Goal: Information Seeking & Learning: Learn about a topic

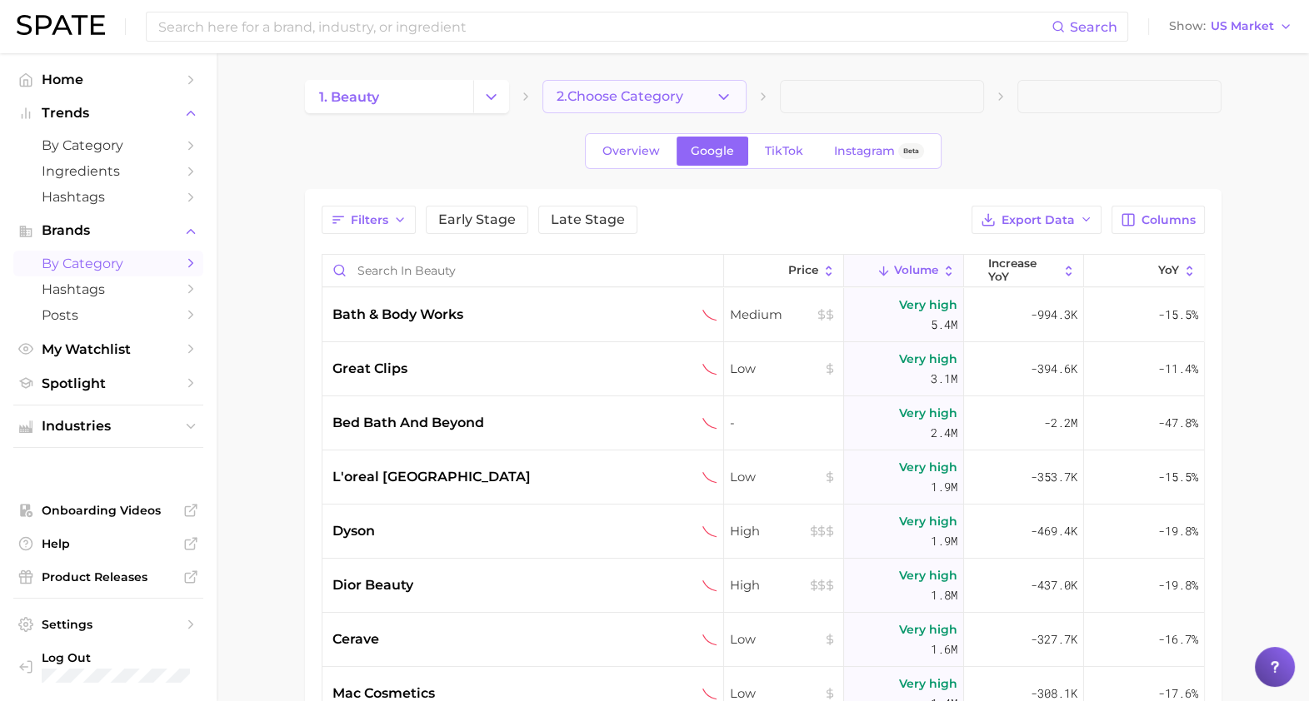
click at [742, 102] on button "2. Choose Category" at bounding box center [644, 96] width 204 height 33
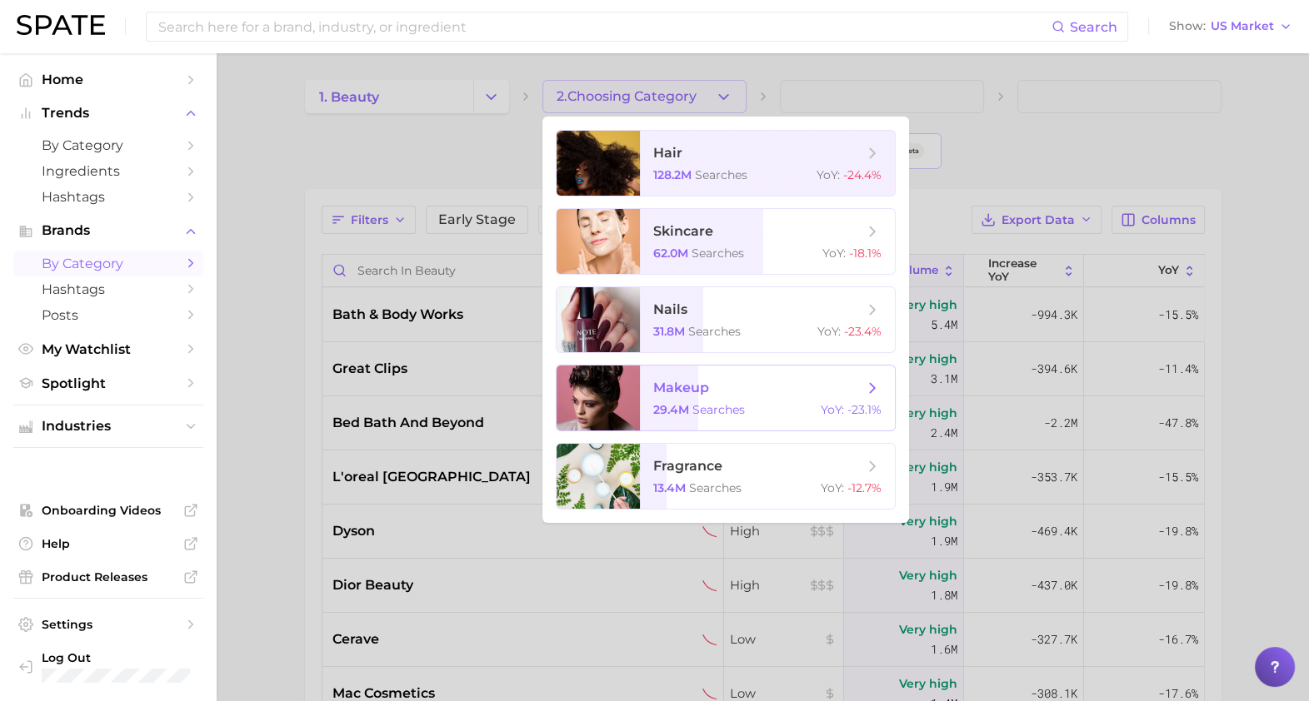
click at [725, 383] on span "makeup" at bounding box center [758, 388] width 210 height 18
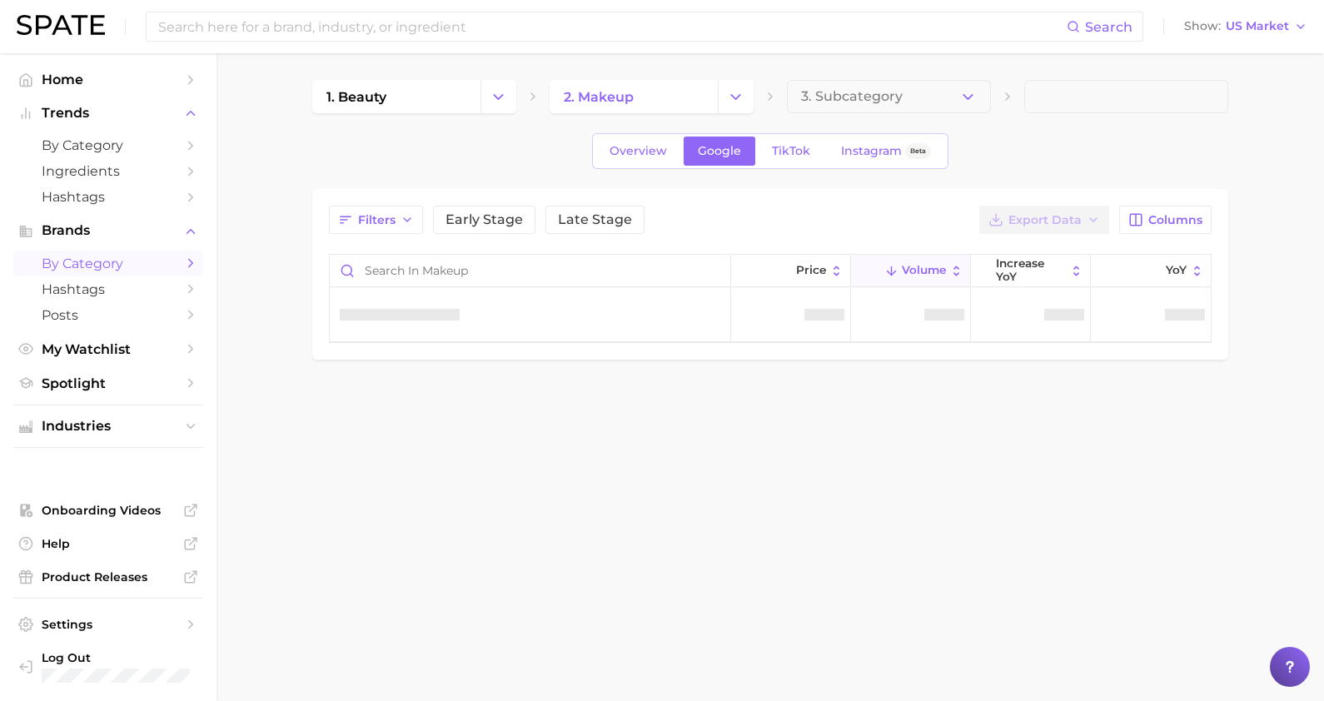
click at [895, 117] on div "1. beauty 2. makeup 3. Subcategory Overview Google TikTok Instagram Beta Filter…" at bounding box center [770, 220] width 916 height 280
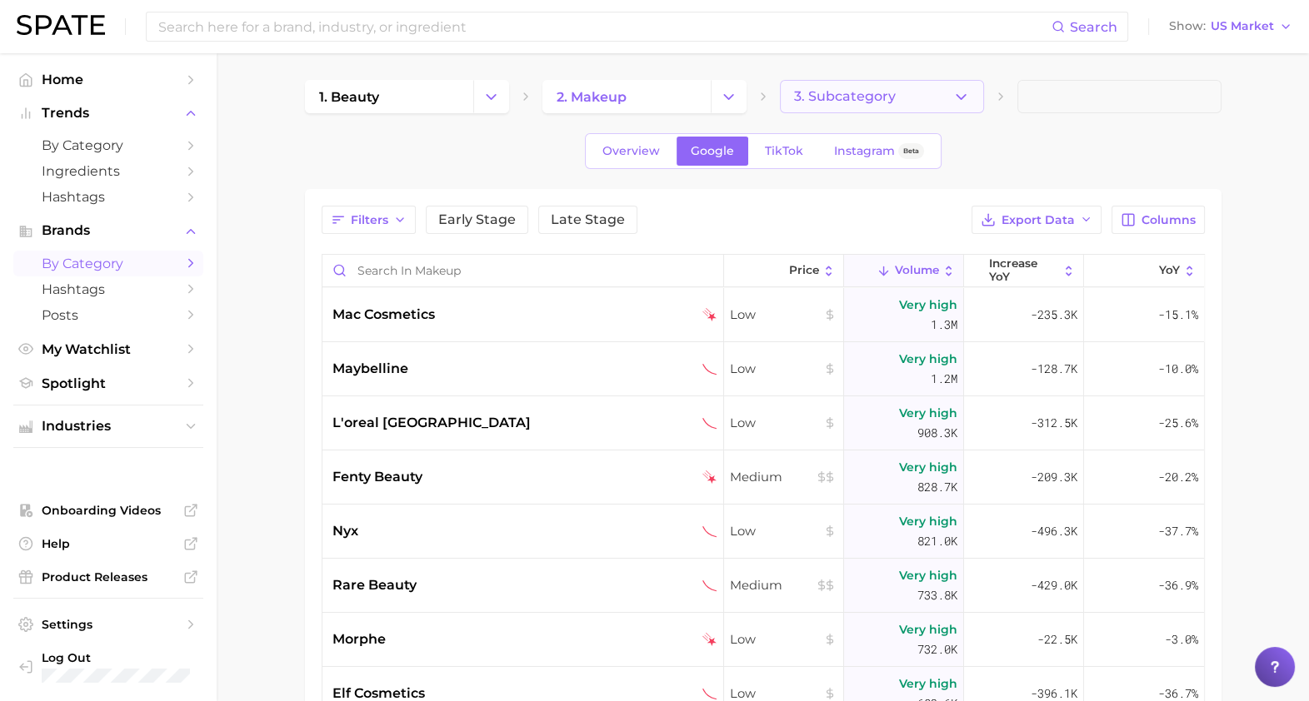
click at [893, 98] on span "3. Subcategory" at bounding box center [845, 96] width 102 height 15
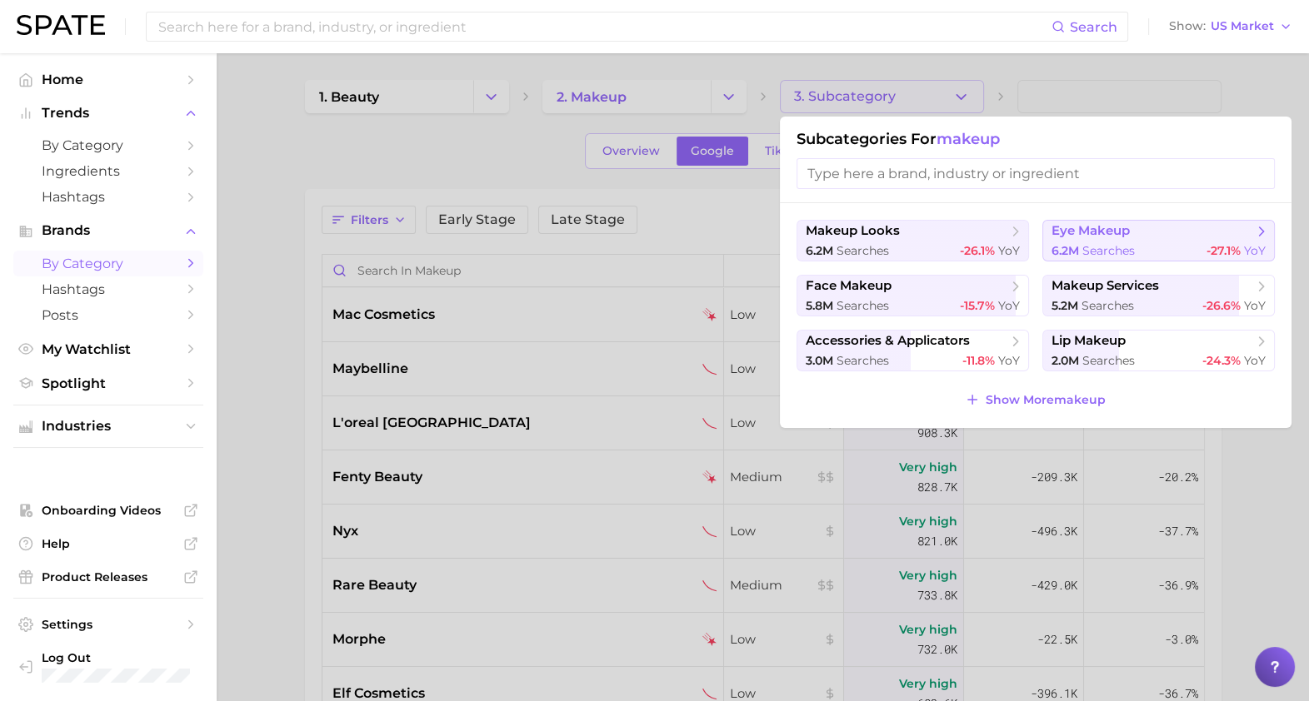
click at [1096, 254] on span "searches" at bounding box center [1108, 250] width 52 height 15
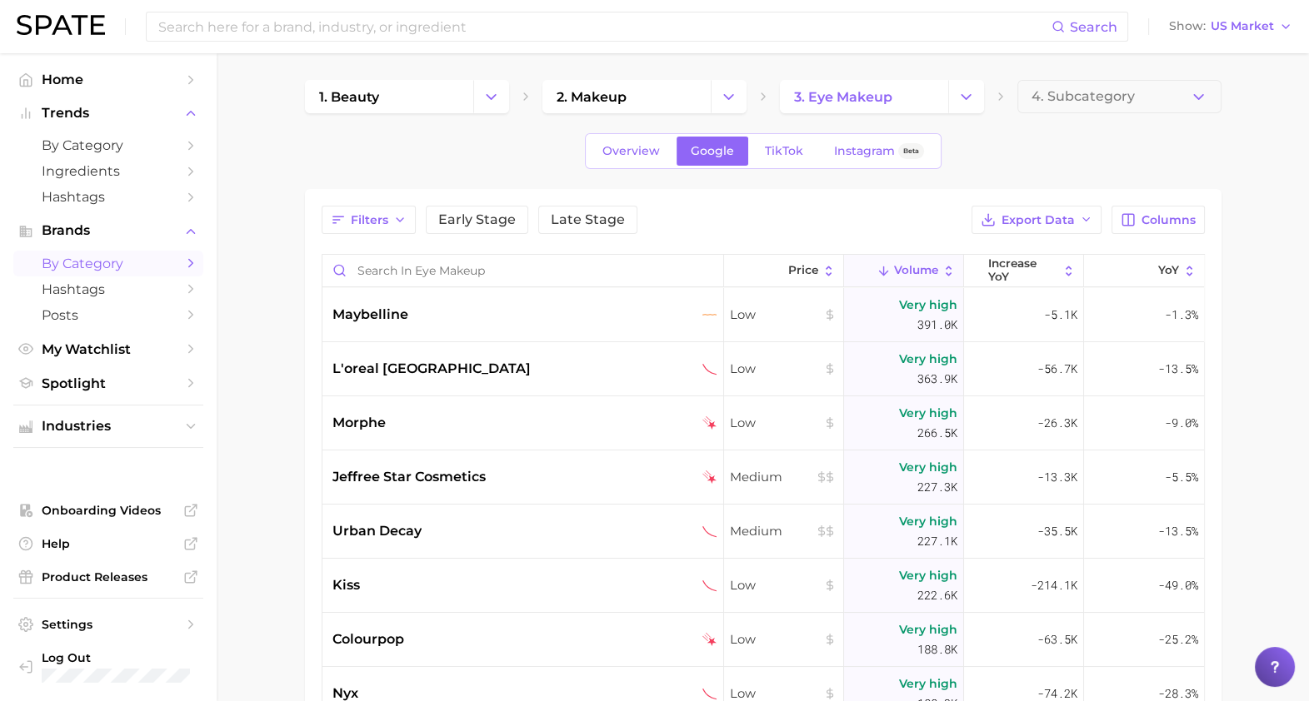
click at [1160, 77] on main "1. beauty 2. makeup 3. eye makeup 4. Subcategory Overview Google TikTok Instagr…" at bounding box center [763, 554] width 1092 height 1002
click at [1154, 94] on button "4. Subcategory" at bounding box center [1119, 96] width 204 height 33
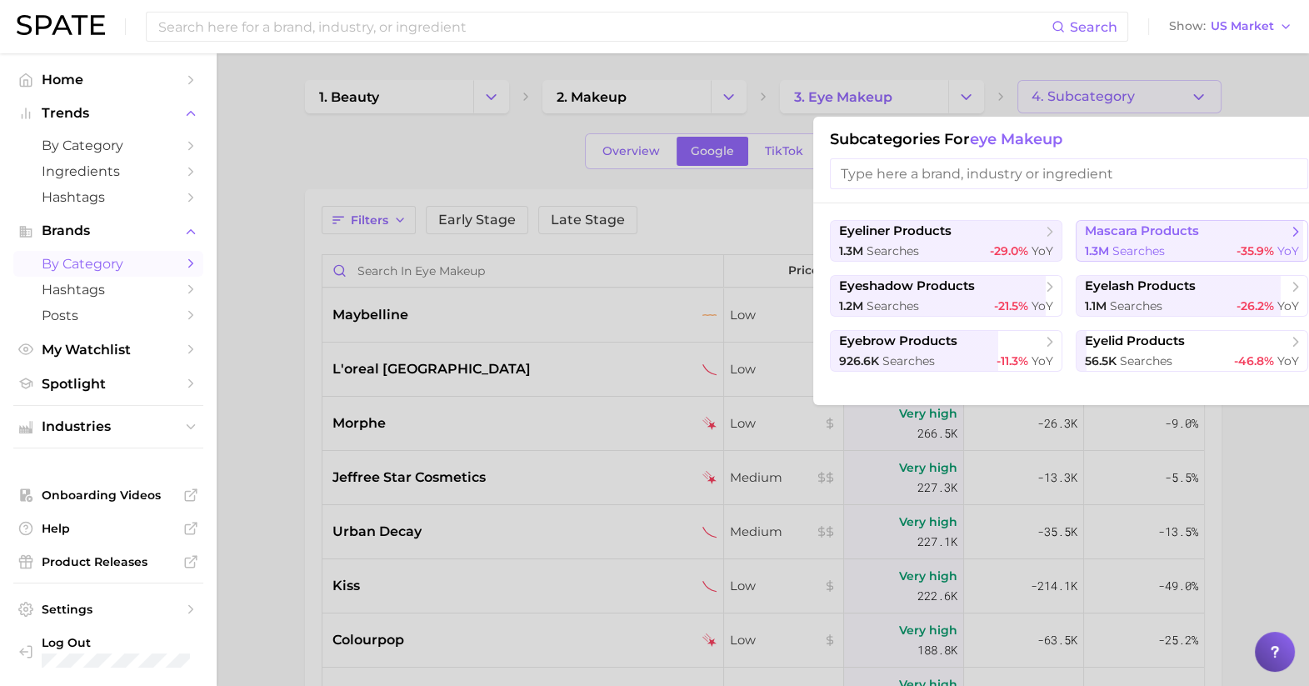
click at [1116, 247] on span "searches" at bounding box center [1138, 250] width 52 height 15
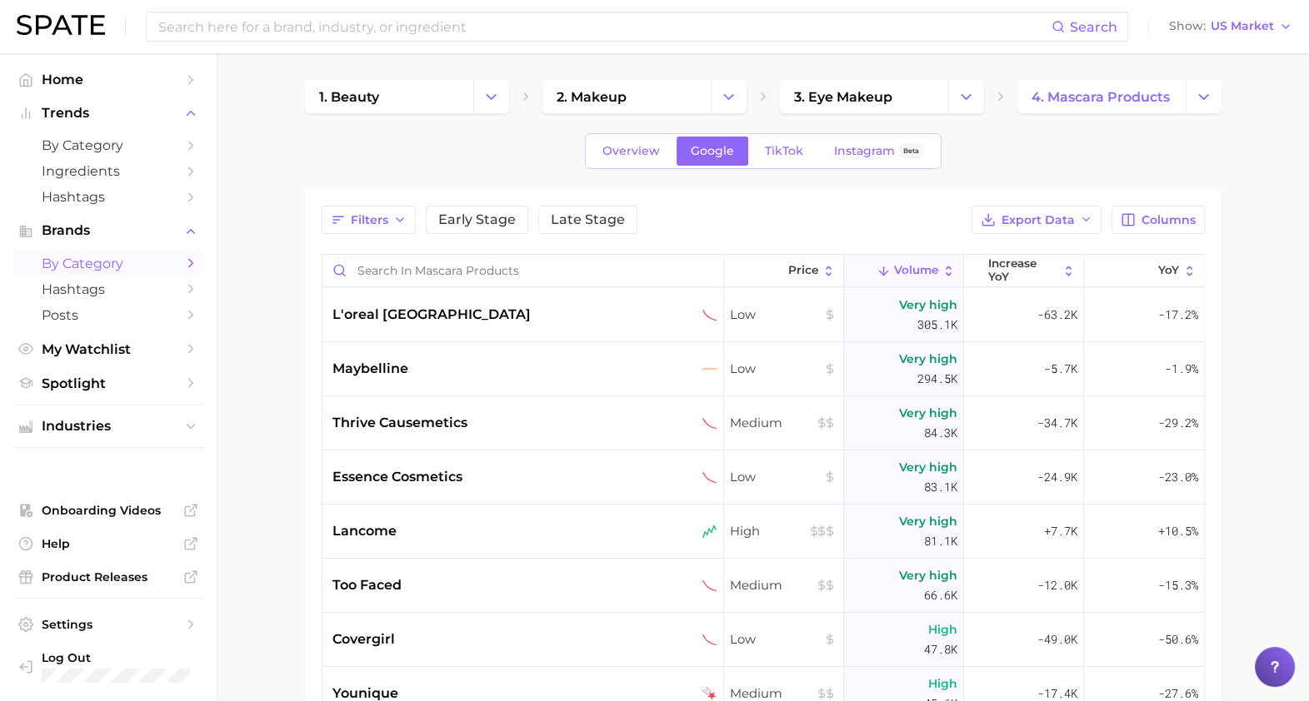
click at [188, 269] on icon "Sidebar" at bounding box center [190, 263] width 15 height 15
click at [194, 150] on icon "Sidebar" at bounding box center [190, 145] width 15 height 15
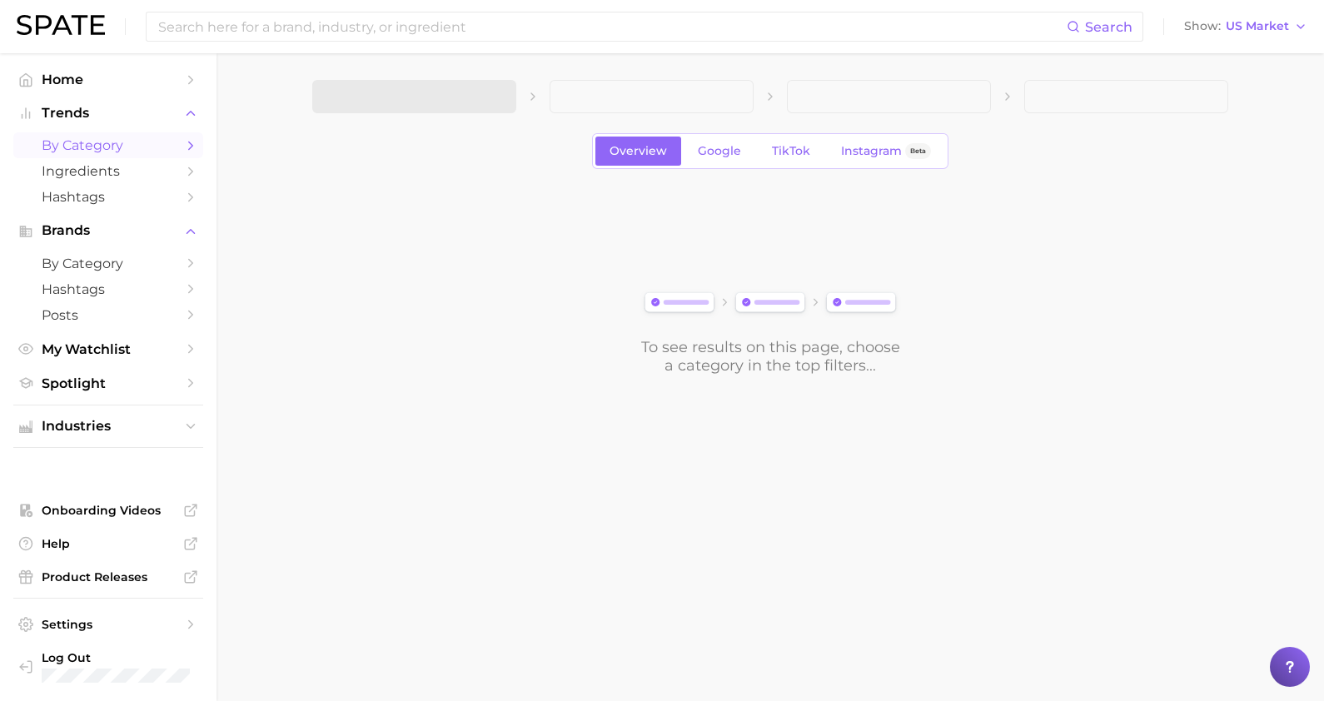
click at [467, 97] on span at bounding box center [414, 96] width 204 height 33
click at [461, 99] on button "1. Choose Category" at bounding box center [414, 96] width 204 height 33
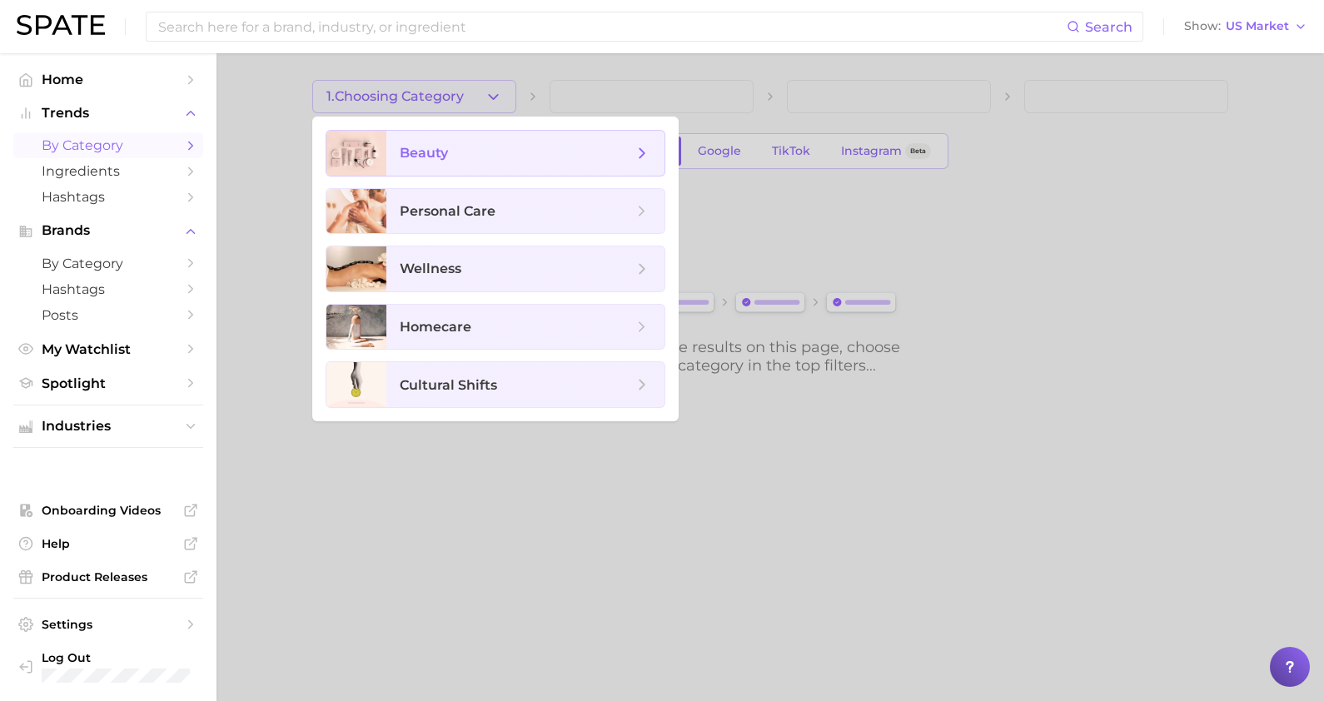
click at [488, 170] on span "beauty" at bounding box center [525, 153] width 278 height 45
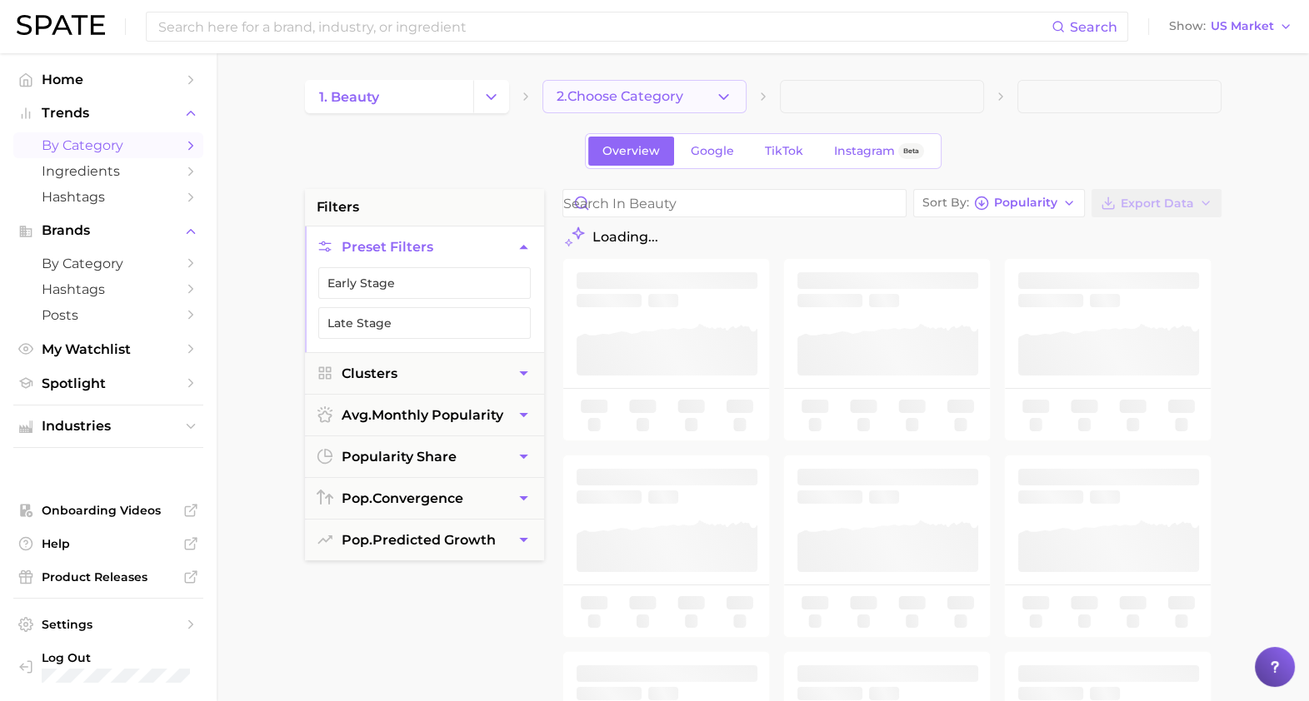
click at [623, 107] on button "2. Choose Category" at bounding box center [644, 96] width 204 height 33
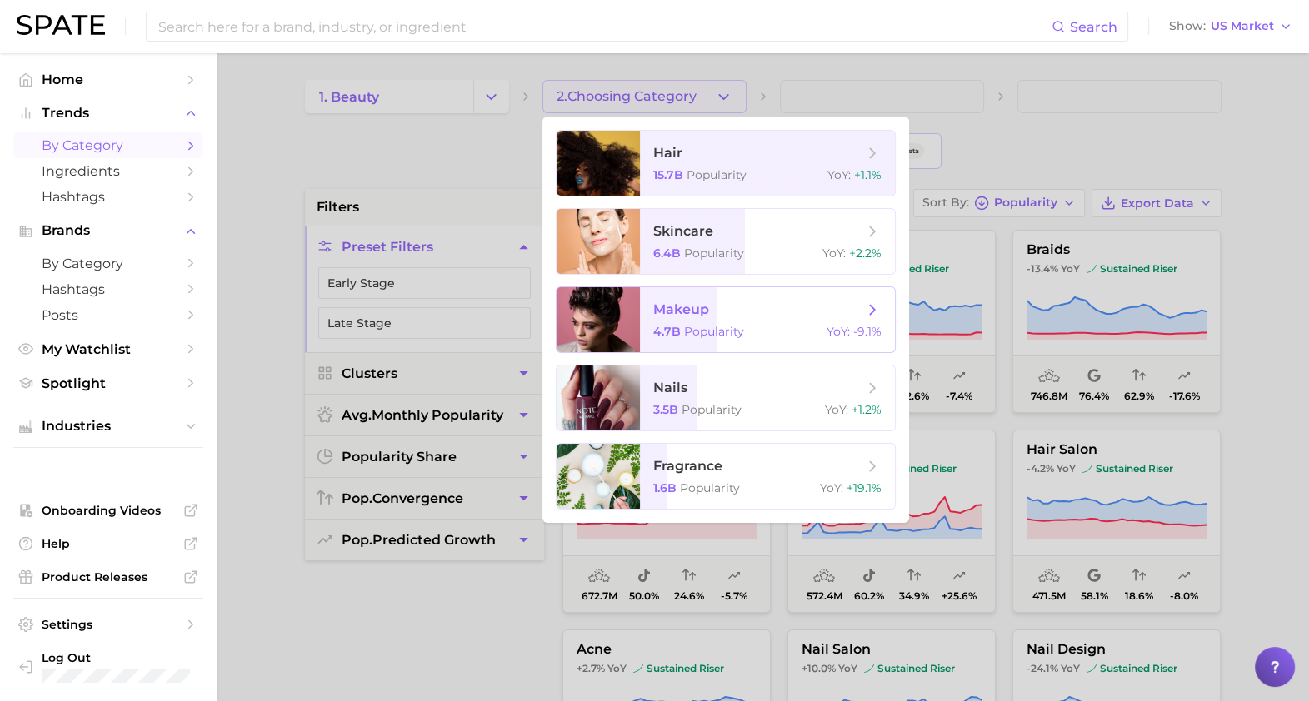
click at [696, 323] on span "makeup 4.7b Popularity YoY : -9.1%" at bounding box center [767, 319] width 255 height 65
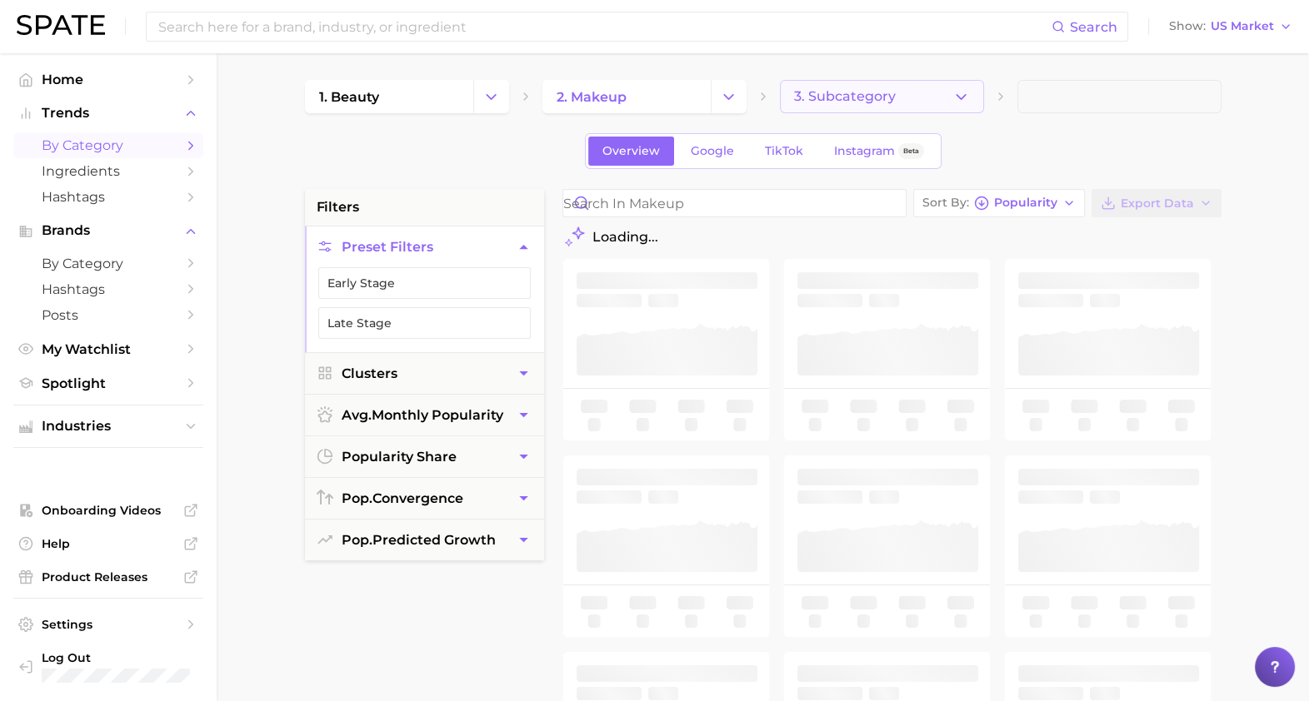
click at [900, 86] on button "3. Subcategory" at bounding box center [882, 96] width 204 height 33
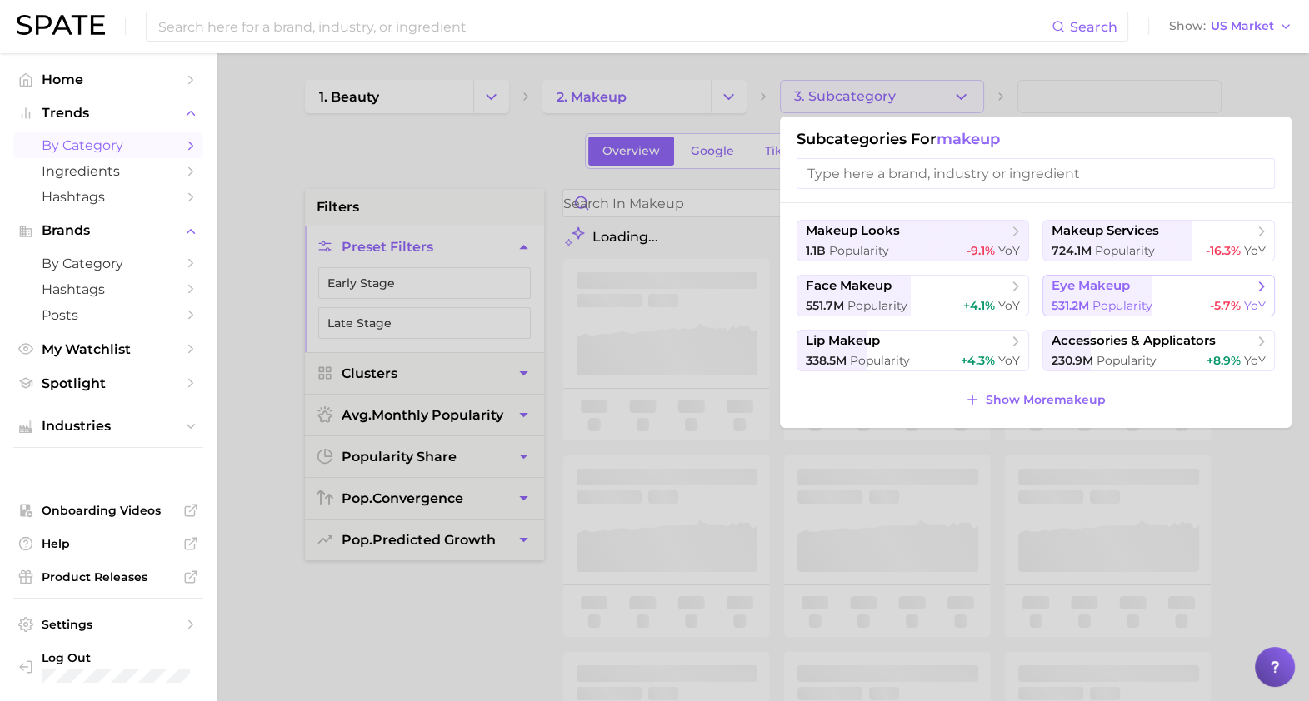
click at [1107, 298] on span "531.2m Popularity" at bounding box center [1101, 306] width 101 height 16
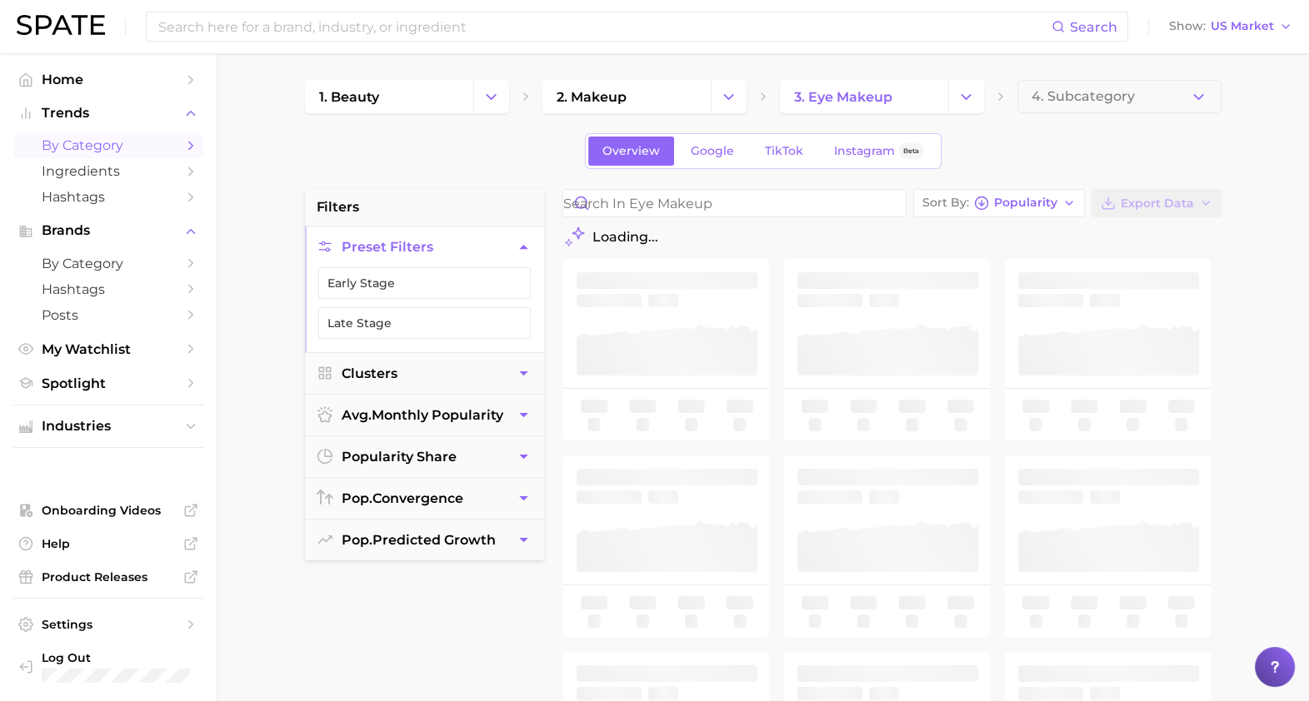
click at [1111, 102] on span "4. Subcategory" at bounding box center [1082, 96] width 103 height 15
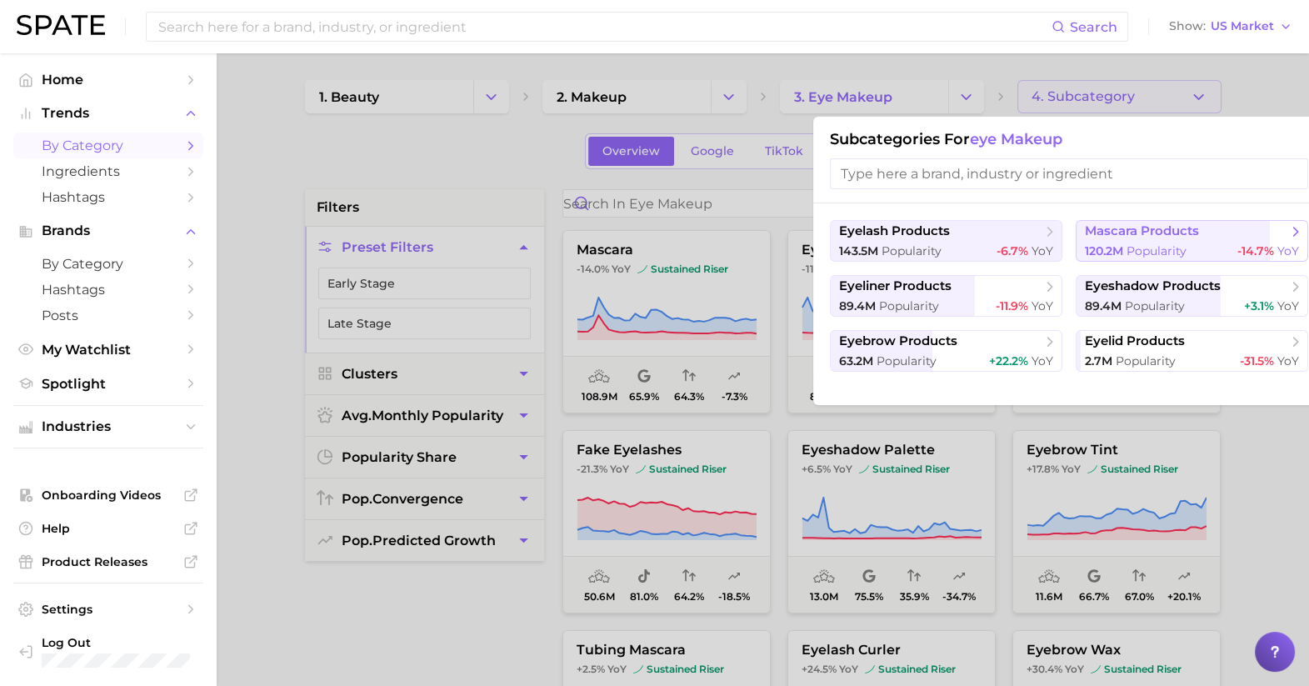
click at [1144, 245] on span "Popularity" at bounding box center [1156, 250] width 60 height 15
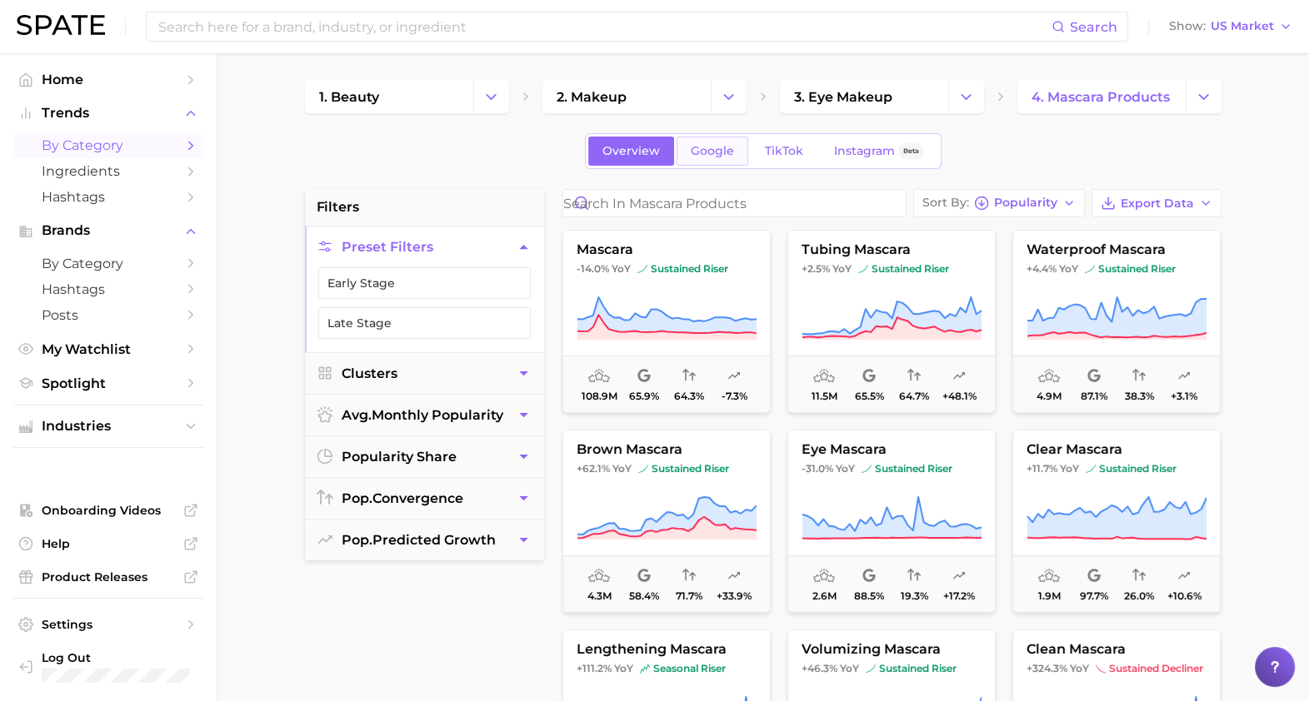
click at [725, 144] on span "Google" at bounding box center [712, 151] width 43 height 14
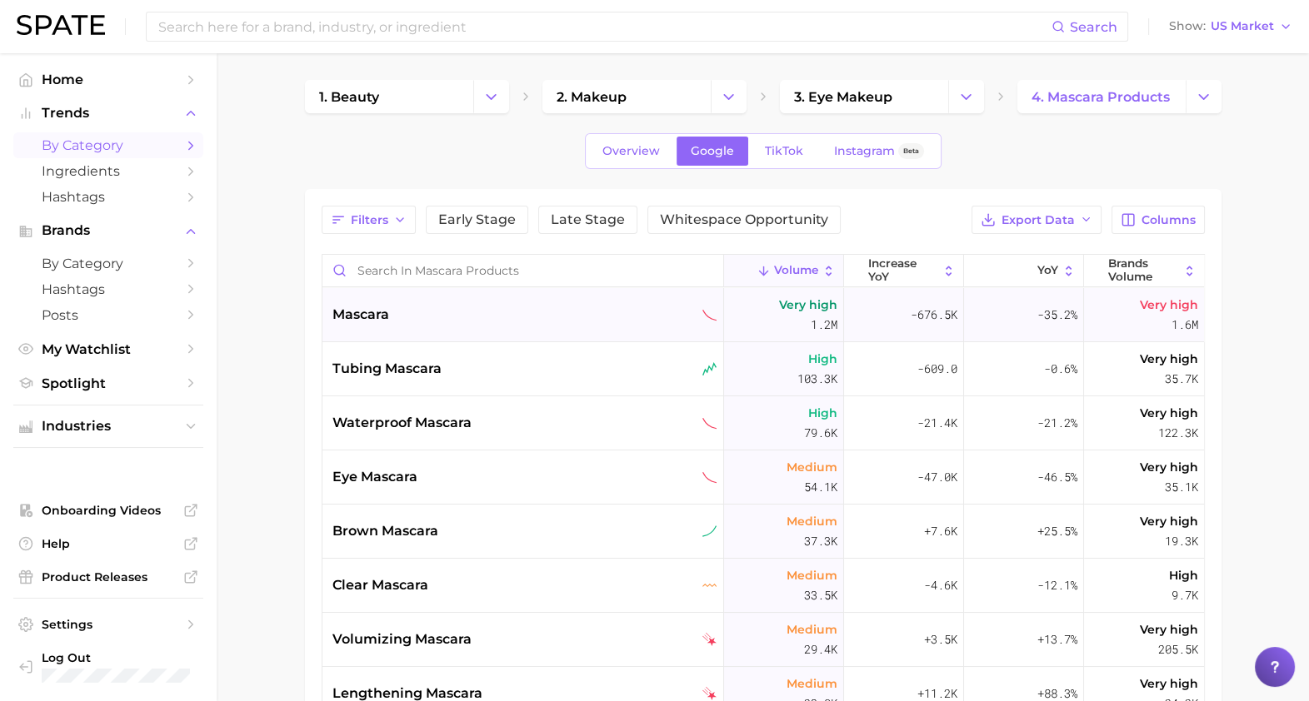
click at [491, 313] on div "mascara" at bounding box center [524, 315] width 385 height 20
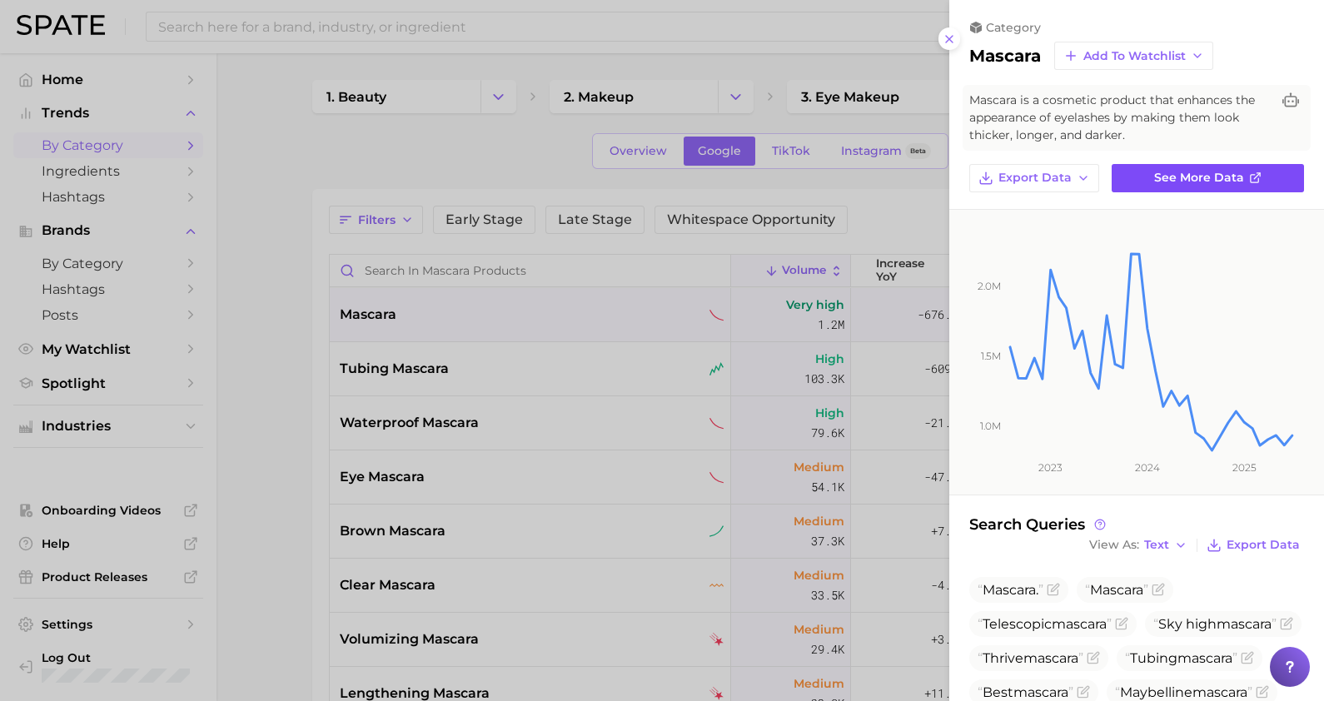
click at [1177, 182] on span "See more data" at bounding box center [1199, 178] width 90 height 14
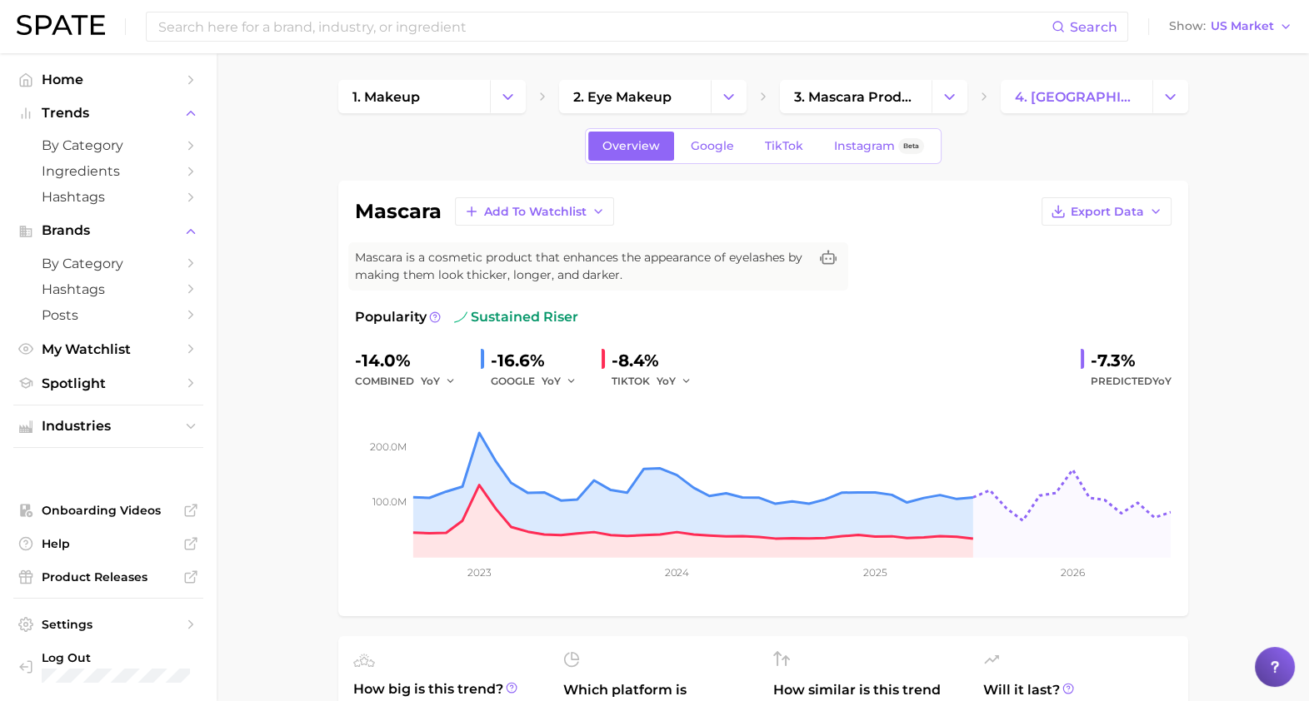
click at [715, 160] on div "Overview Google TikTok Instagram Beta" at bounding box center [763, 146] width 356 height 36
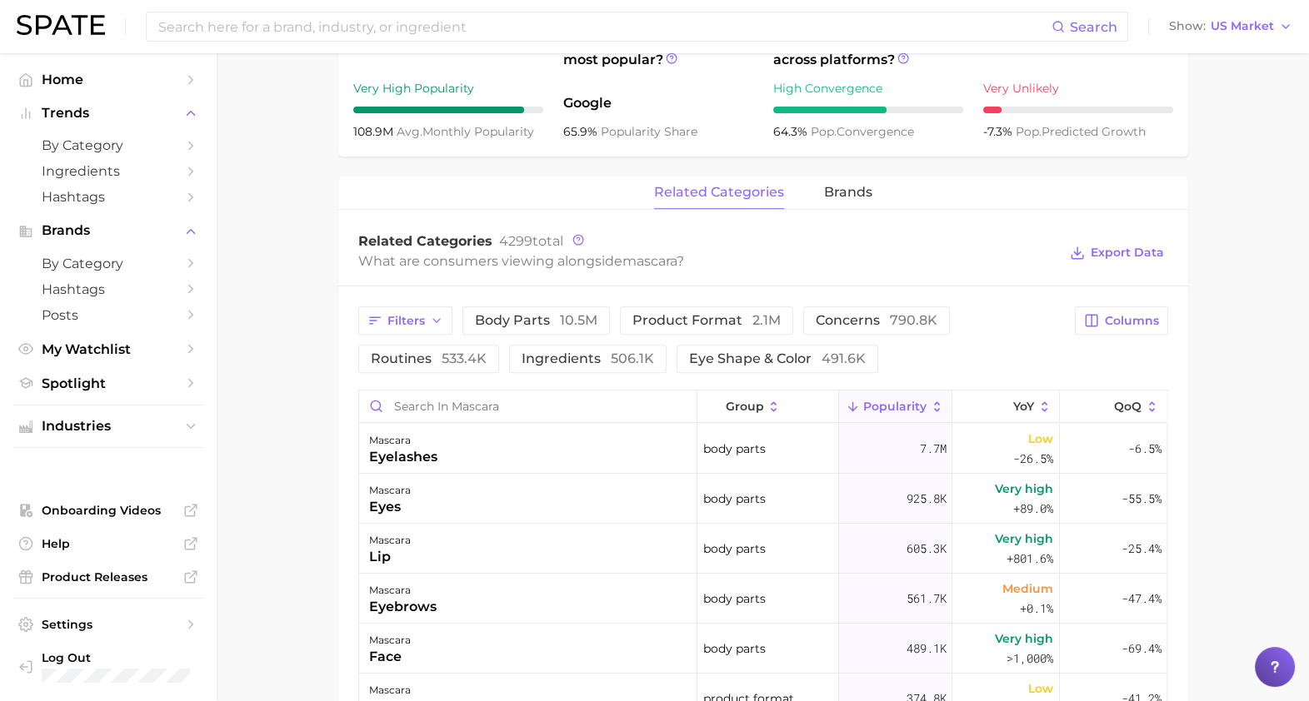
scroll to position [651, 0]
click at [633, 369] on button "ingredients 506.1k" at bounding box center [587, 358] width 157 height 28
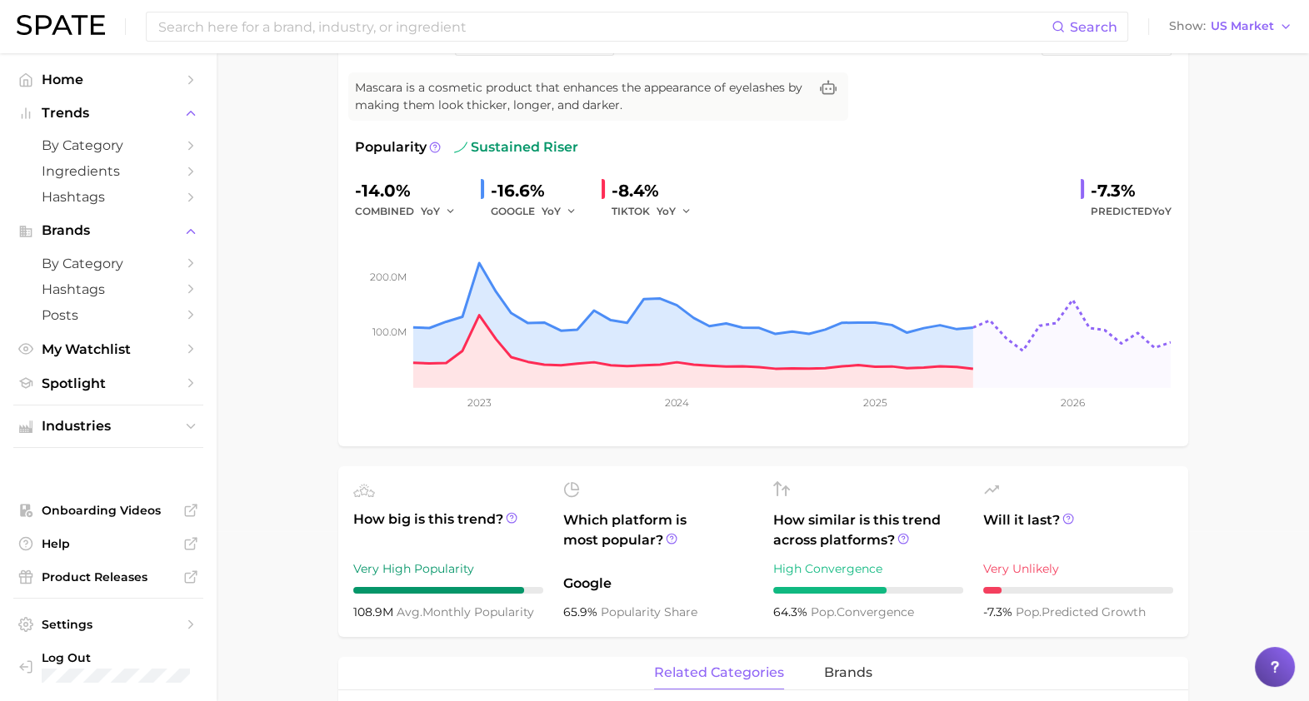
scroll to position [0, 0]
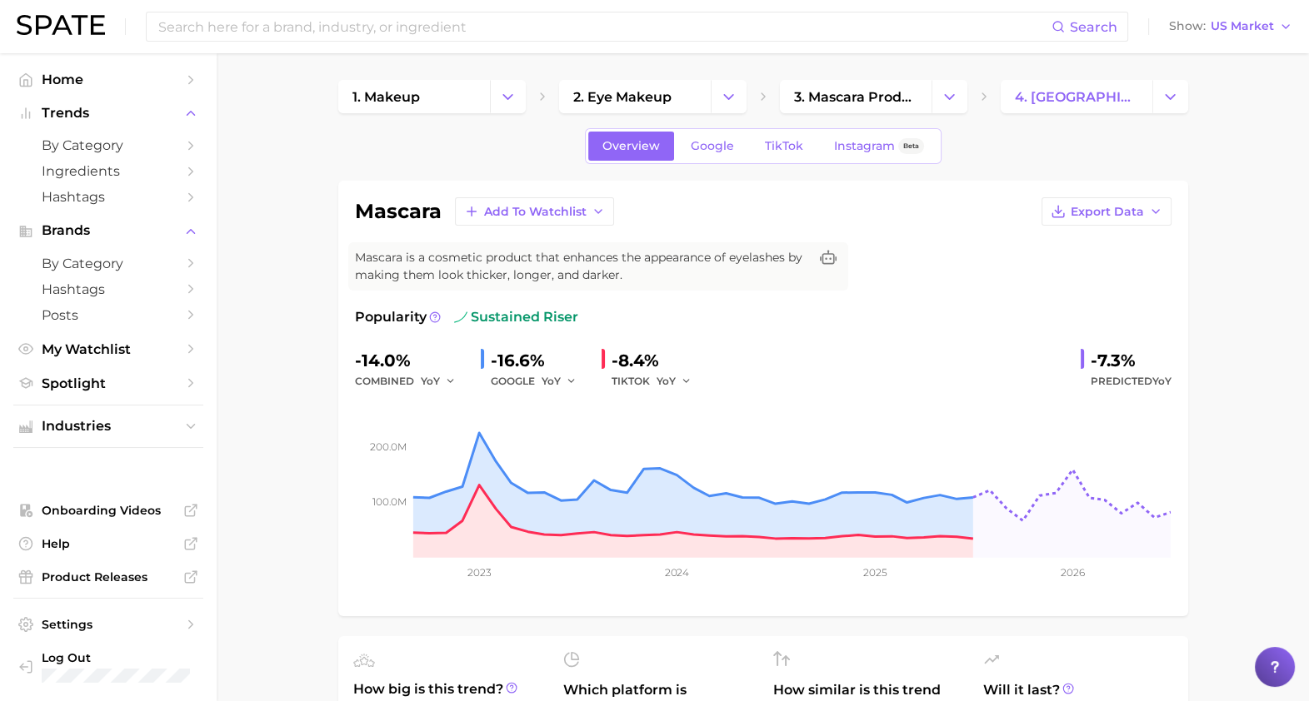
click at [699, 142] on span "Google" at bounding box center [712, 146] width 43 height 14
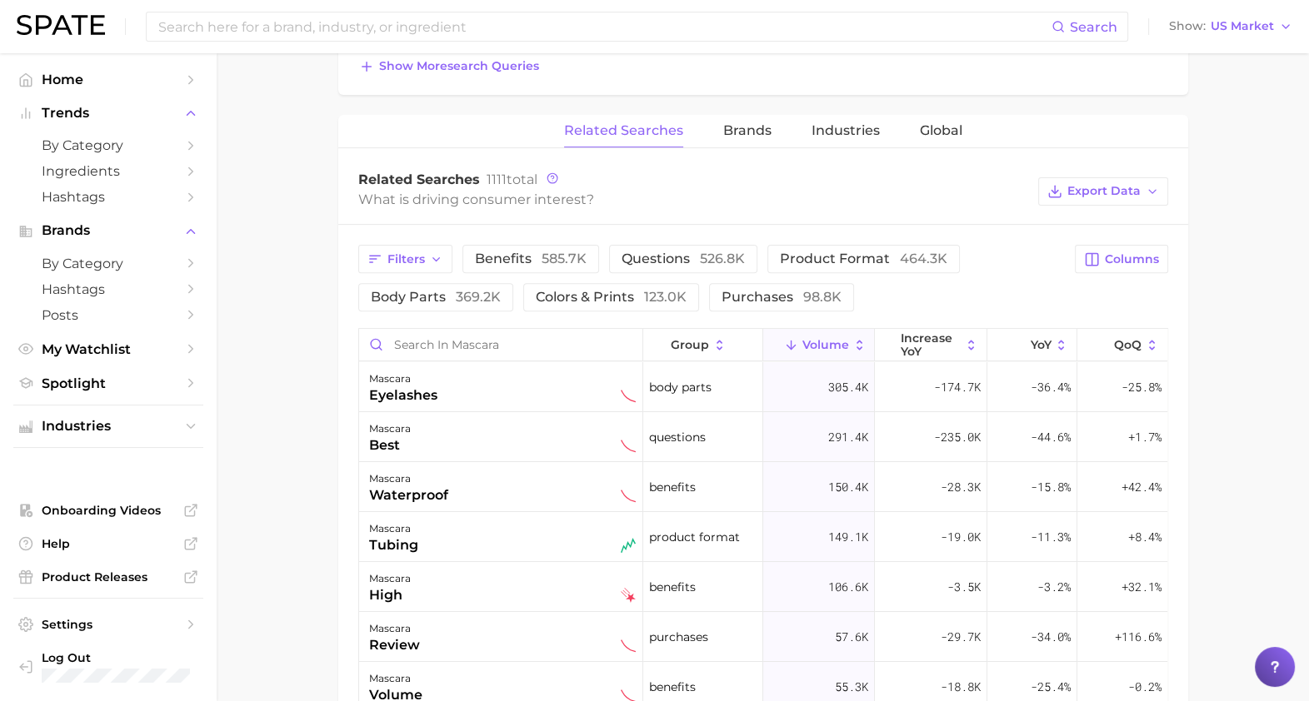
scroll to position [724, 0]
click at [583, 254] on span "585.7k" at bounding box center [563, 256] width 45 height 16
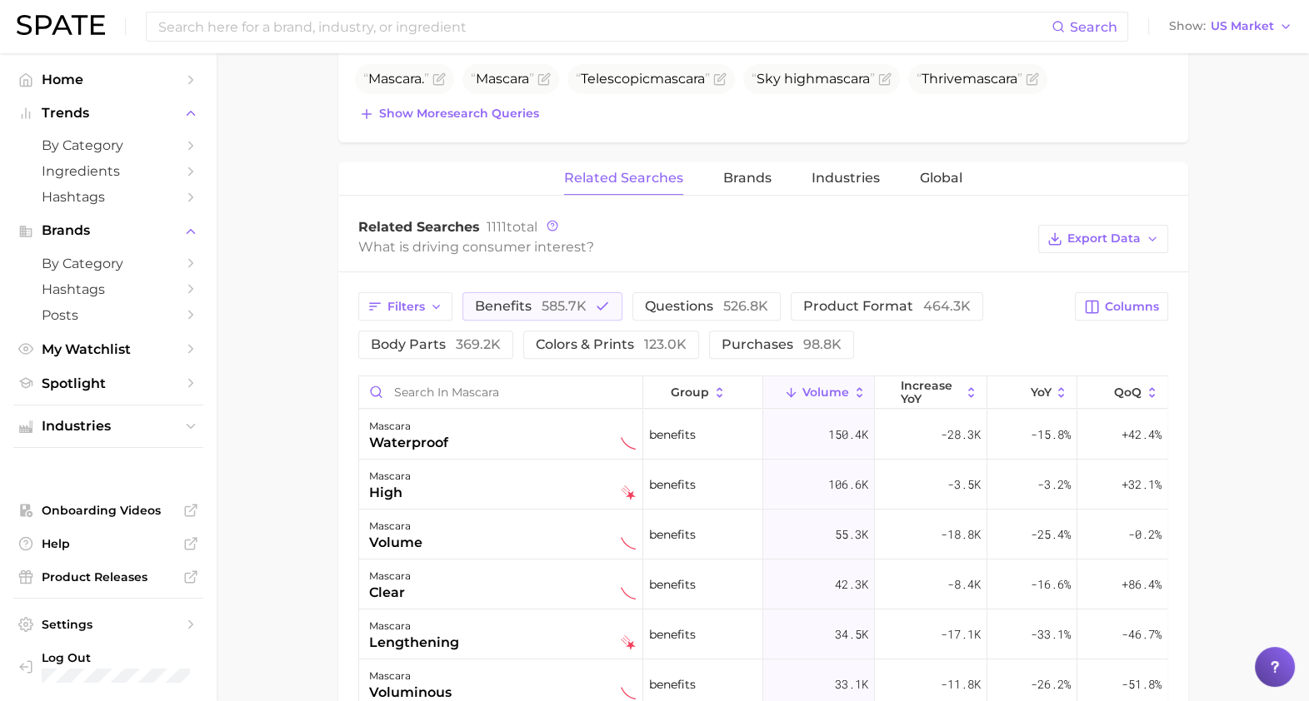
scroll to position [674, 0]
click at [548, 224] on circle at bounding box center [552, 226] width 10 height 10
click at [443, 301] on button "Filters" at bounding box center [405, 306] width 94 height 28
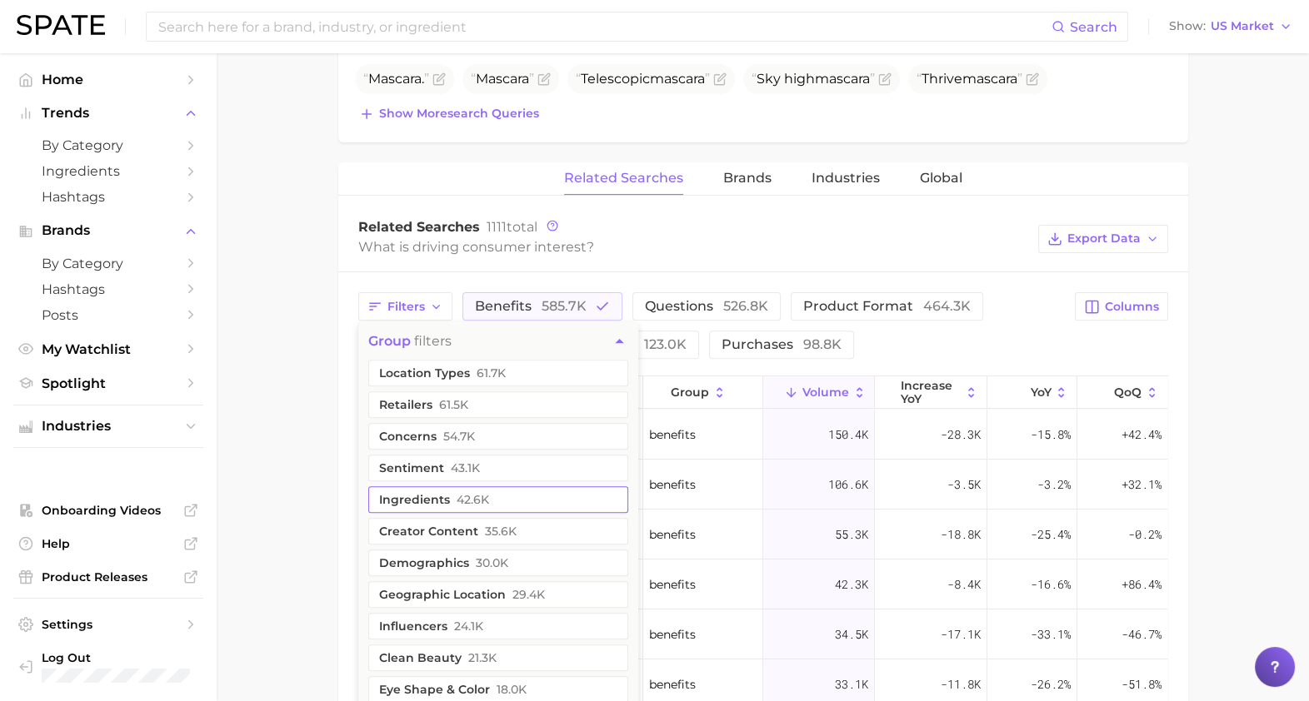
click at [488, 491] on button "ingredients 42.6k" at bounding box center [498, 499] width 260 height 27
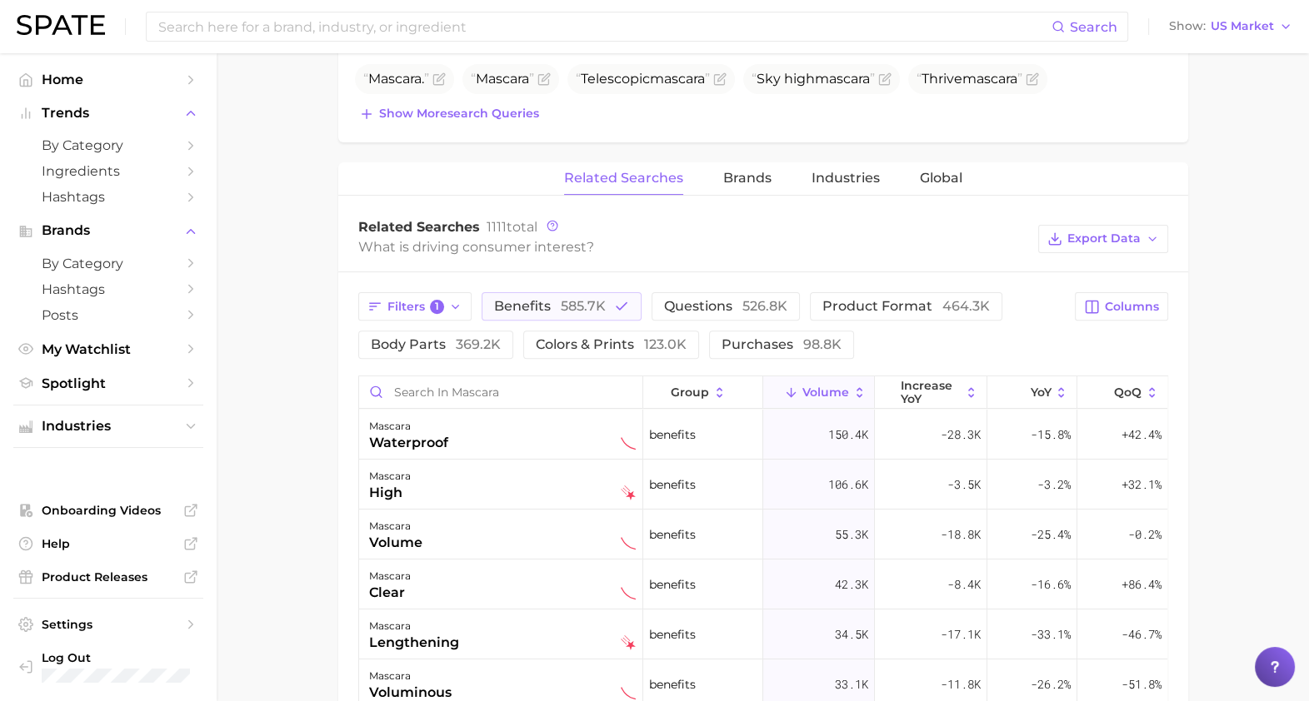
click at [717, 254] on div "What is driving consumer interest?" at bounding box center [693, 247] width 671 height 22
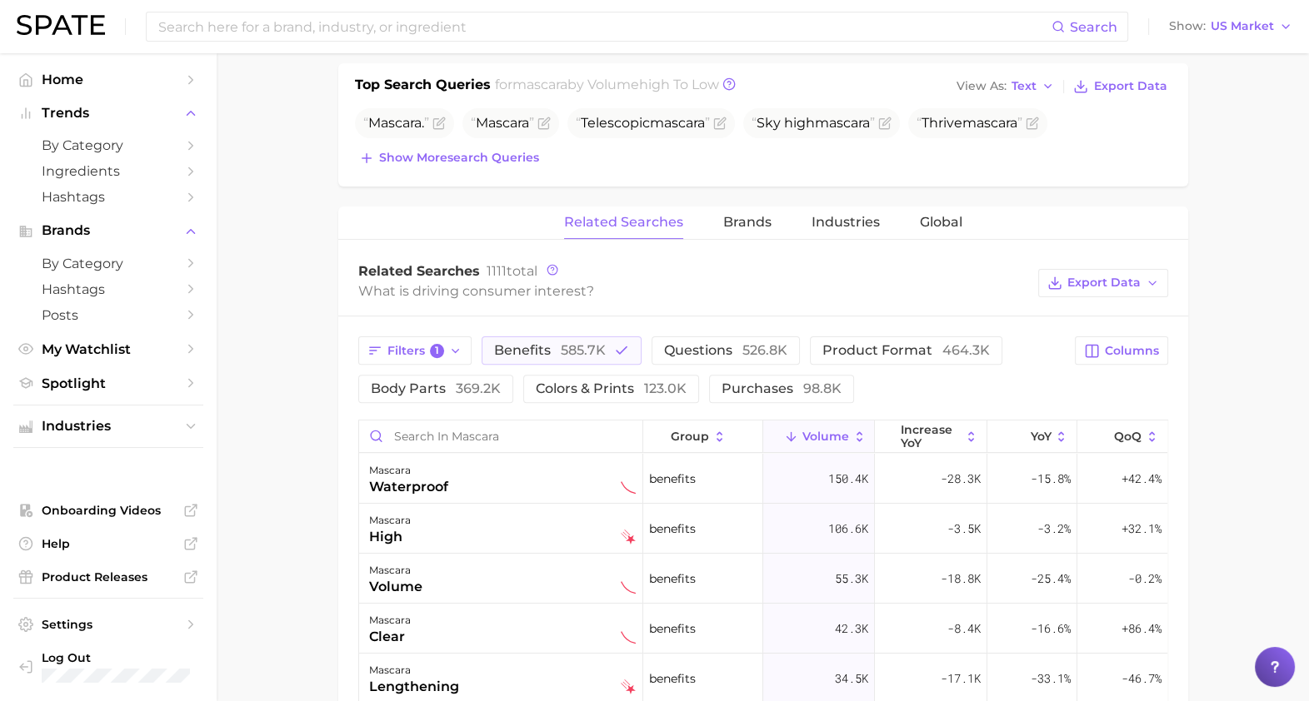
scroll to position [636, 0]
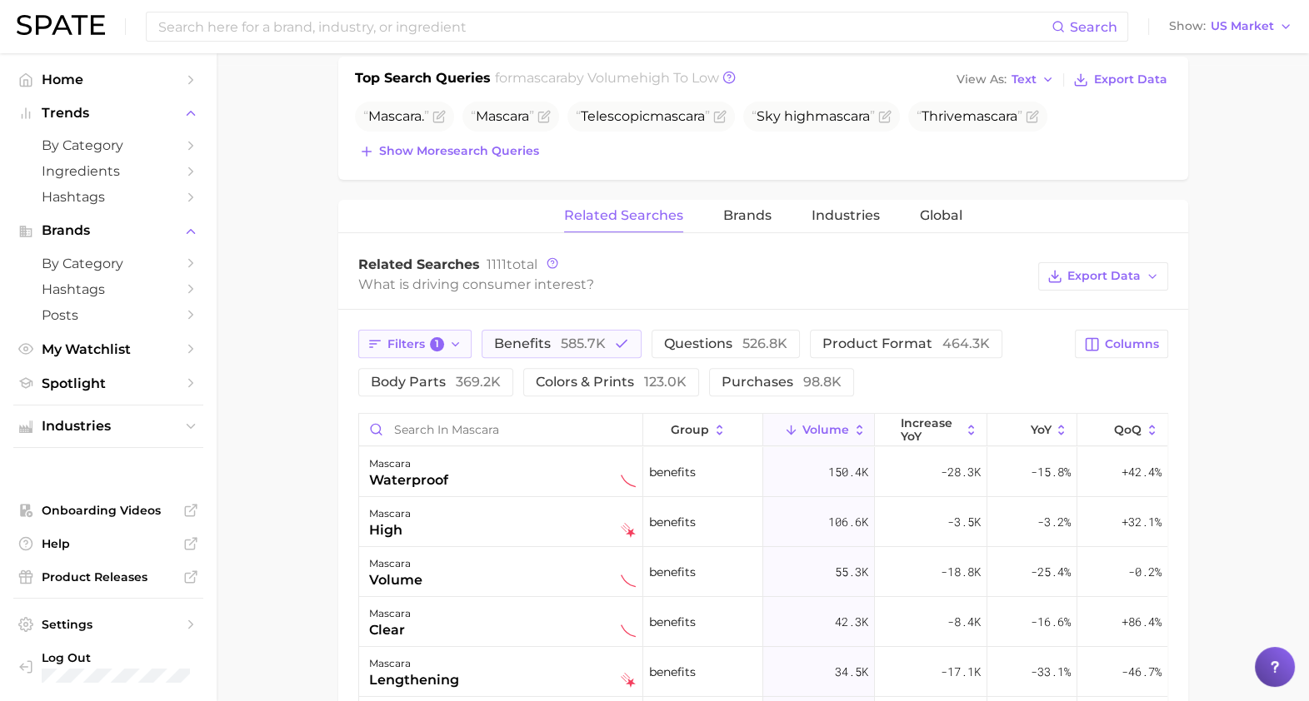
click at [464, 333] on button "Filters 1" at bounding box center [415, 344] width 114 height 28
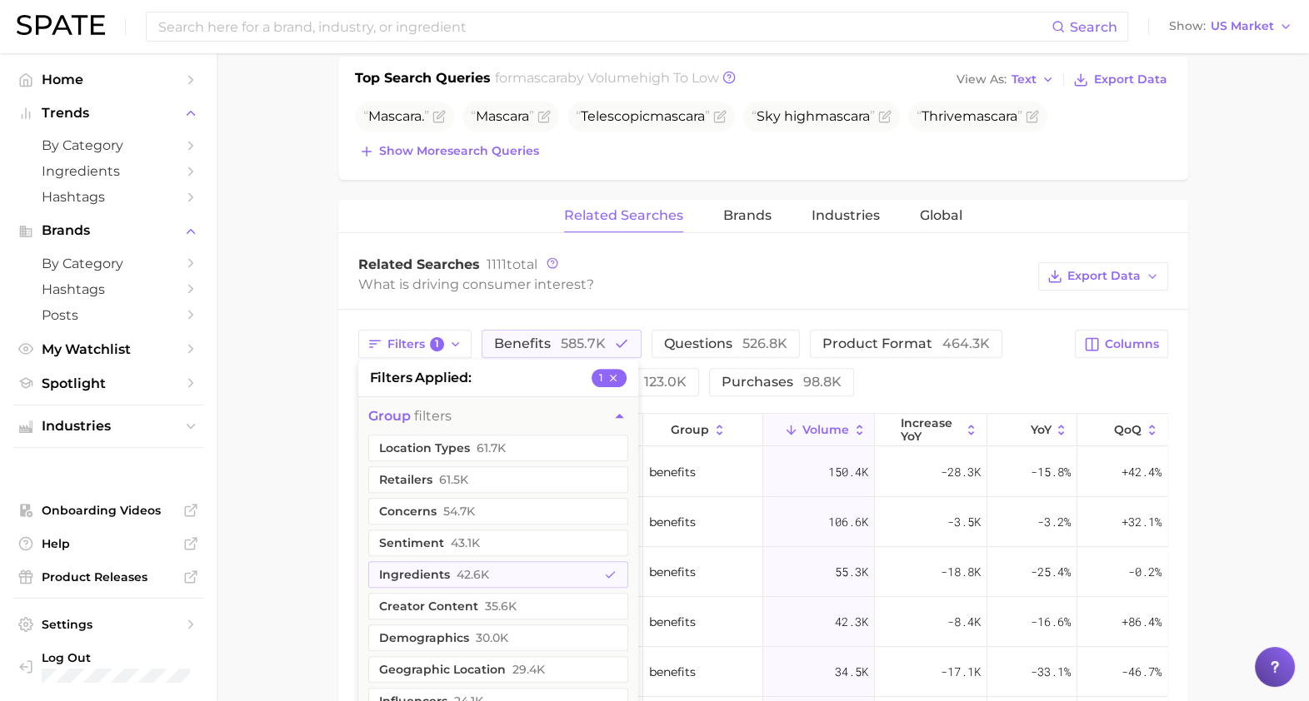
click at [572, 292] on div "What is driving consumer interest?" at bounding box center [693, 284] width 671 height 22
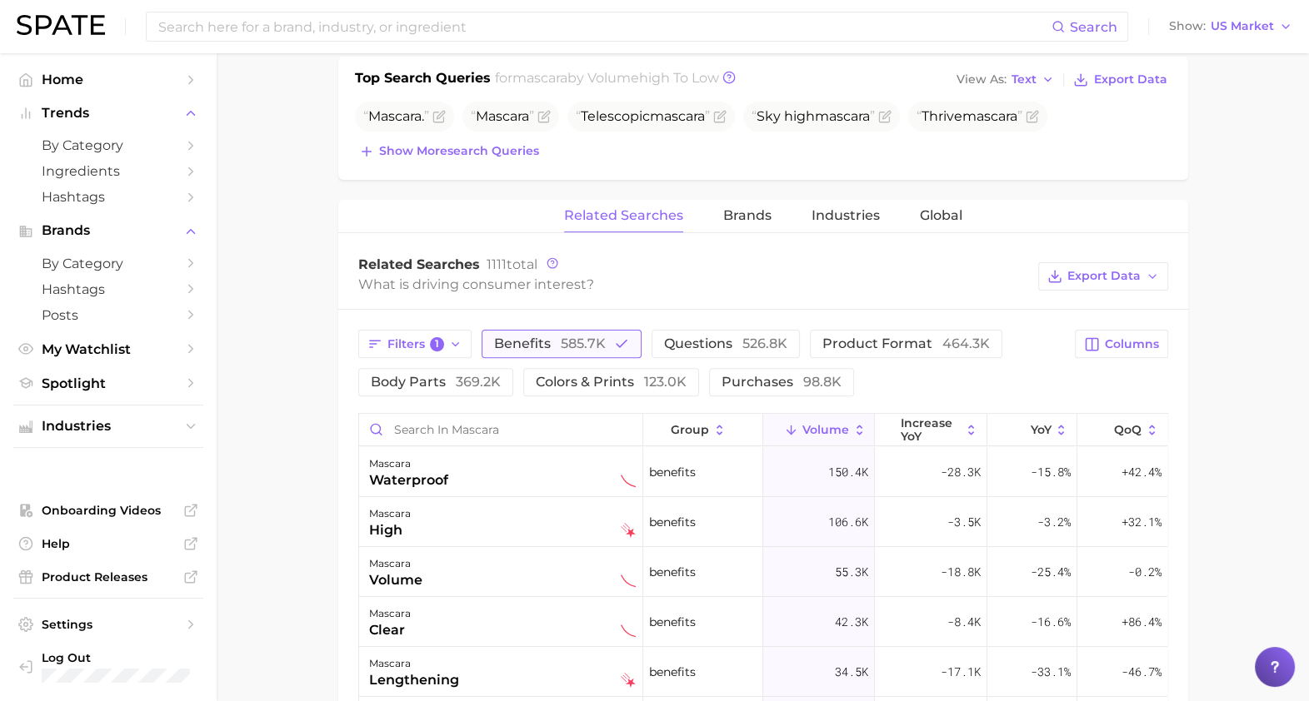
click at [572, 346] on span "585.7k" at bounding box center [583, 344] width 45 height 16
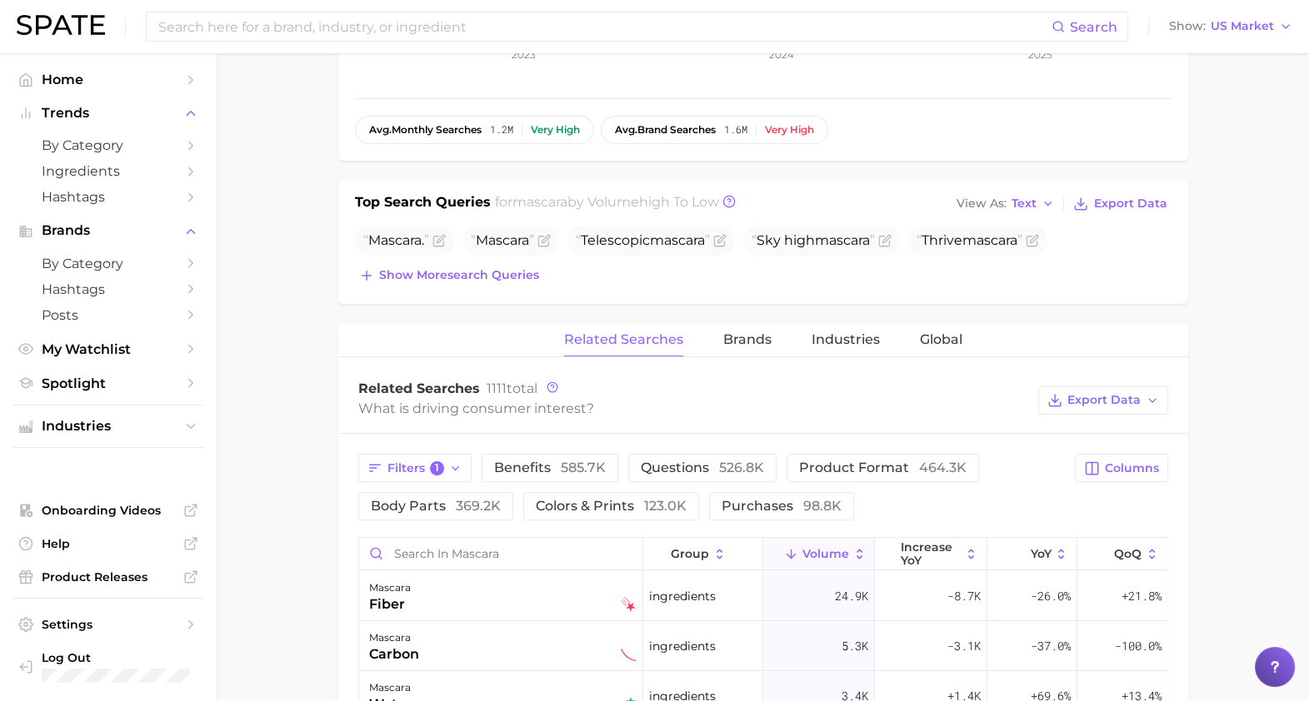
scroll to position [506, 0]
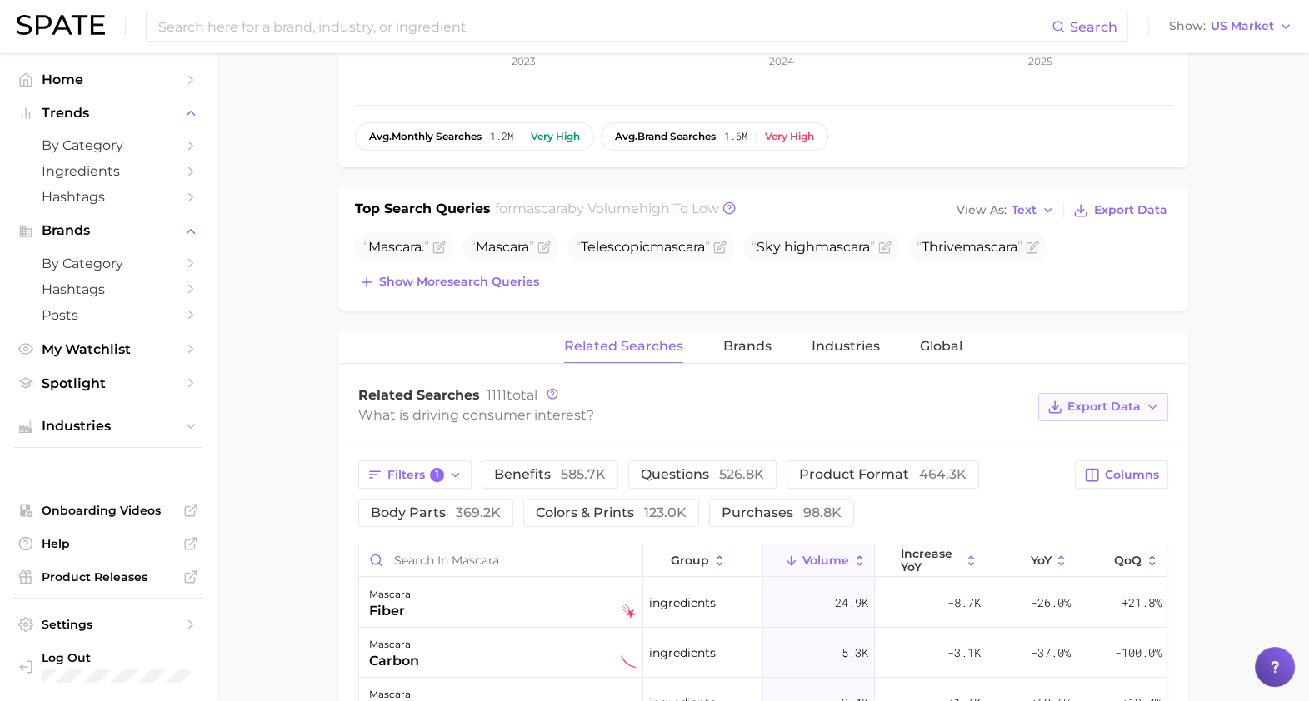
click at [1132, 405] on span "Export Data" at bounding box center [1103, 407] width 73 height 14
click at [1087, 468] on span "Time Series CSV" at bounding box center [1061, 468] width 97 height 14
click at [1220, 441] on main "1. makeup 2. eye makeup 3. mascara products 4. mascara Overview Google TikTok I…" at bounding box center [763, 448] width 1092 height 1801
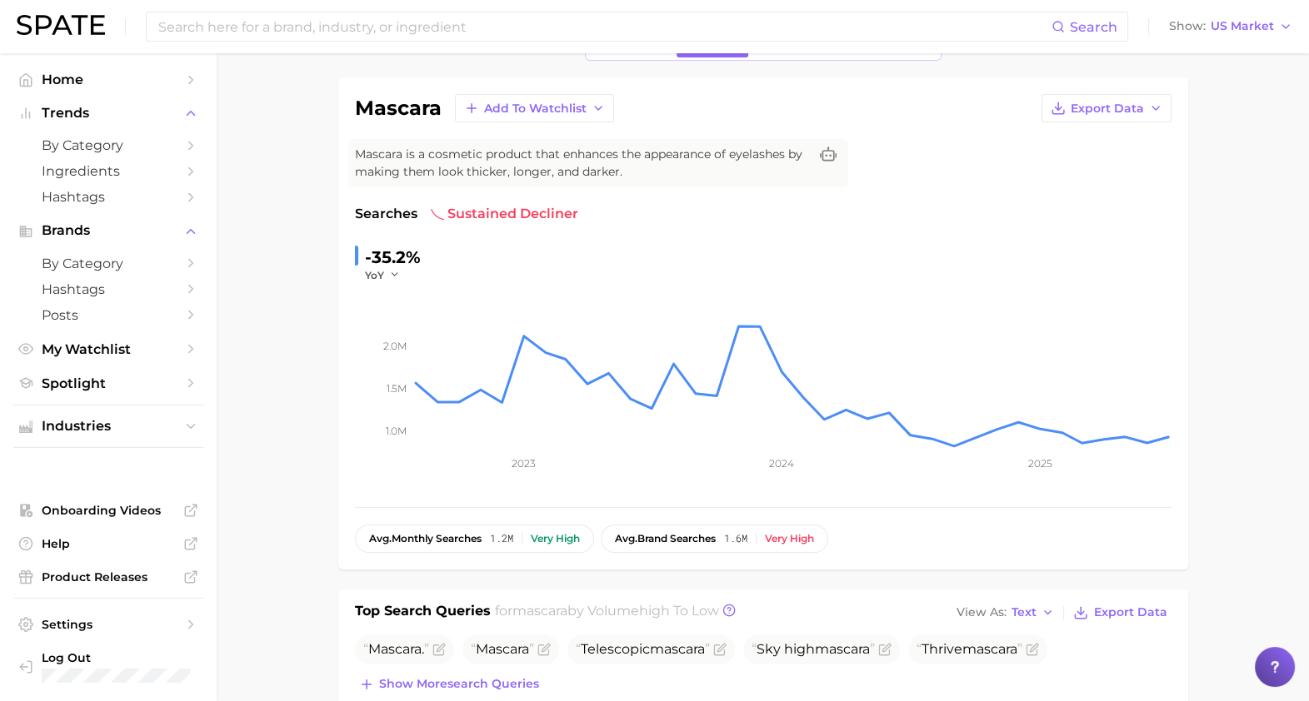
scroll to position [14, 0]
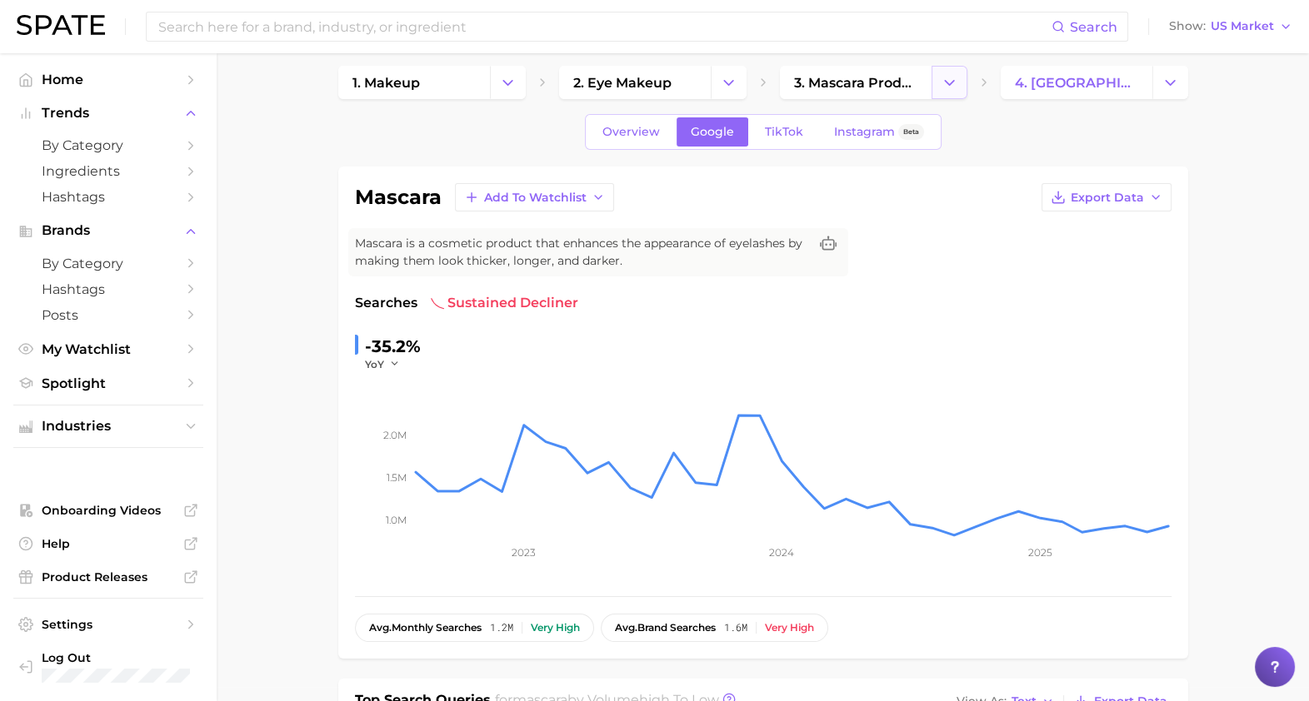
click at [949, 87] on icon "Change Category" at bounding box center [948, 82] width 17 height 17
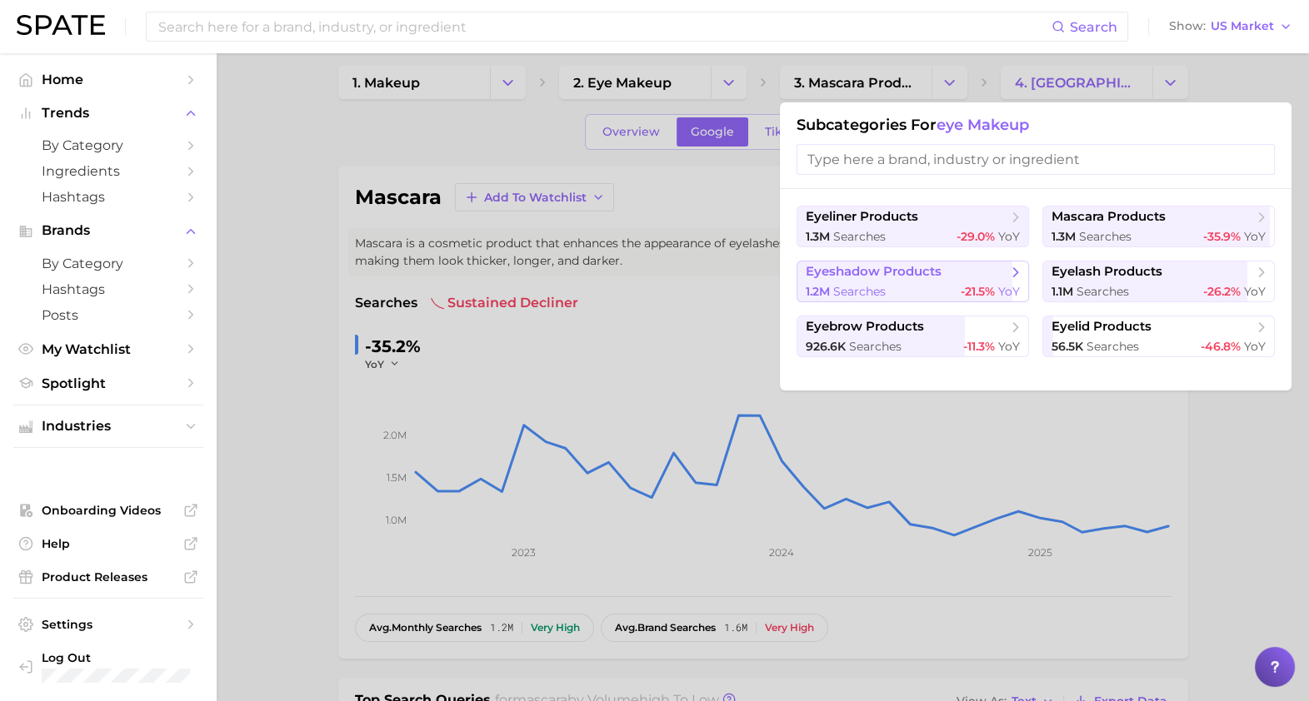
click at [894, 292] on div "1.2m searches -21.5% YoY" at bounding box center [912, 292] width 214 height 16
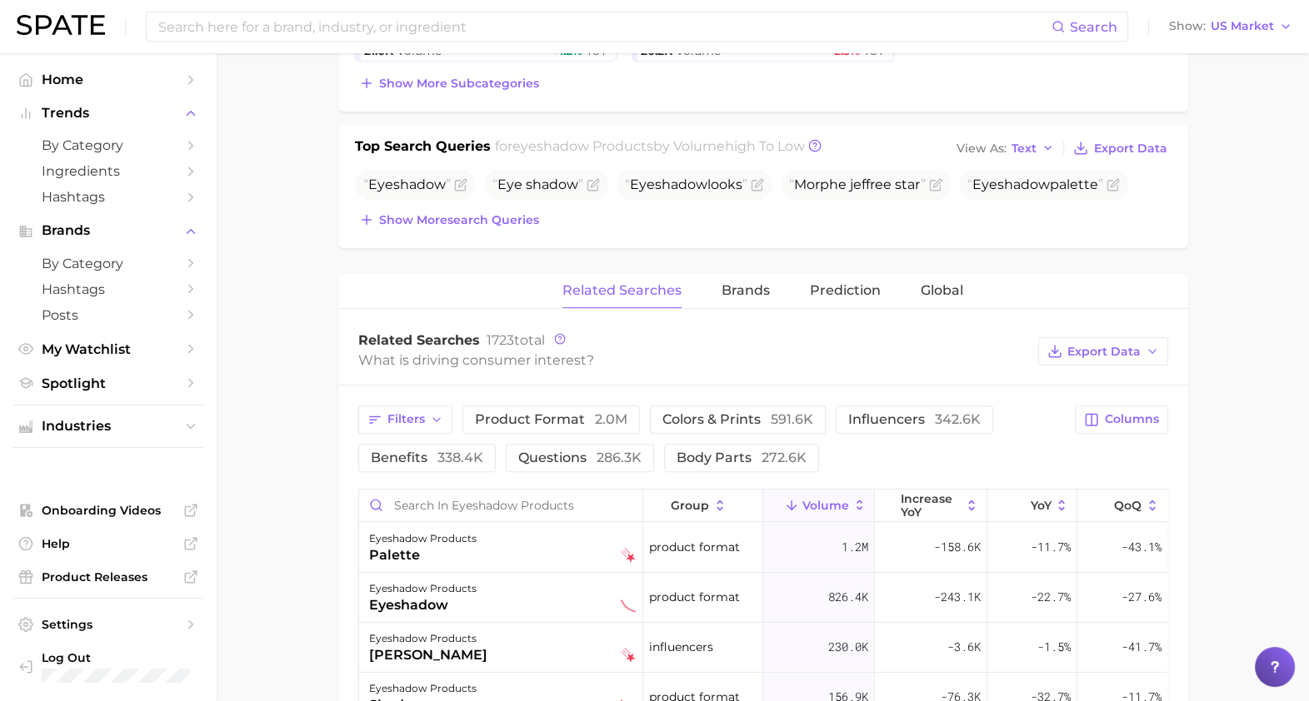
scroll to position [643, 0]
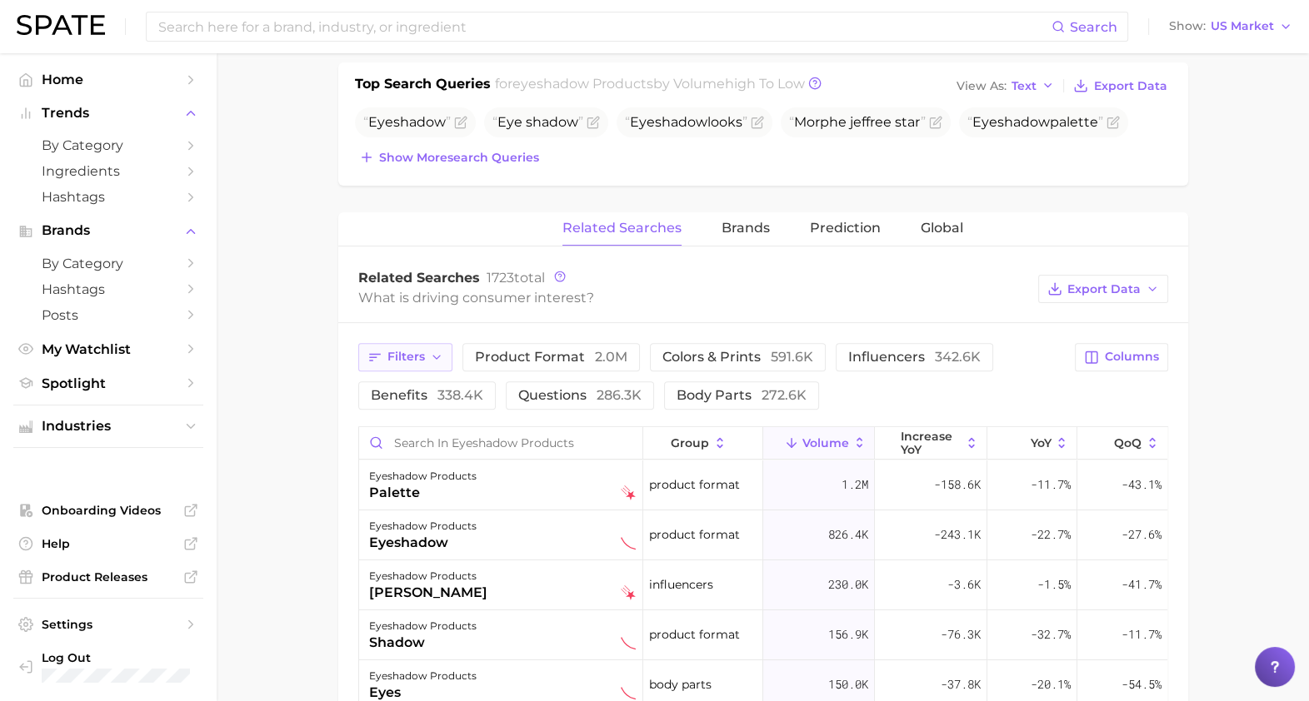
click at [401, 358] on span "Filters" at bounding box center [405, 357] width 37 height 14
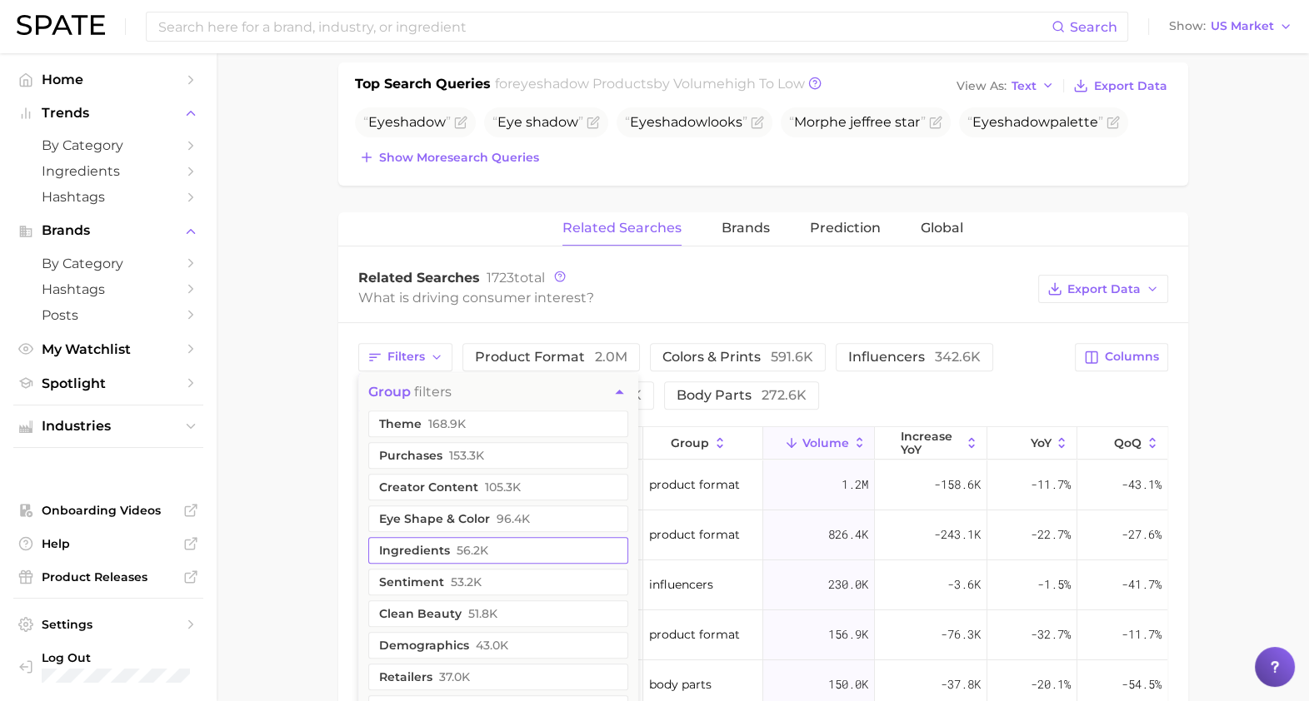
click at [456, 544] on span "56.2k" at bounding box center [472, 550] width 32 height 13
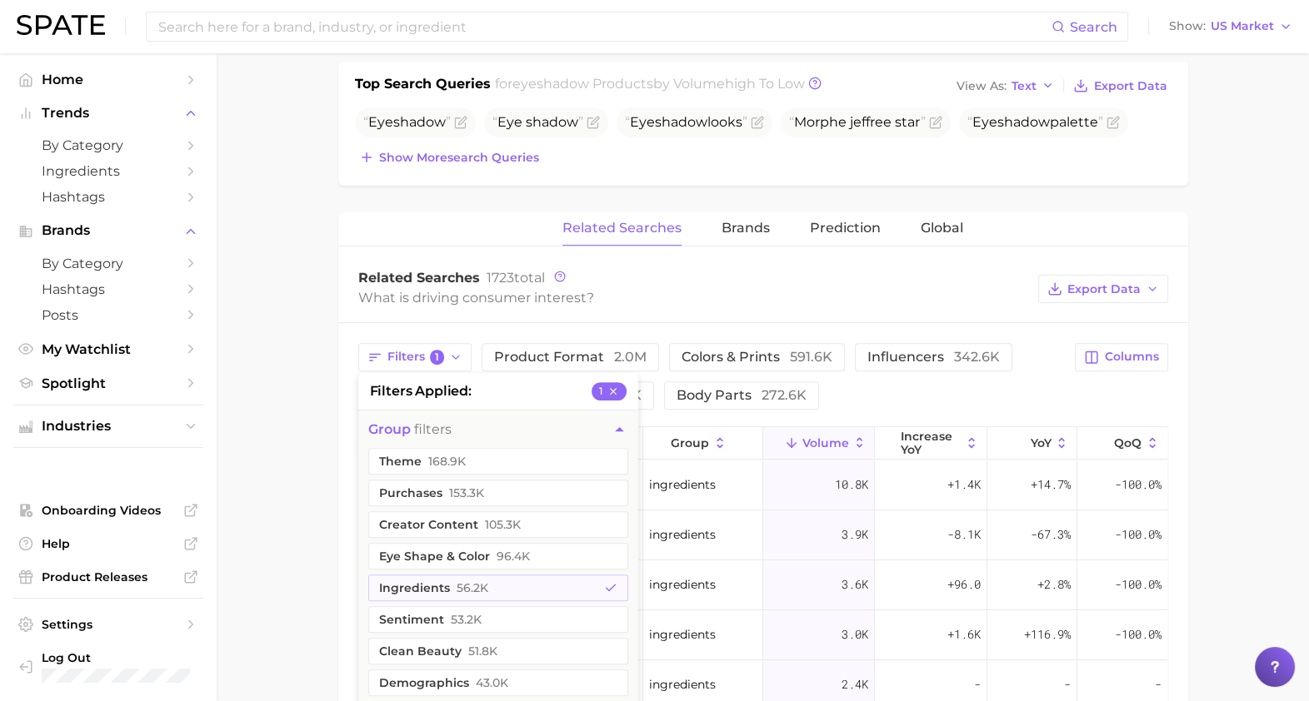
click at [1208, 366] on main "1. makeup 2. eye makeup 3. eyeshadow products 4. Subcategory Overview Google Ti…" at bounding box center [763, 320] width 1092 height 1821
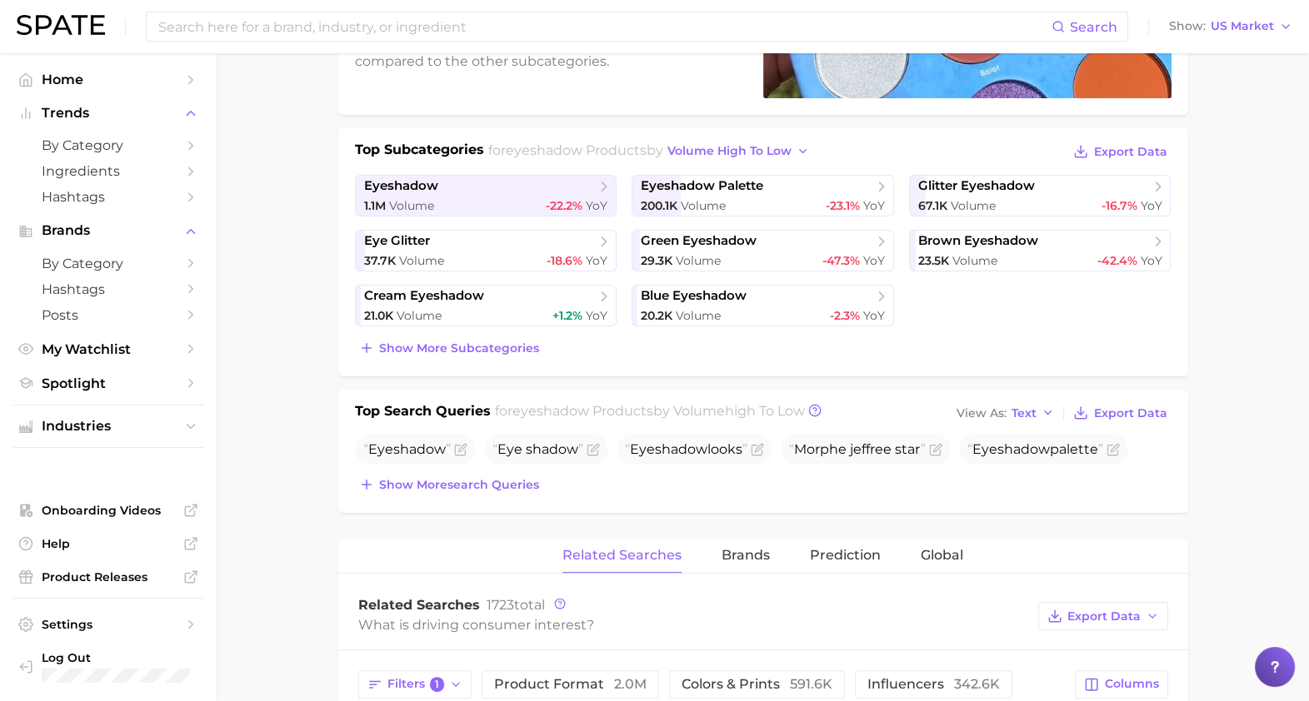
scroll to position [330, 0]
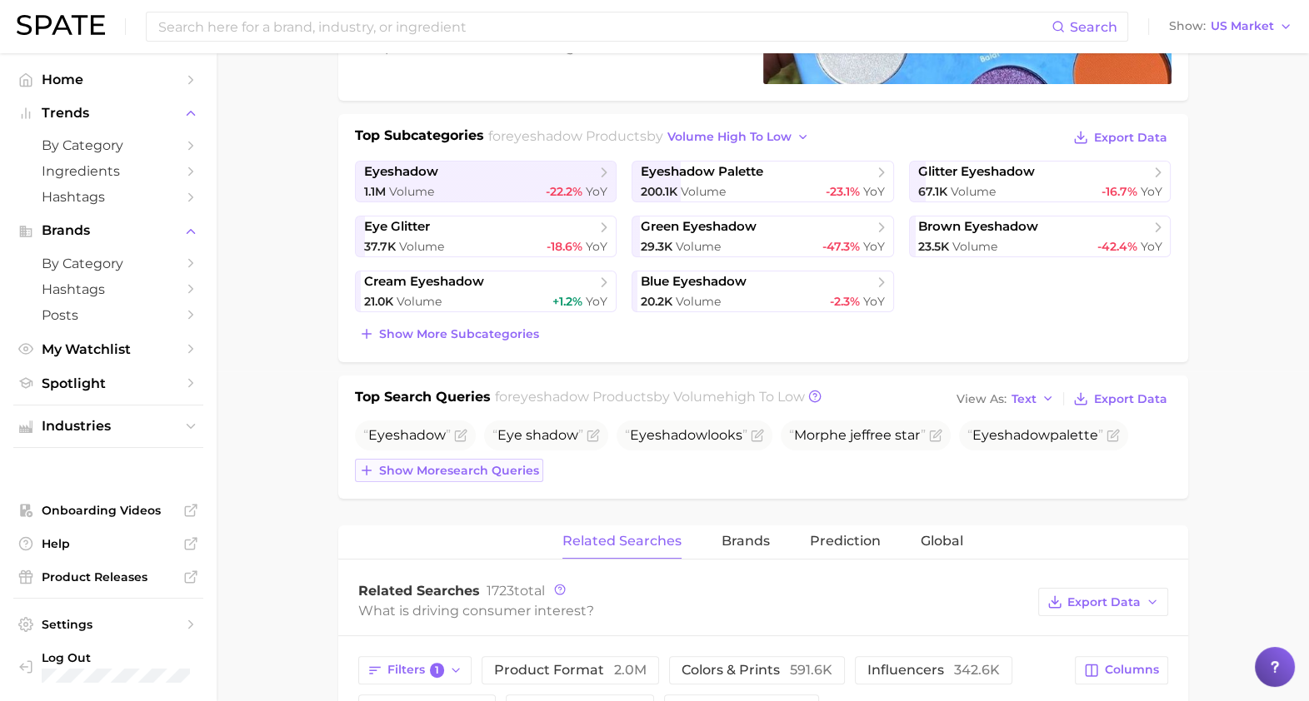
click at [434, 466] on span "Show more search queries" at bounding box center [459, 471] width 160 height 14
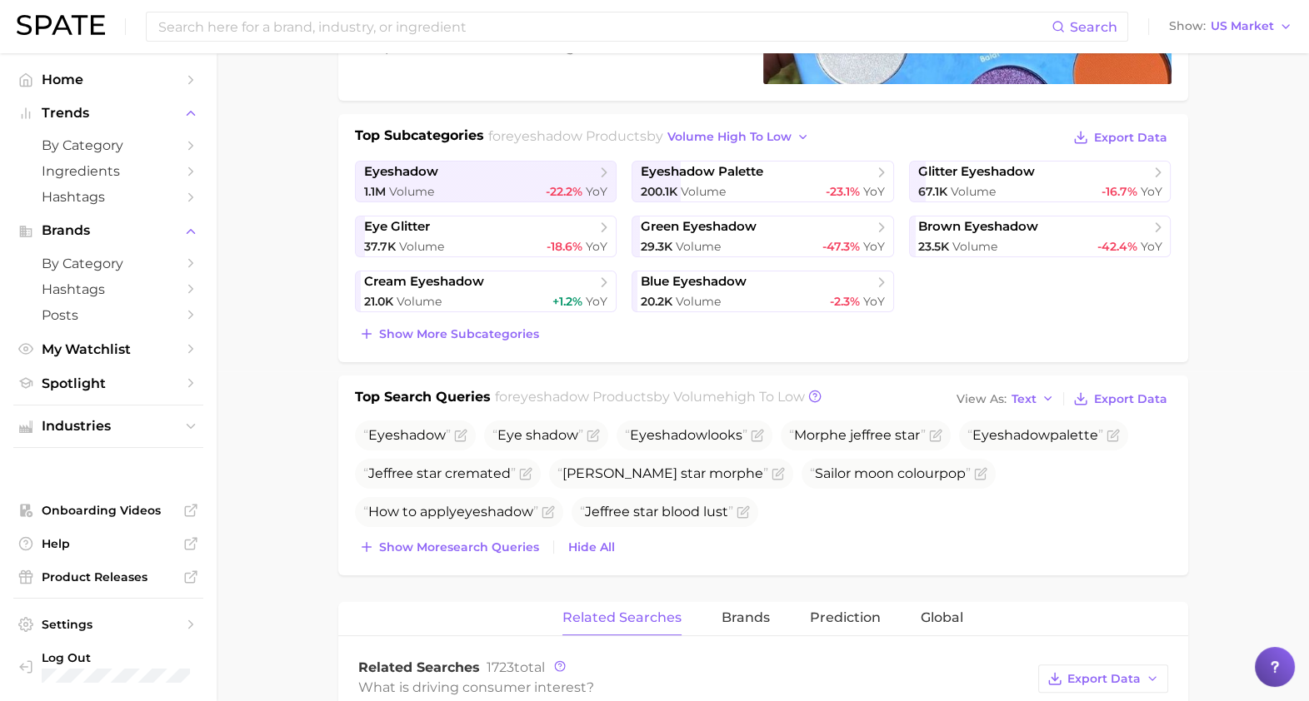
click at [439, 563] on div "Top Search Queries for eyeshadow products by Volume high to low View As Text Ex…" at bounding box center [763, 476] width 850 height 200
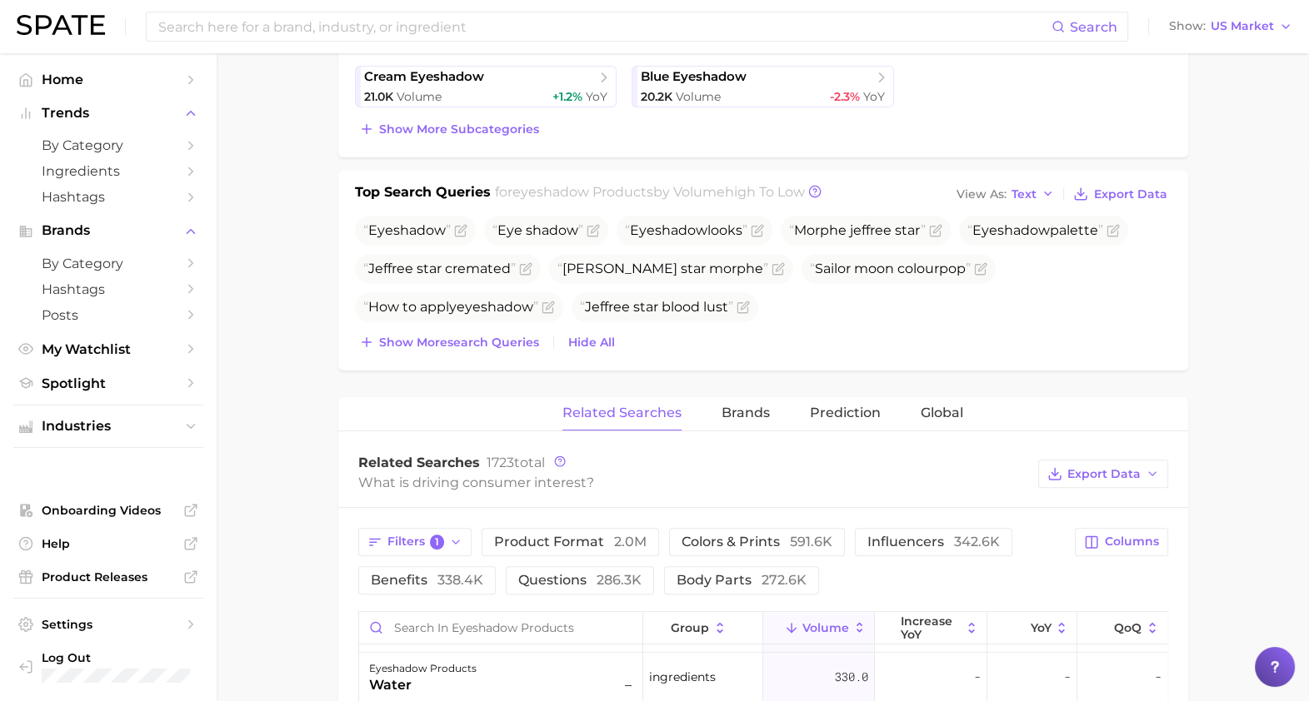
scroll to position [649, 0]
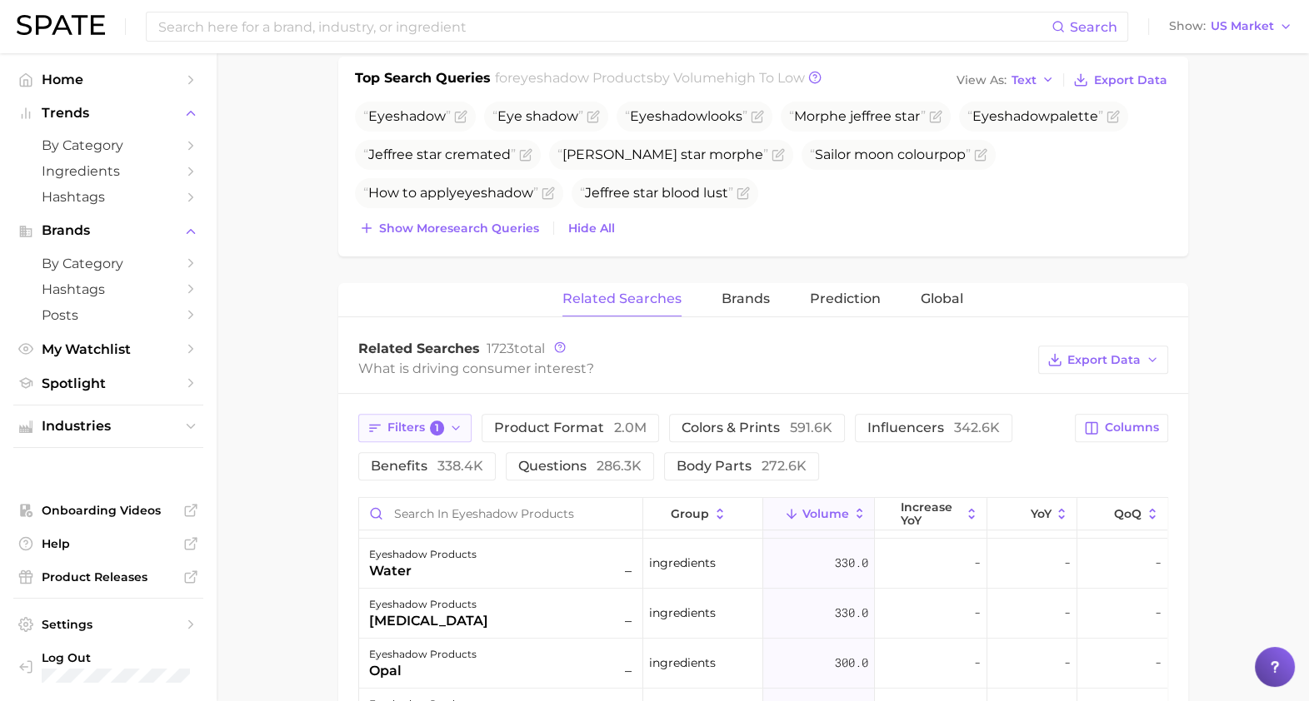
click at [391, 421] on span "Filters 1" at bounding box center [415, 428] width 57 height 15
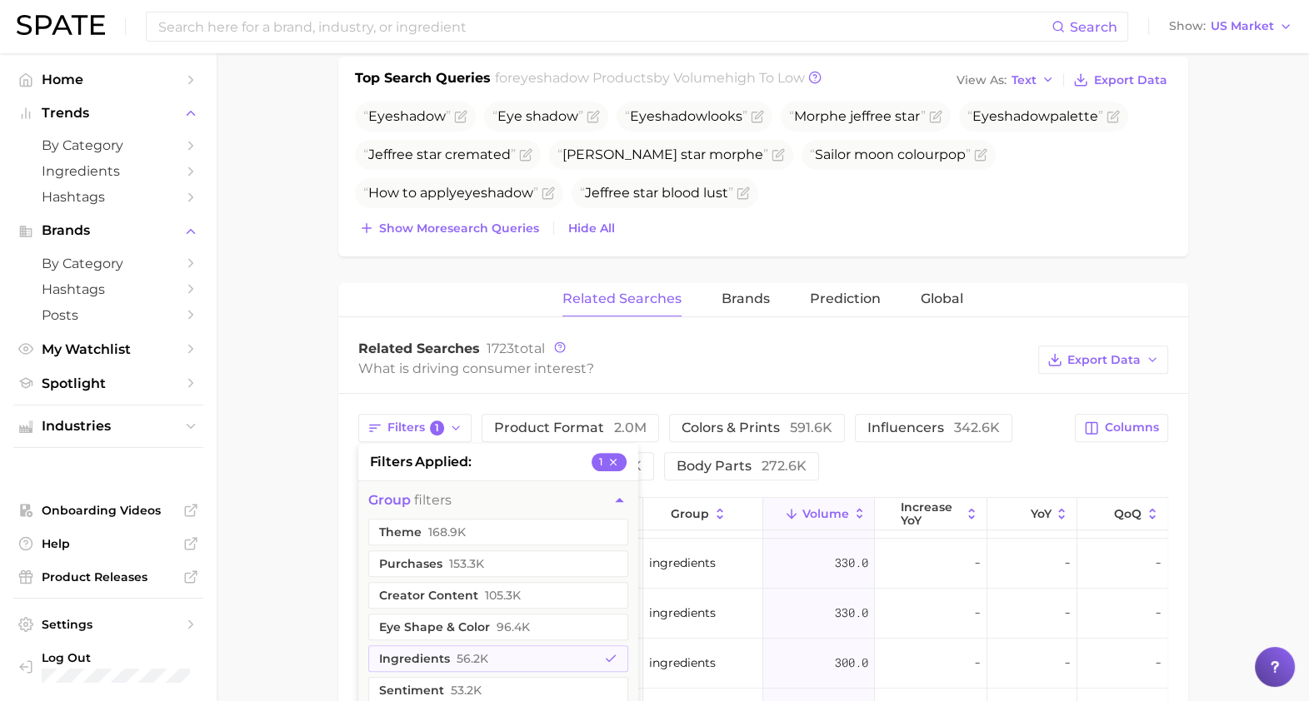
scroll to position [765, 0]
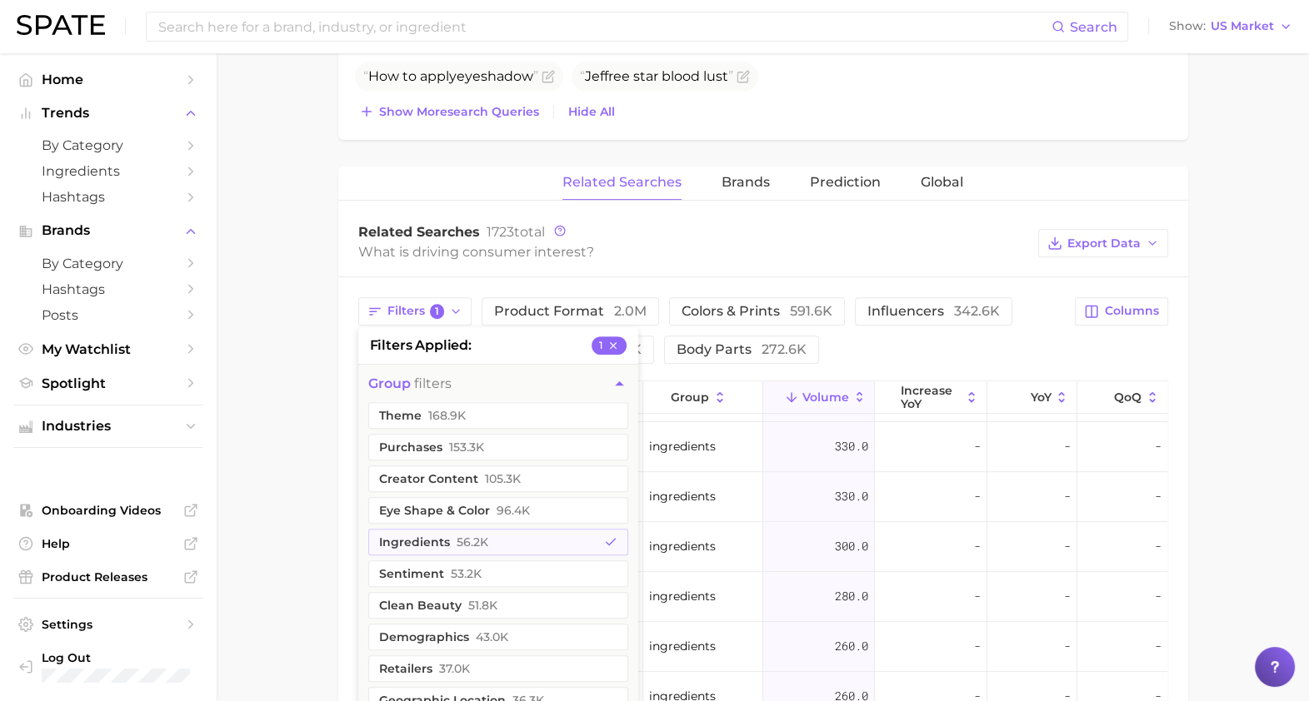
click at [324, 550] on main "1. makeup 2. eye makeup 3. eyeshadow products 4. Subcategory Overview Google Ti…" at bounding box center [763, 236] width 1092 height 1897
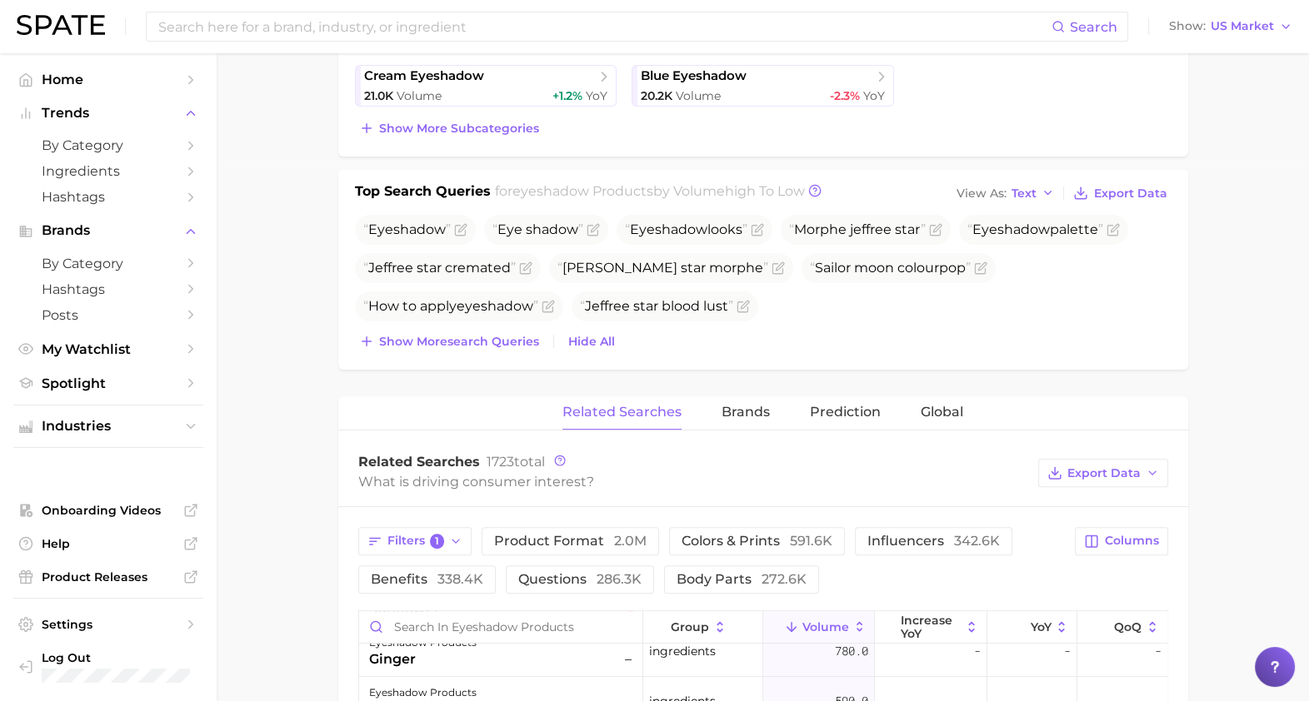
scroll to position [402, 0]
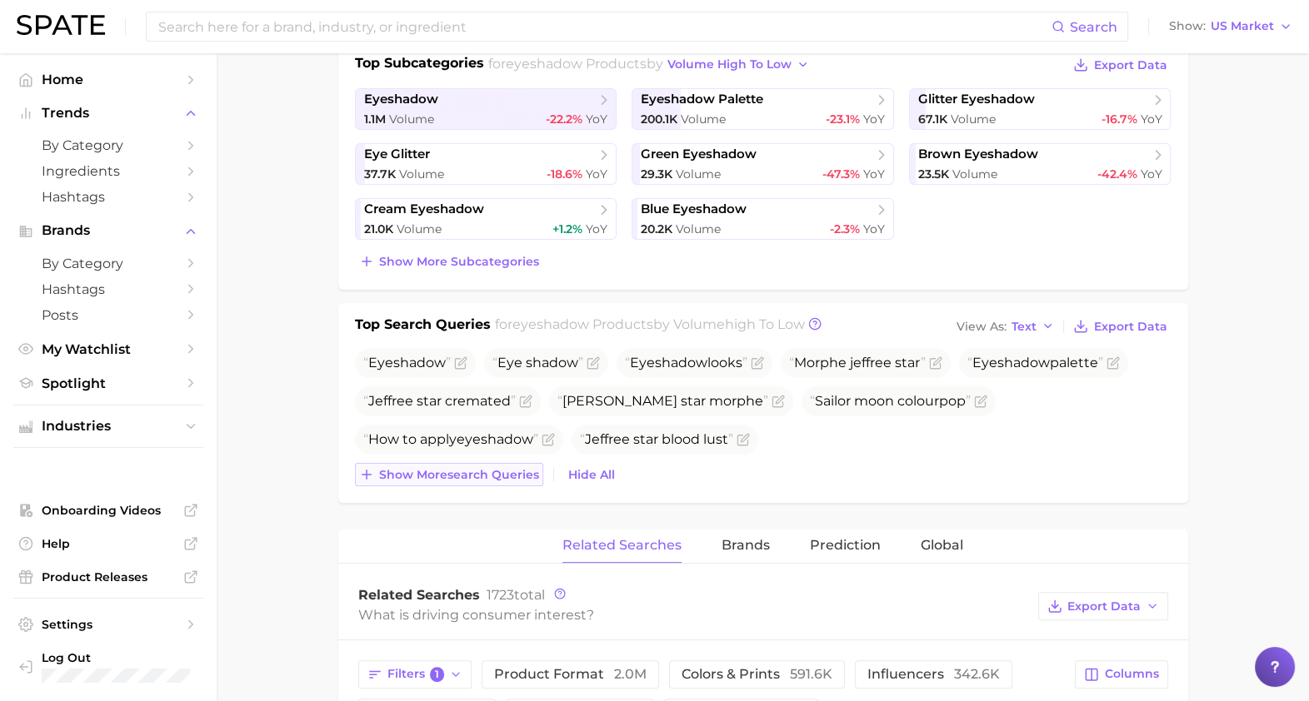
click at [455, 472] on span "Show more search queries" at bounding box center [459, 475] width 160 height 14
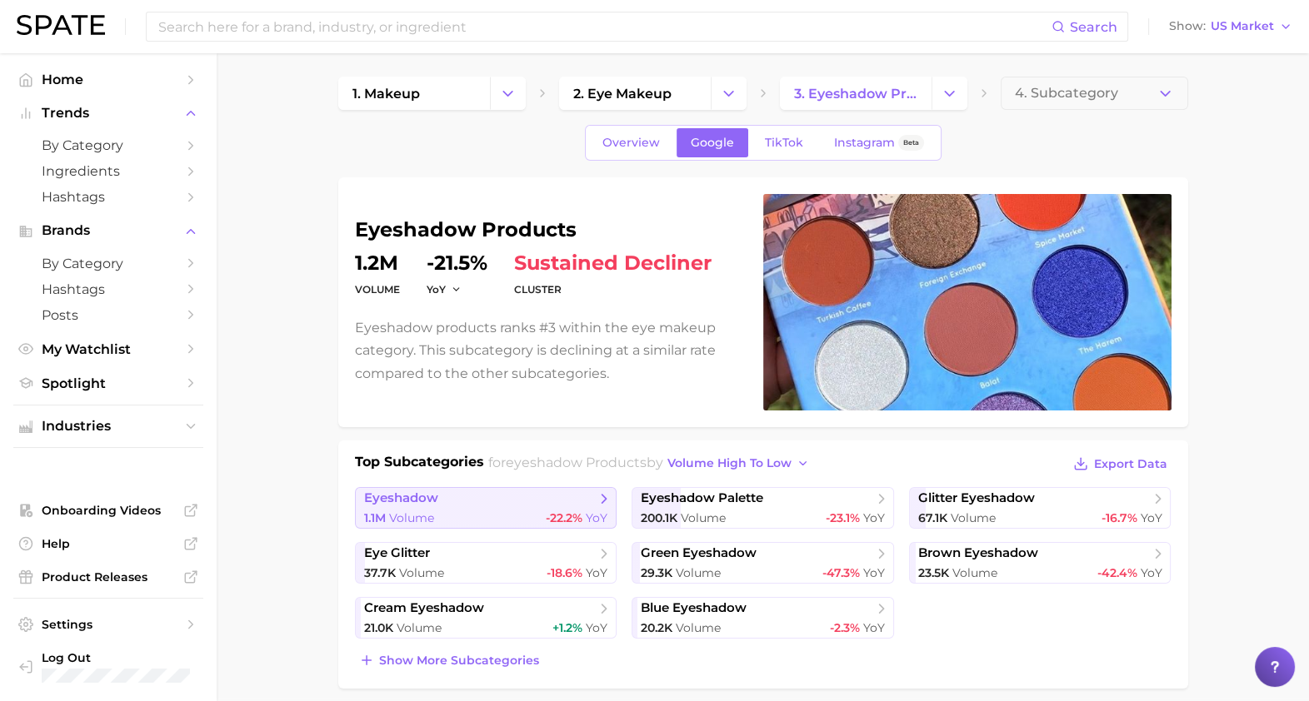
scroll to position [2, 0]
click at [541, 492] on span "eyeshadow" at bounding box center [480, 499] width 232 height 17
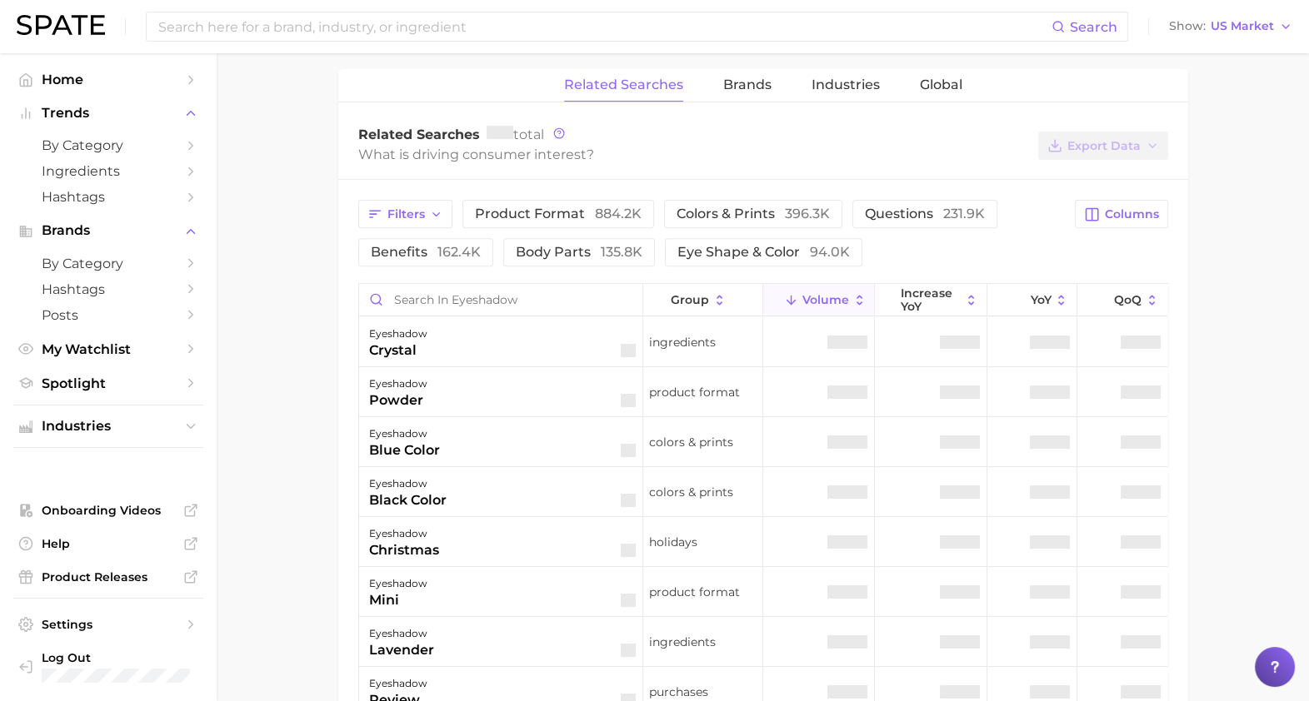
scroll to position [778, 0]
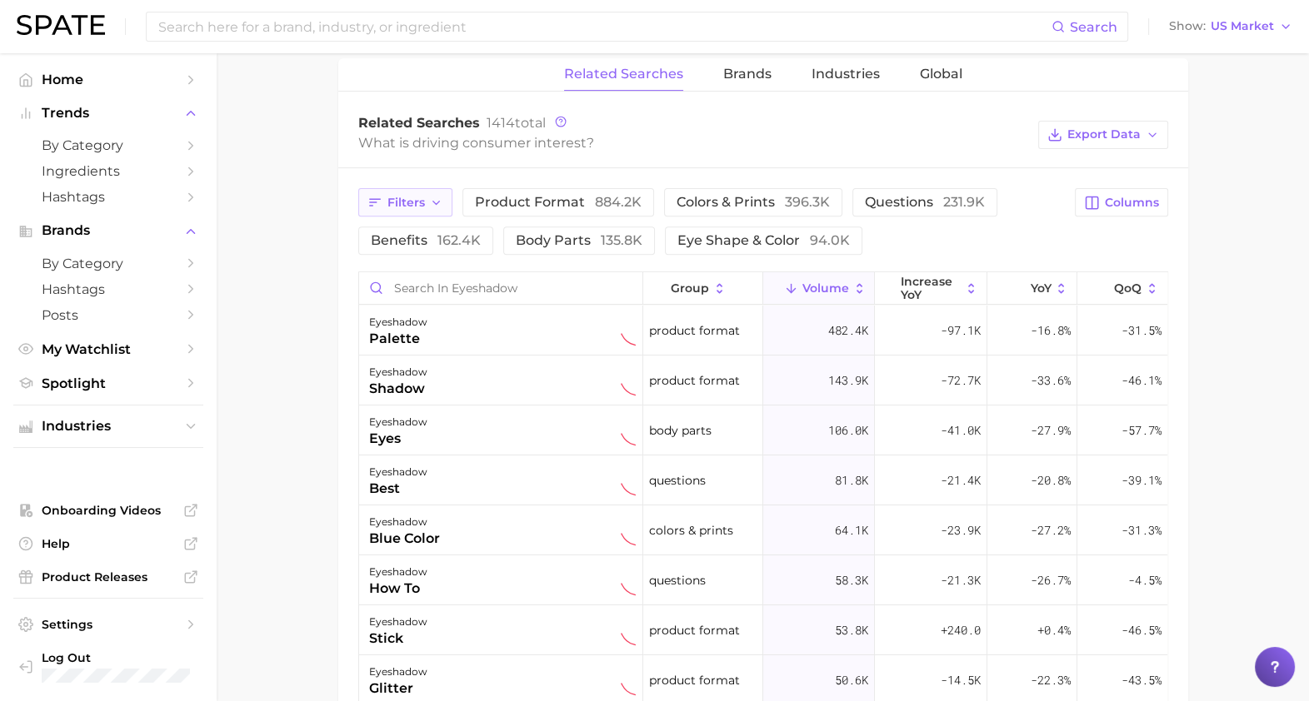
click at [403, 201] on span "Filters" at bounding box center [405, 203] width 37 height 14
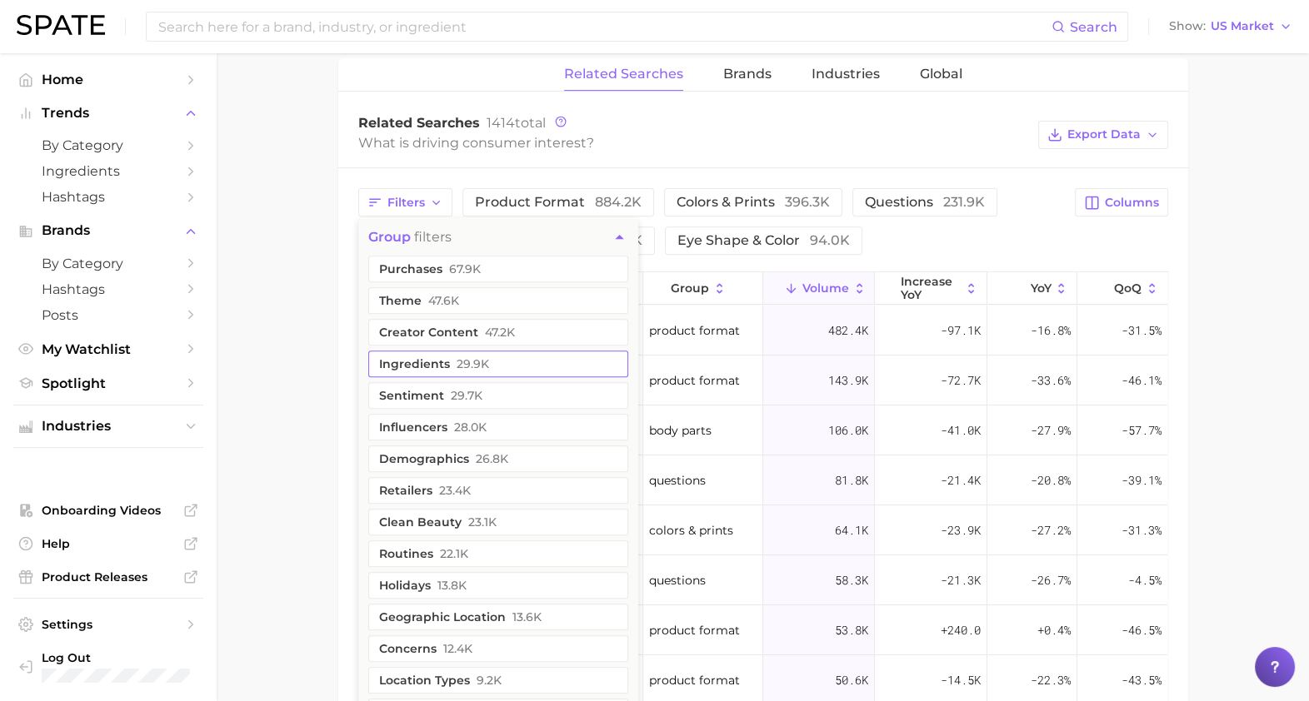
click at [461, 351] on button "ingredients 29.9k" at bounding box center [498, 364] width 260 height 27
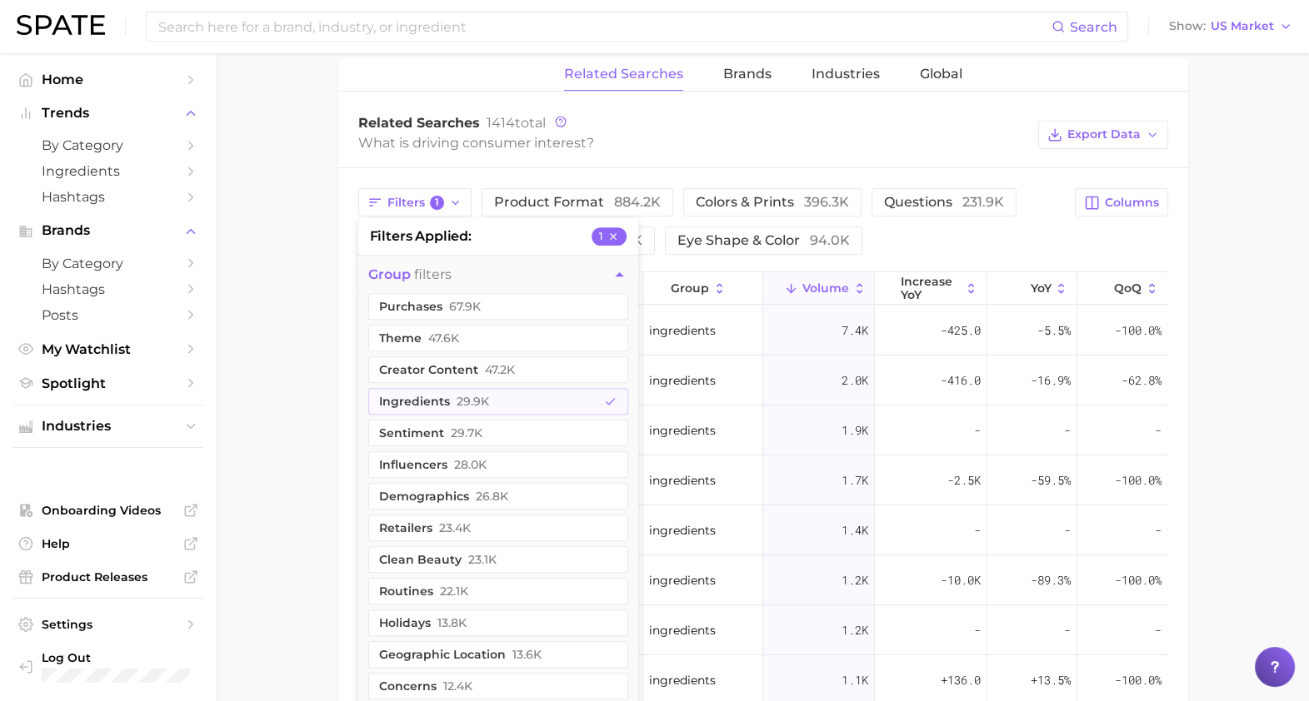
click at [311, 457] on main "1. makeup 2. eye makeup 3. eyeshadow products 4. eyeshadow Overview Google TikT…" at bounding box center [763, 175] width 1092 height 1801
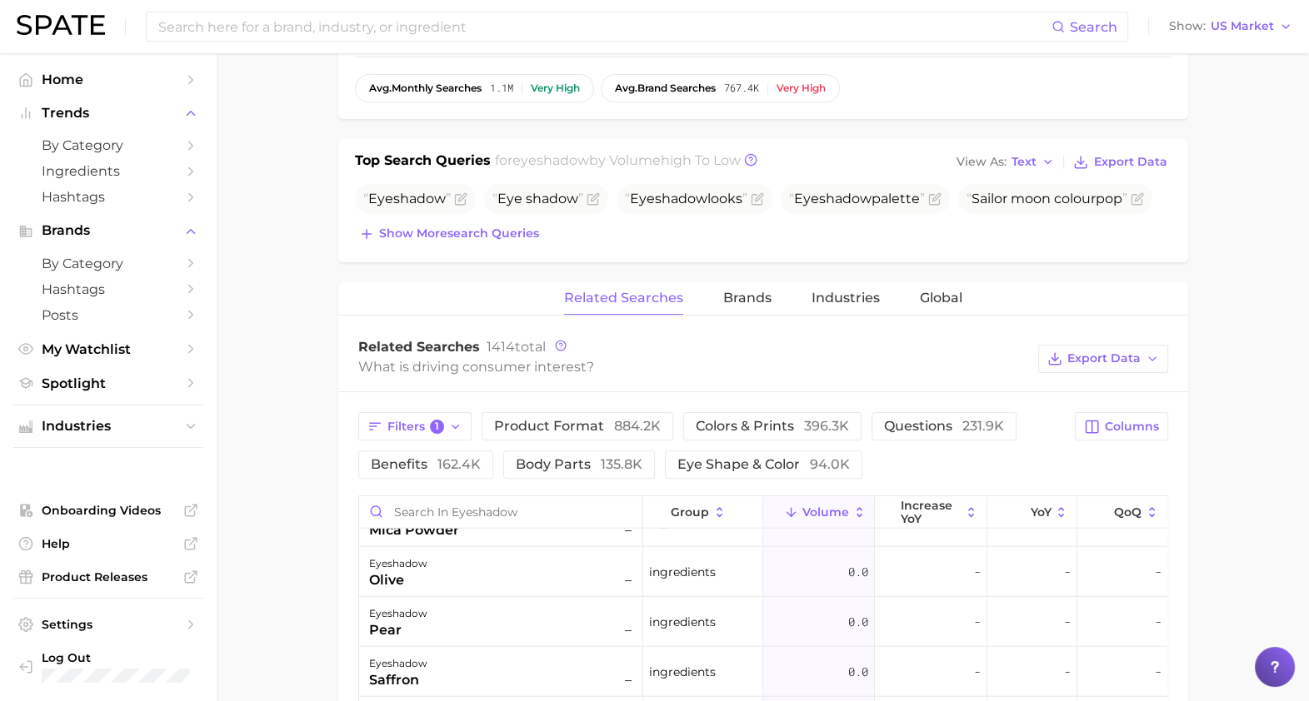
scroll to position [555, 0]
click at [409, 432] on button "Filters 1" at bounding box center [415, 425] width 114 height 28
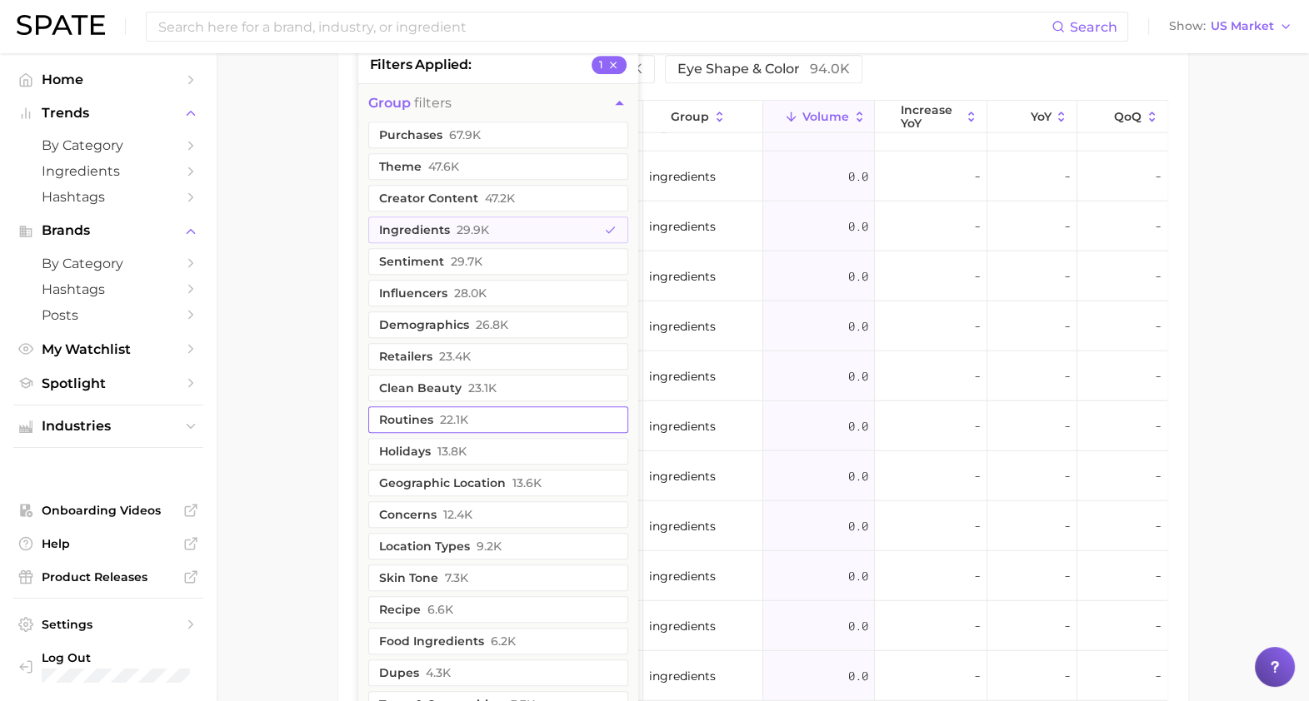
scroll to position [945, 0]
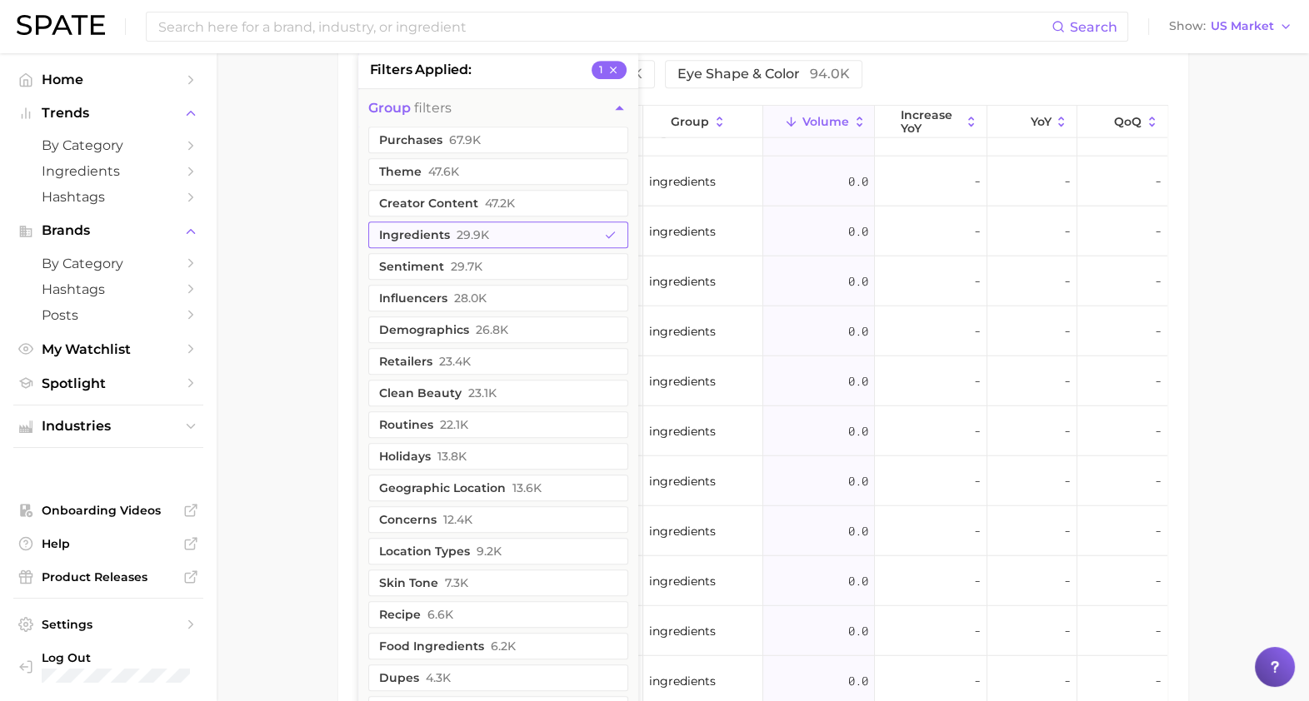
click at [437, 237] on button "ingredients 29.9k" at bounding box center [498, 235] width 260 height 27
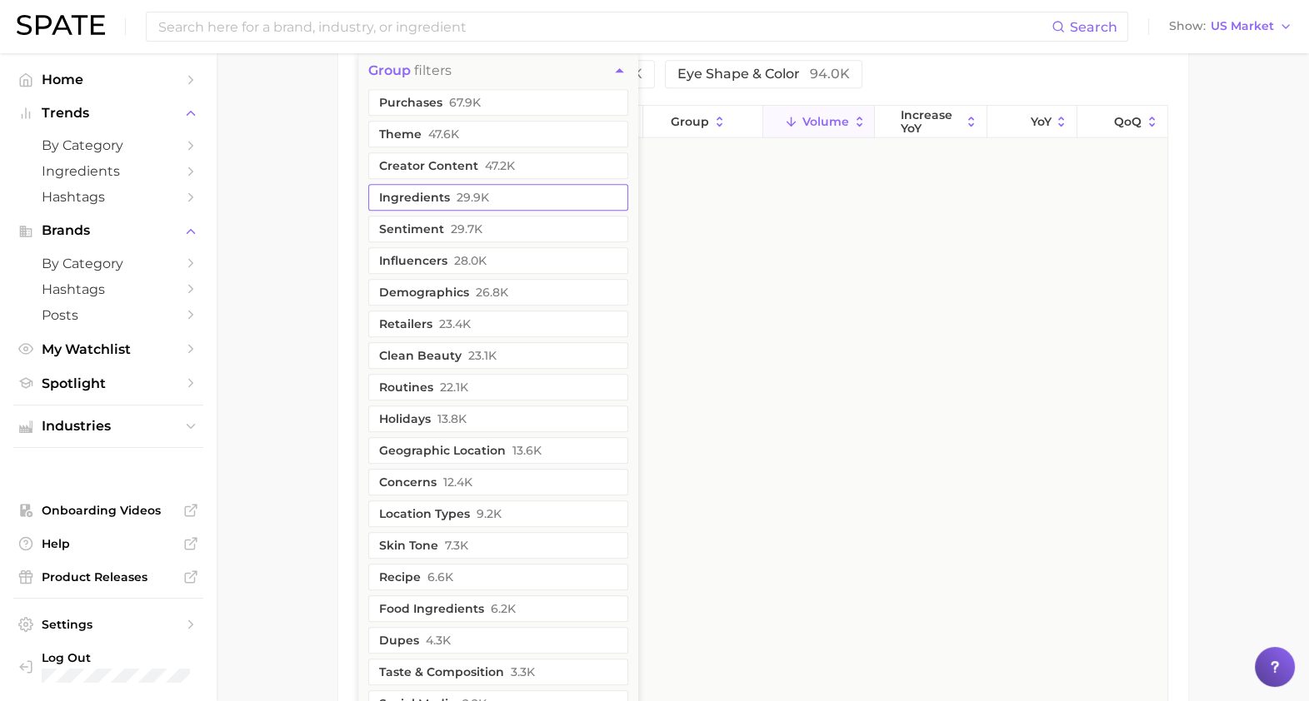
scroll to position [0, 0]
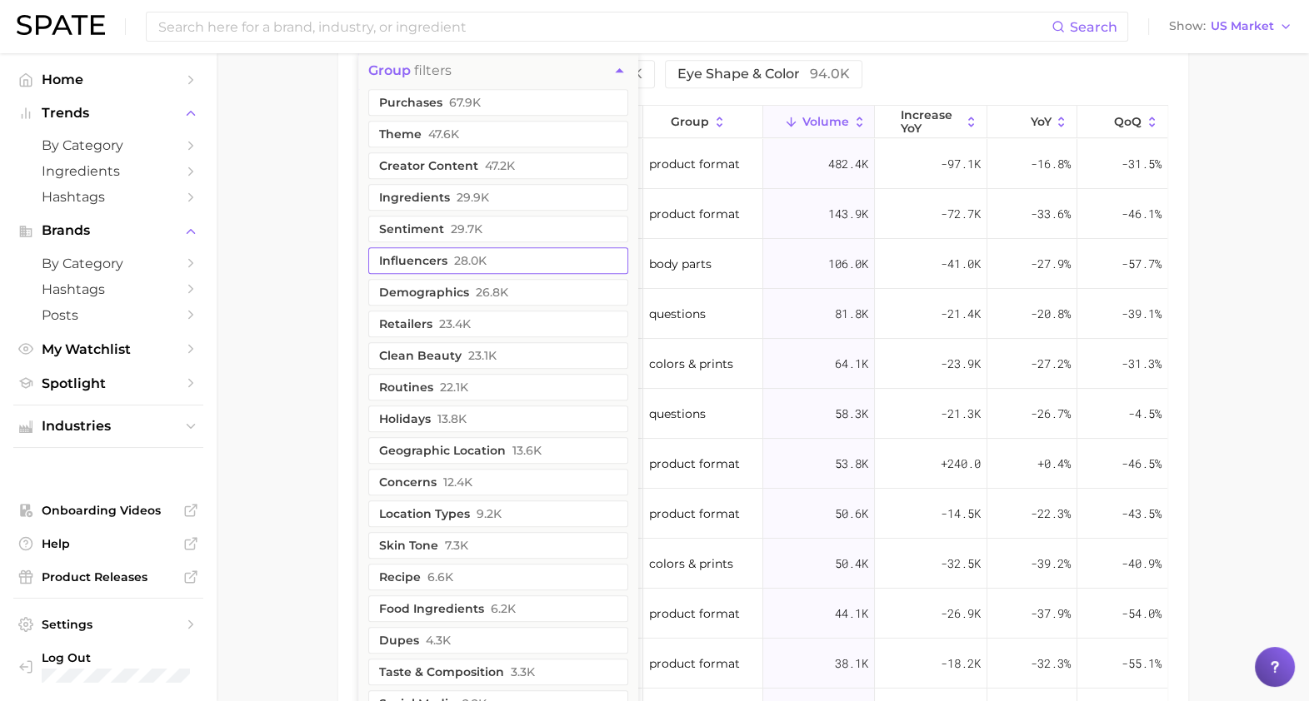
click at [433, 262] on button "influencers 28.0k" at bounding box center [498, 260] width 260 height 27
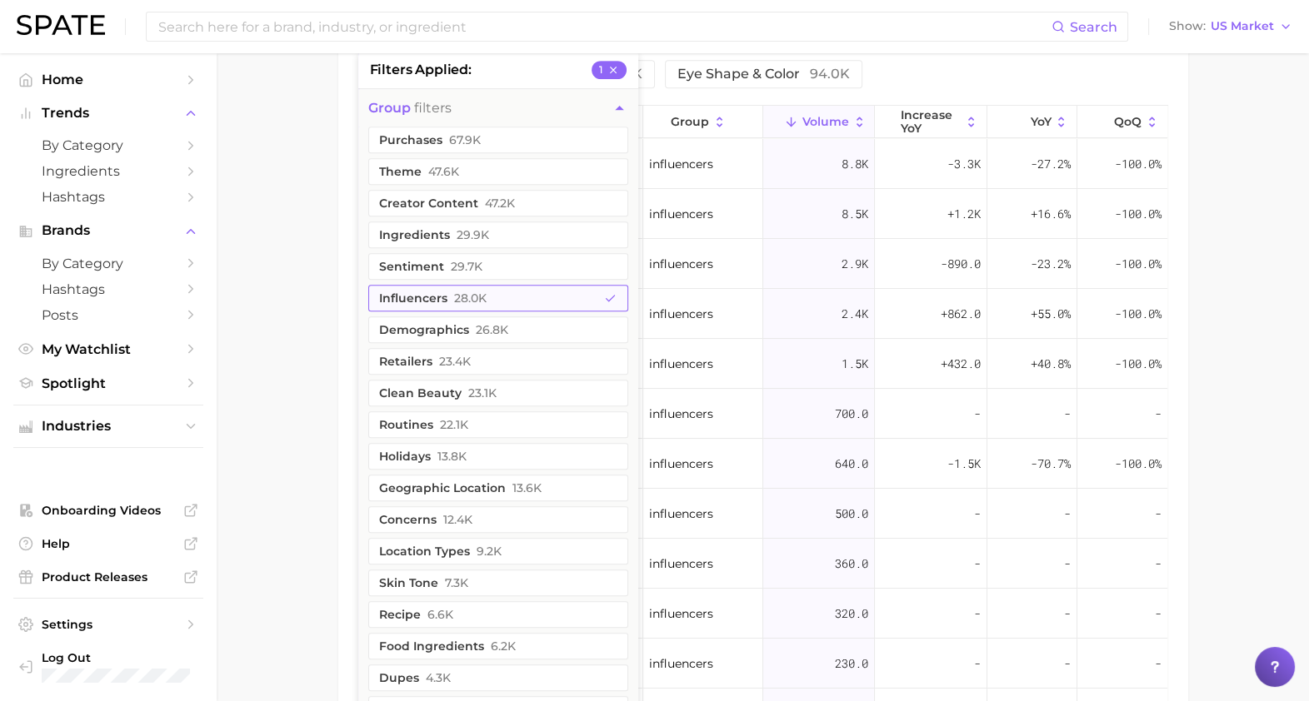
click at [421, 294] on button "influencers 28.0k" at bounding box center [498, 298] width 260 height 27
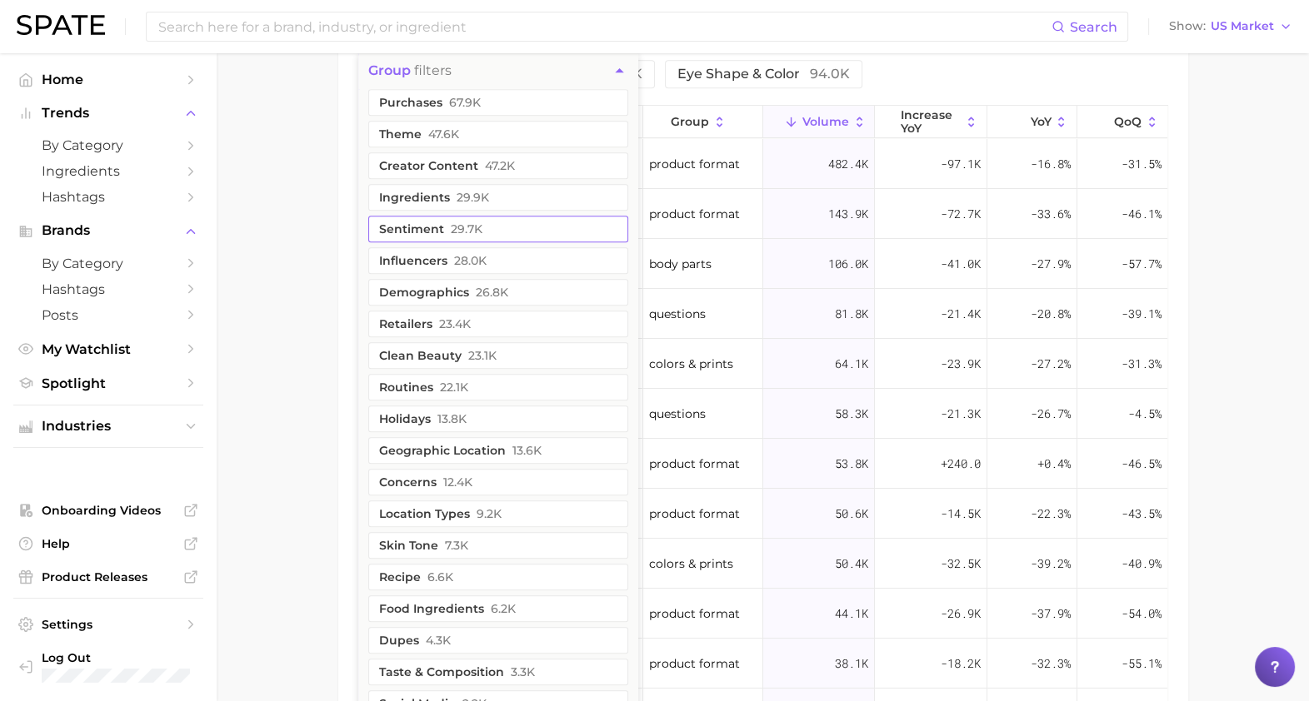
click at [433, 225] on button "sentiment 29.7k" at bounding box center [498, 229] width 260 height 27
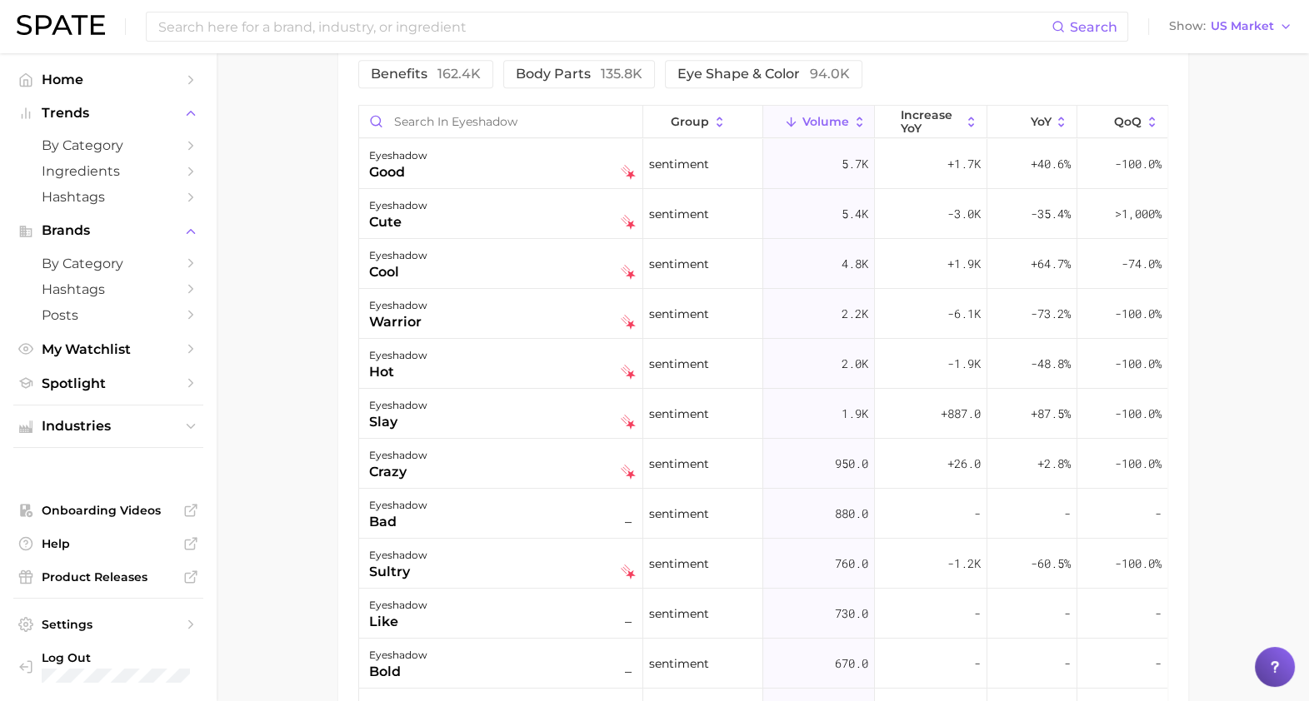
click at [352, 331] on div "Filters 1 product format 884.2k colors & prints 396.3k questions 231.9k benefit…" at bounding box center [763, 414] width 850 height 825
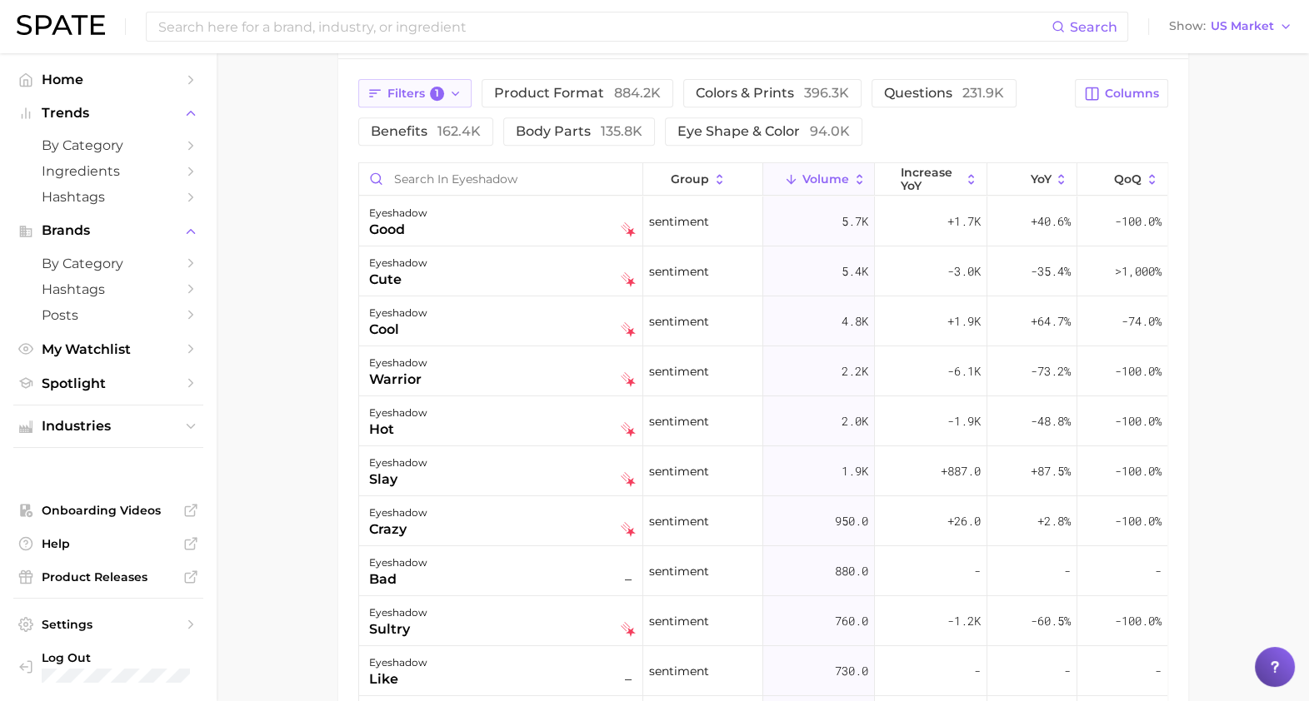
click at [433, 96] on span "1" at bounding box center [437, 94] width 15 height 15
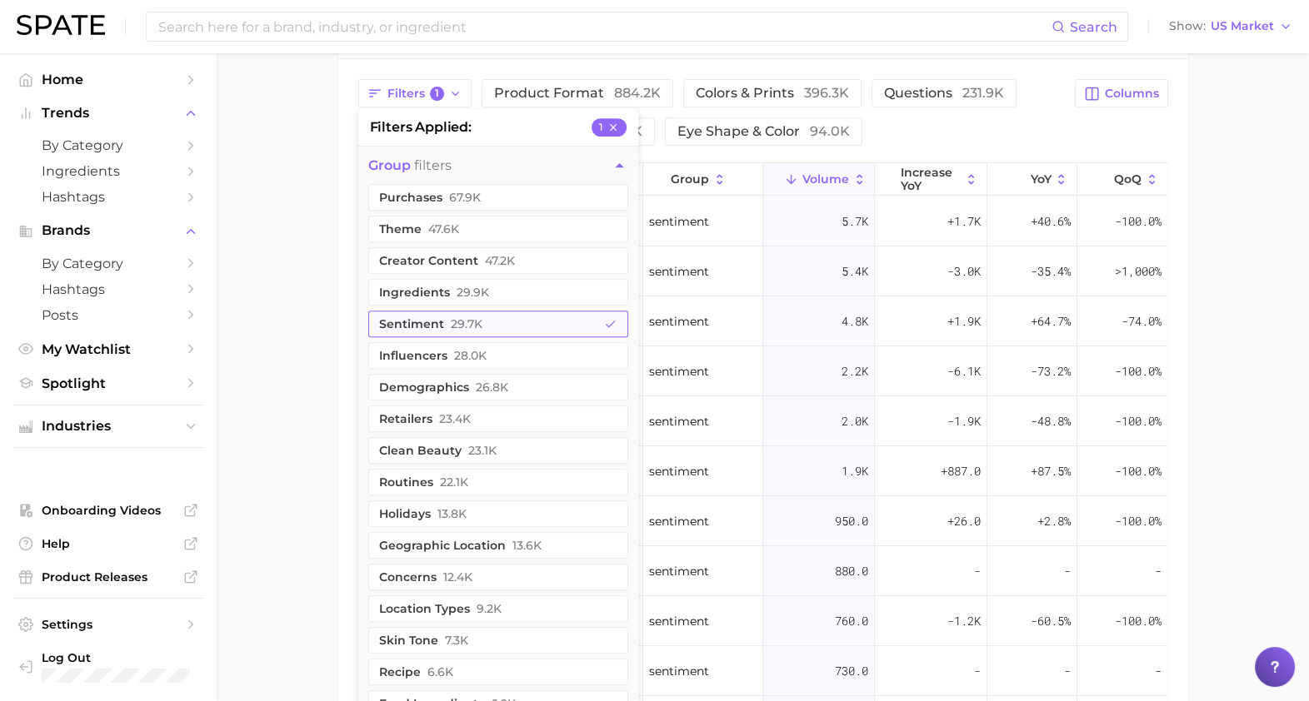
click at [451, 325] on span "29.7k" at bounding box center [467, 323] width 32 height 13
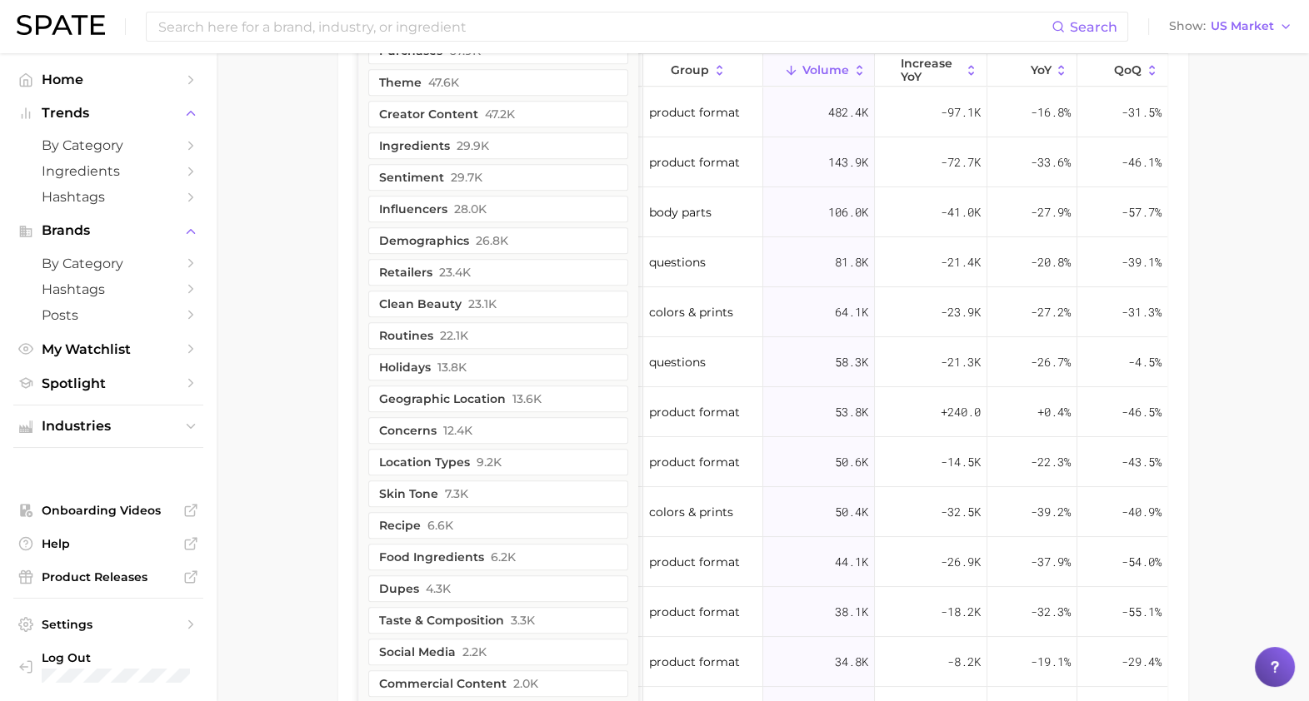
scroll to position [1323, 0]
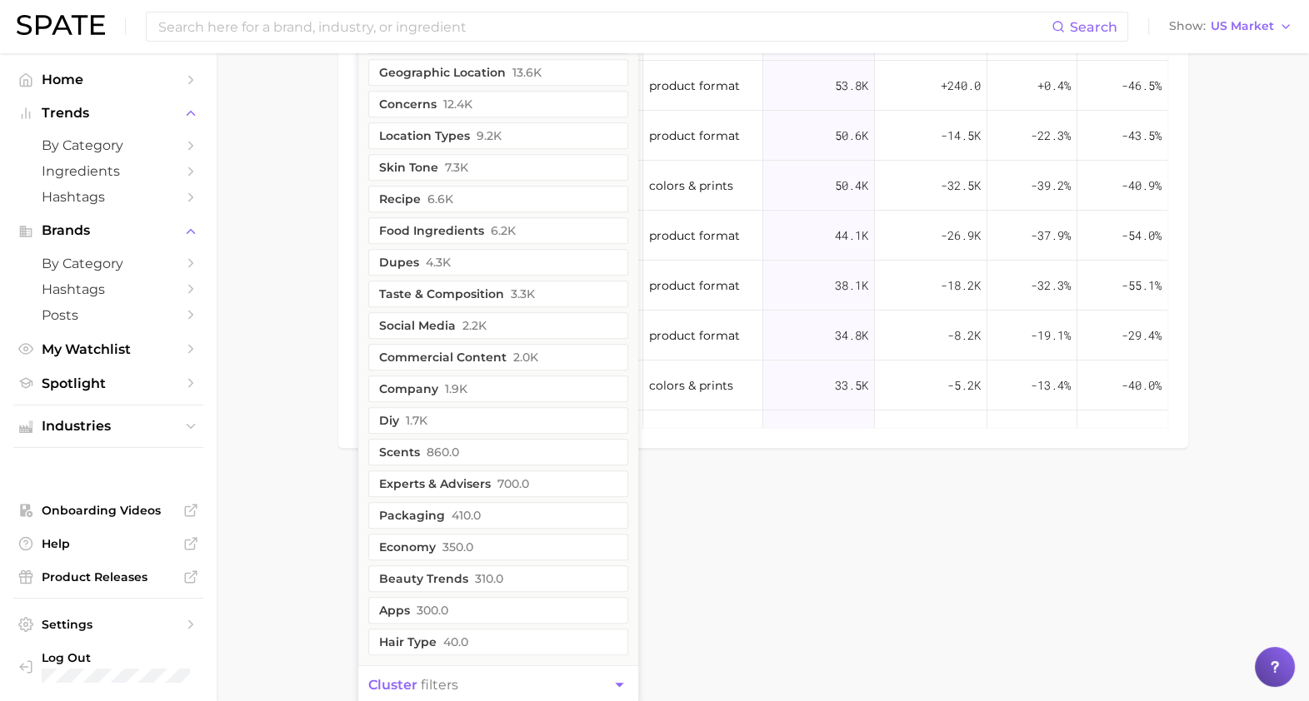
click at [410, 680] on span "cluster" at bounding box center [392, 685] width 49 height 16
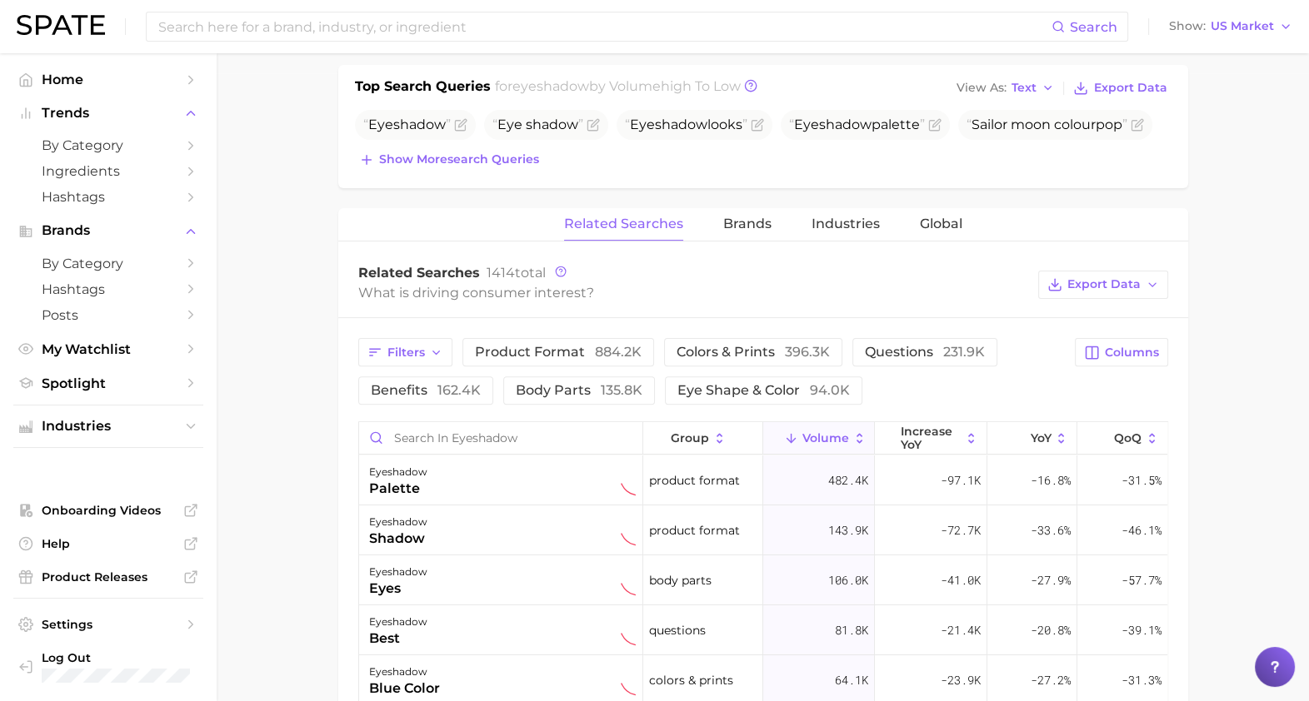
scroll to position [399, 0]
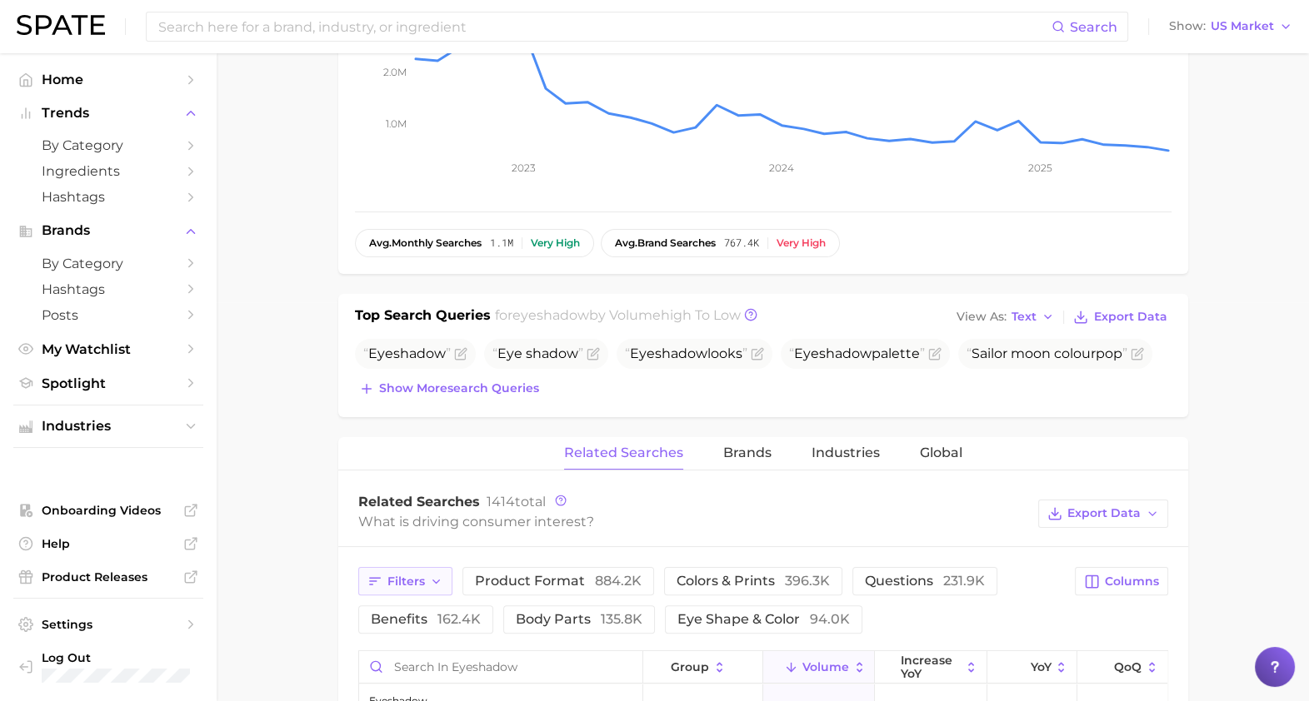
click at [405, 575] on span "Filters" at bounding box center [405, 582] width 37 height 14
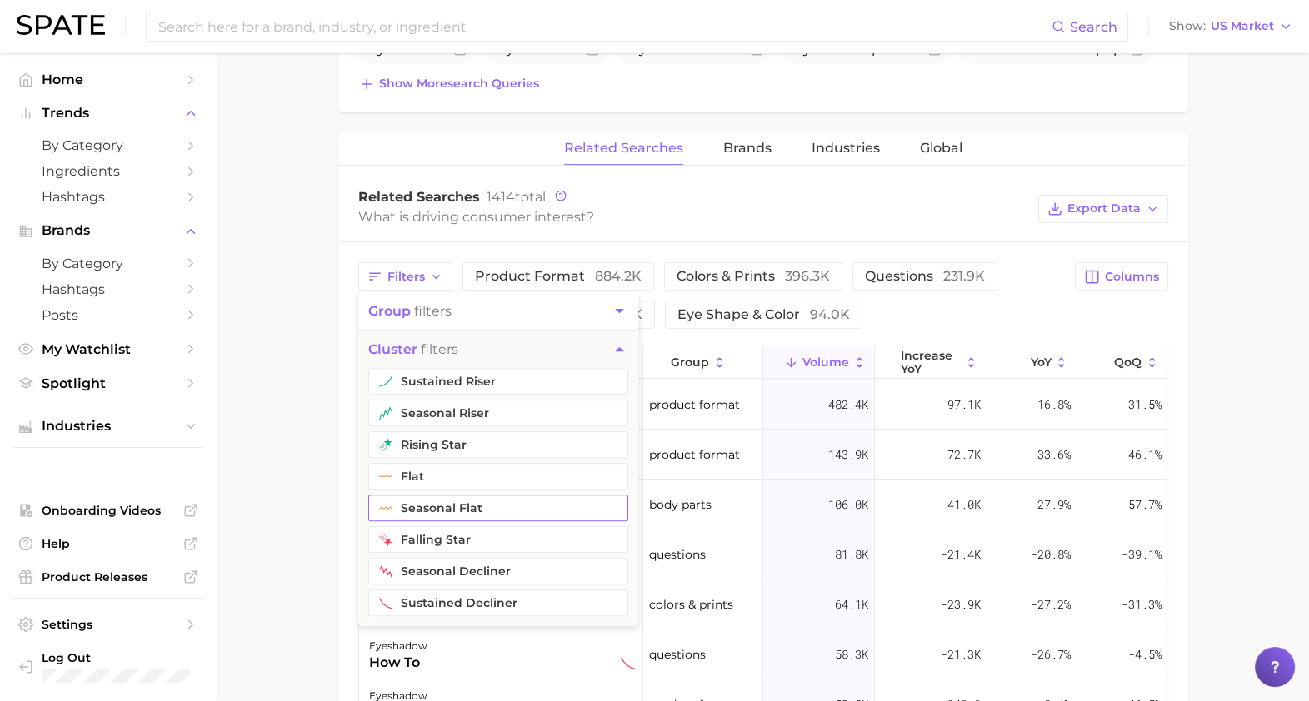
scroll to position [805, 0]
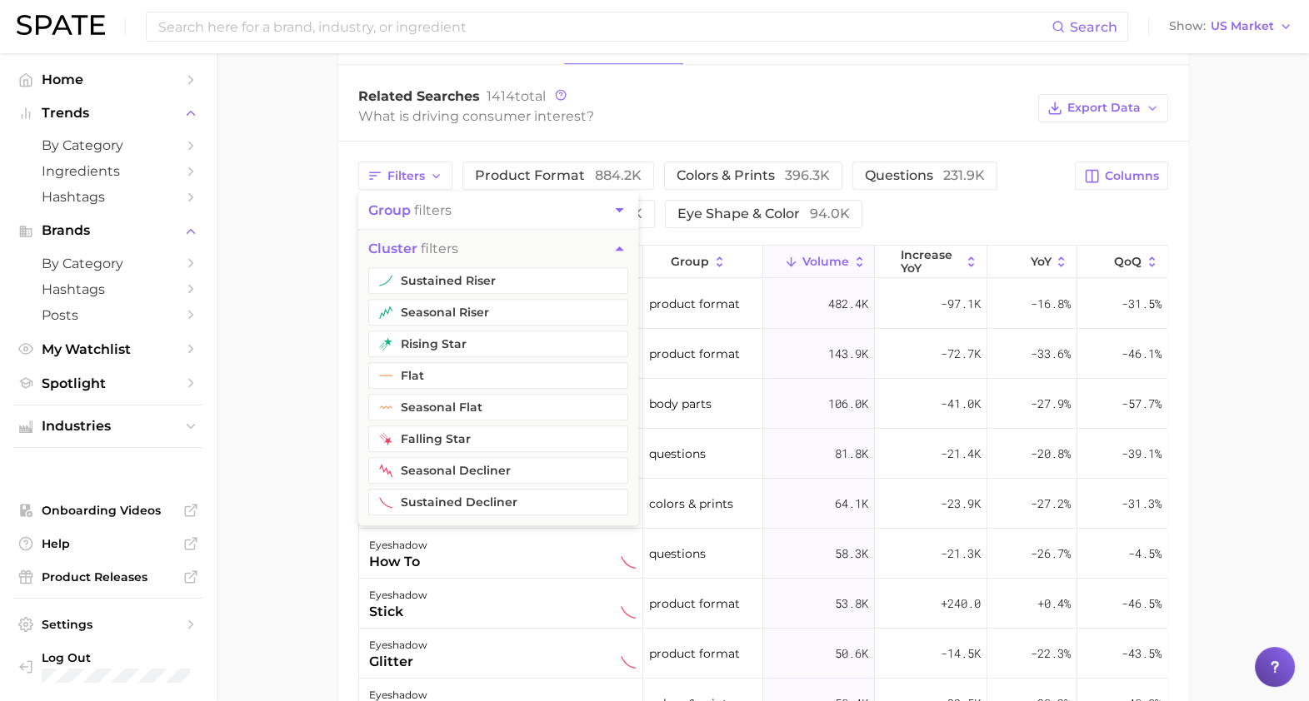
click at [271, 427] on main "1. makeup 2. eye makeup 3. eyeshadow products 4. eyeshadow Overview Google TikT…" at bounding box center [763, 149] width 1092 height 1801
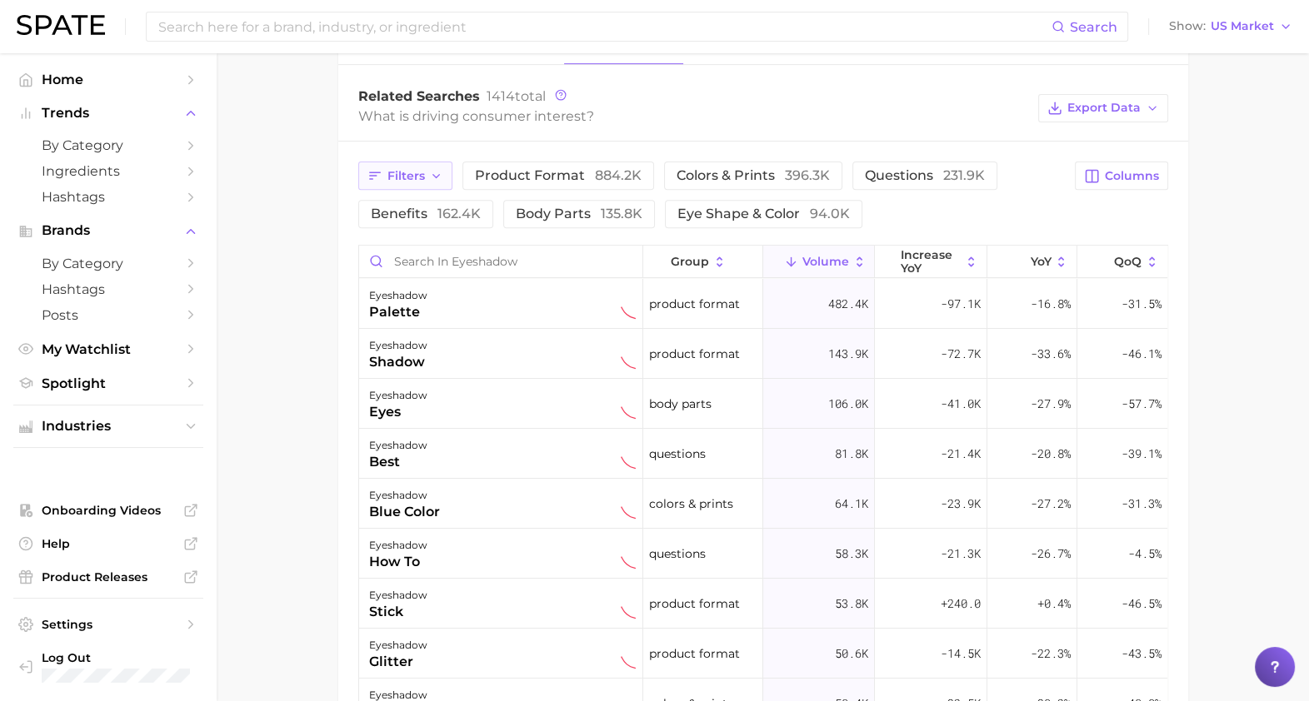
click at [391, 169] on span "Filters" at bounding box center [405, 176] width 37 height 14
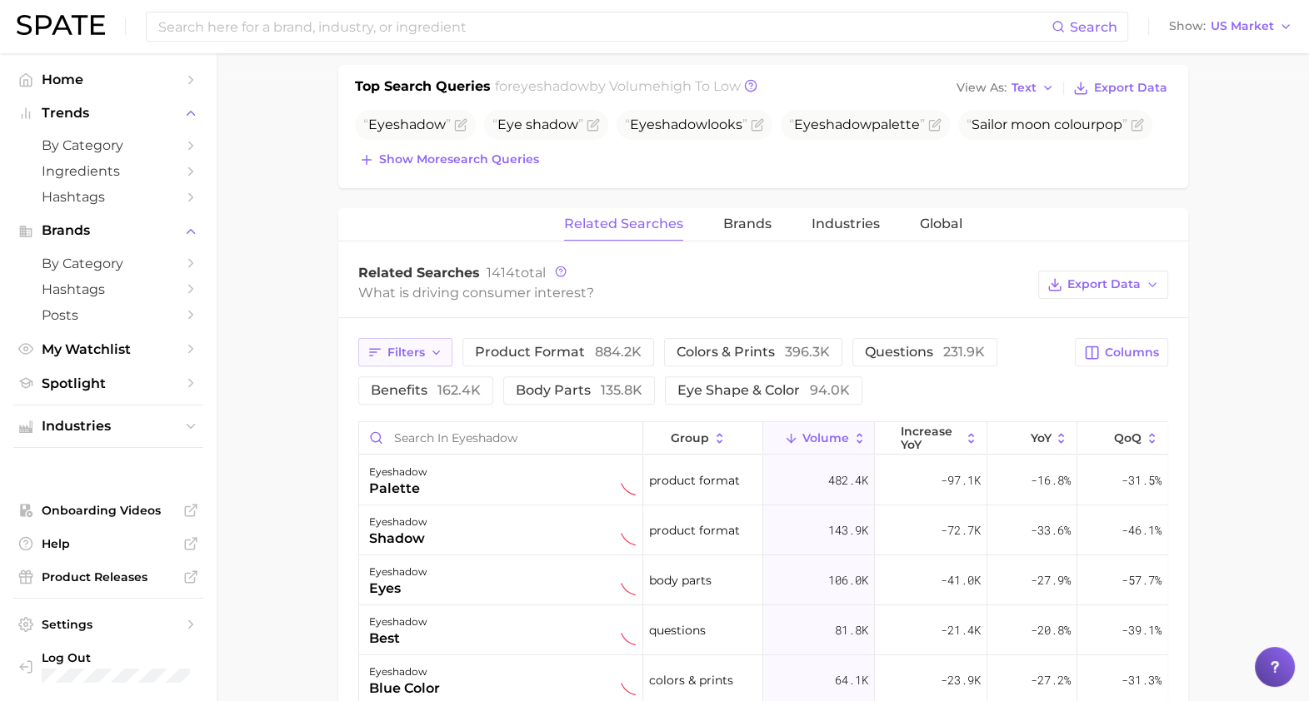
click at [372, 345] on icon "button" at bounding box center [374, 352] width 15 height 15
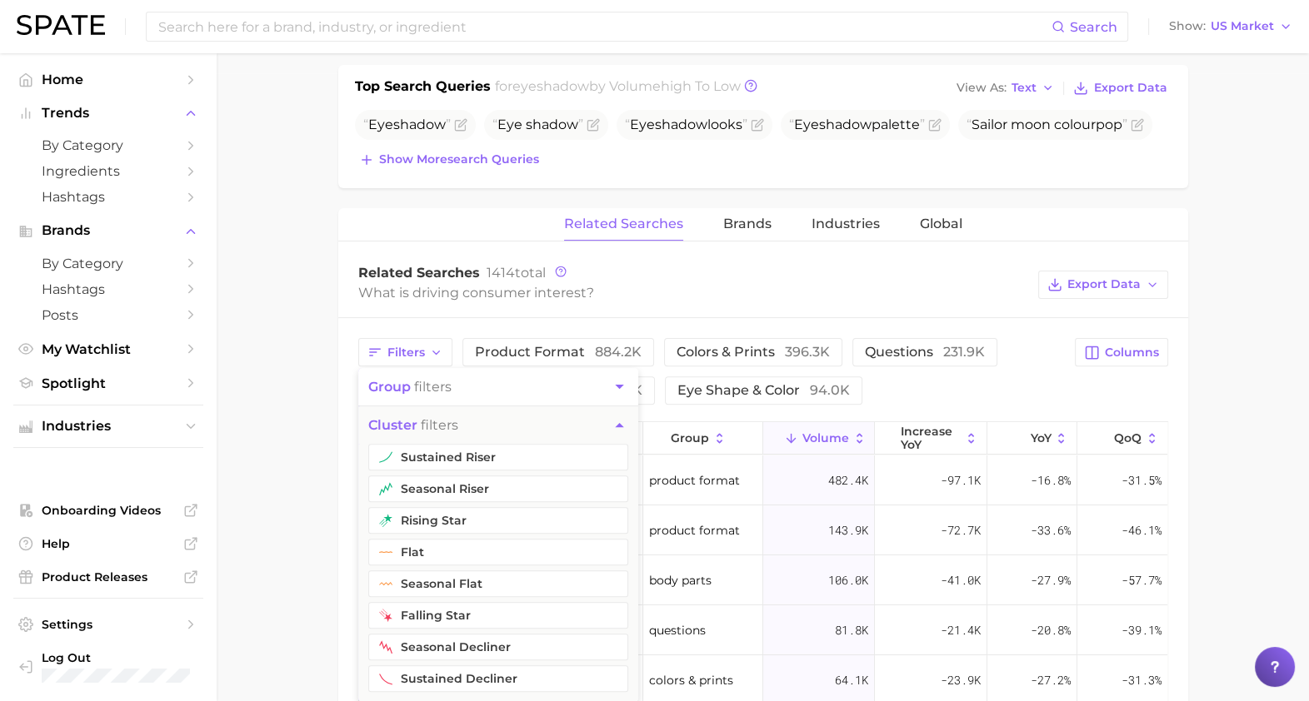
click at [471, 314] on div "Related Searches 1414 total What is driving consumer interest? Export Data" at bounding box center [763, 285] width 850 height 67
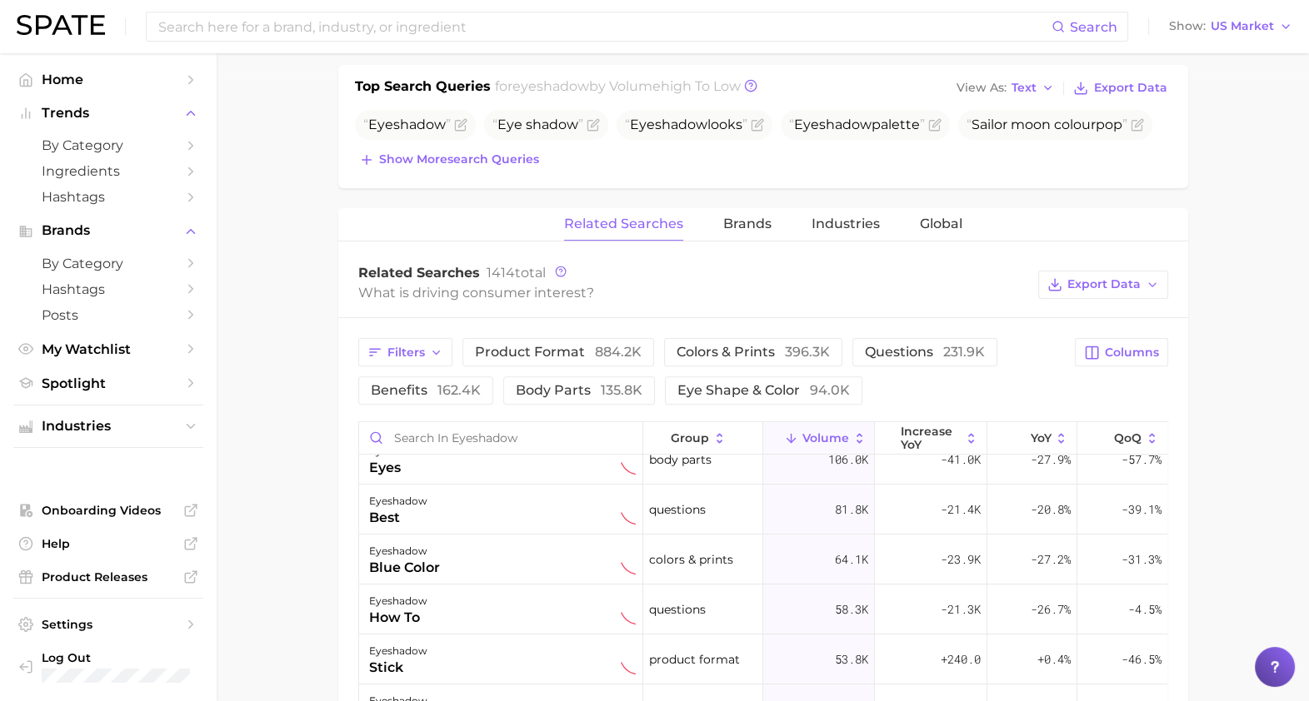
scroll to position [721, 0]
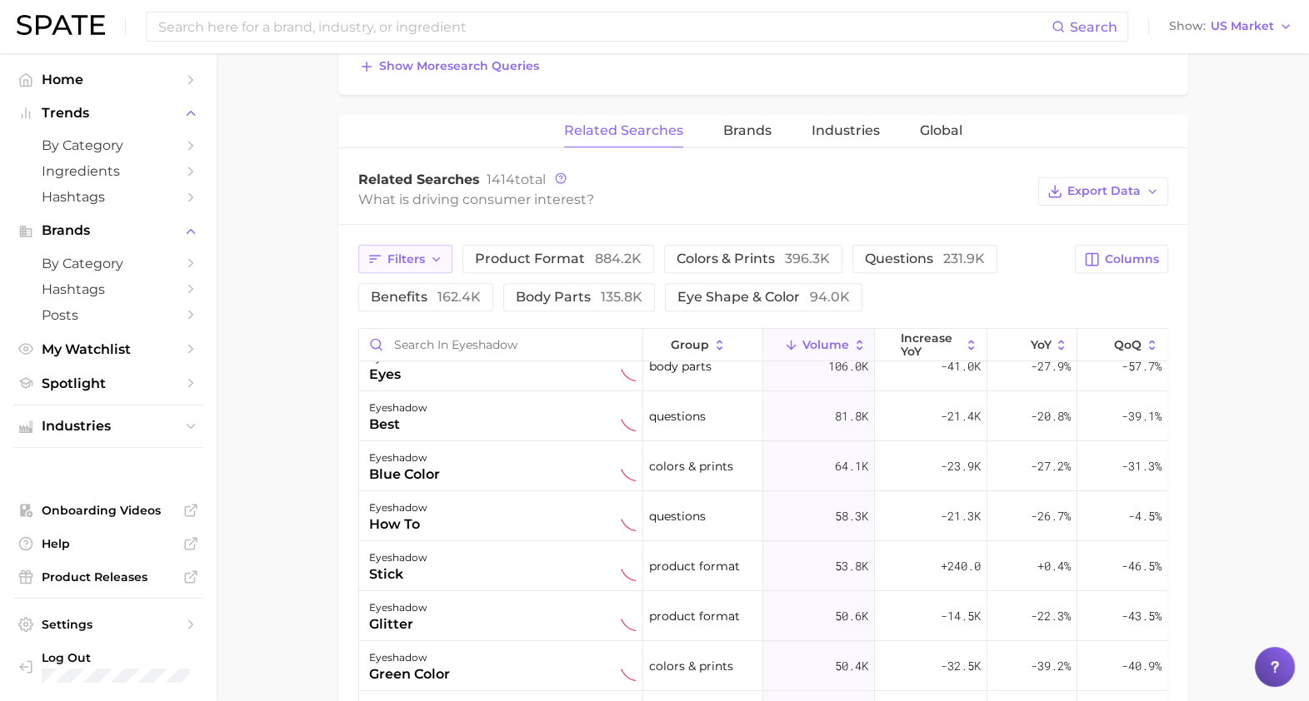
click at [363, 263] on button "Filters" at bounding box center [405, 259] width 94 height 28
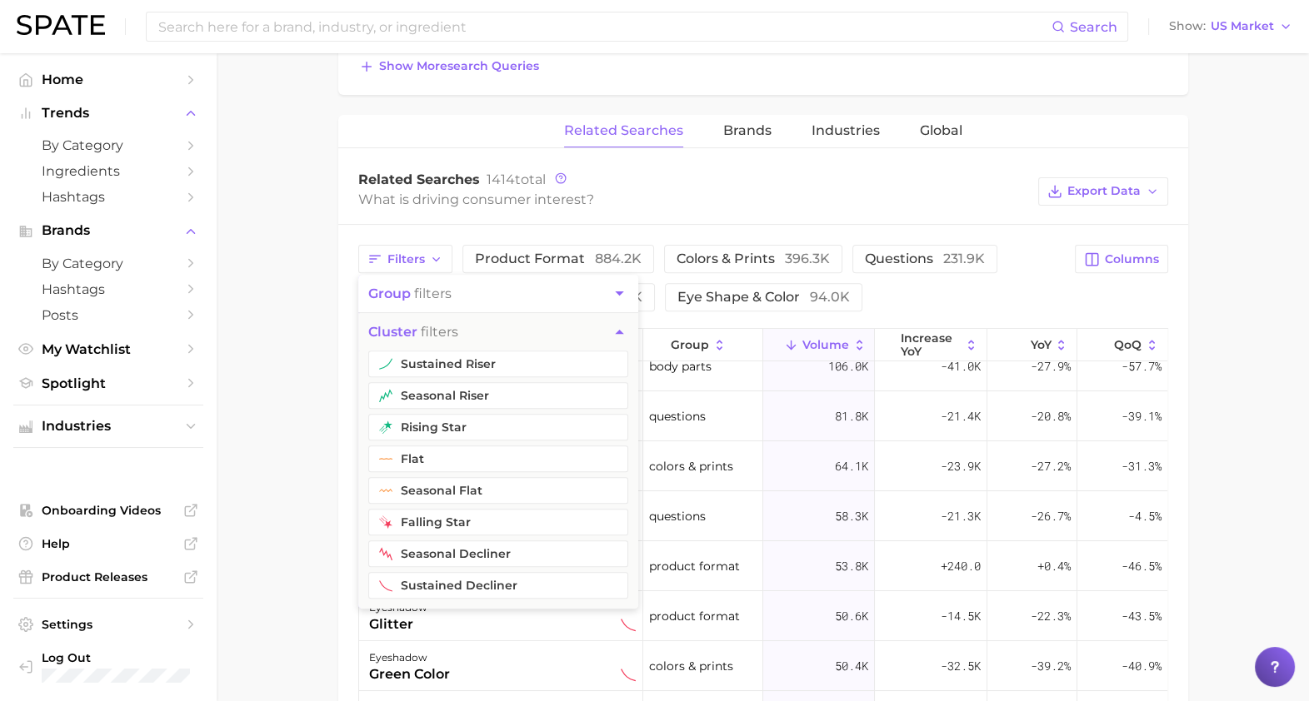
click at [421, 287] on span "group filters" at bounding box center [409, 294] width 83 height 16
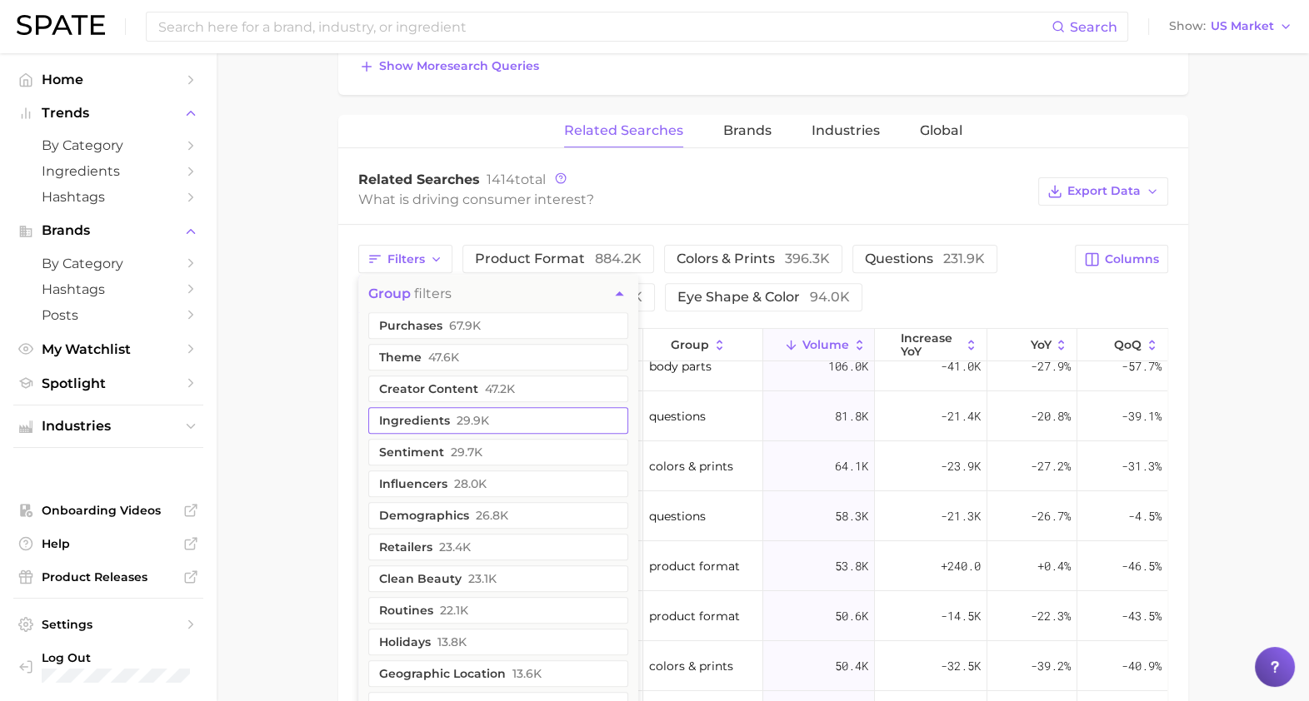
click at [465, 419] on span "29.9k" at bounding box center [472, 420] width 32 height 13
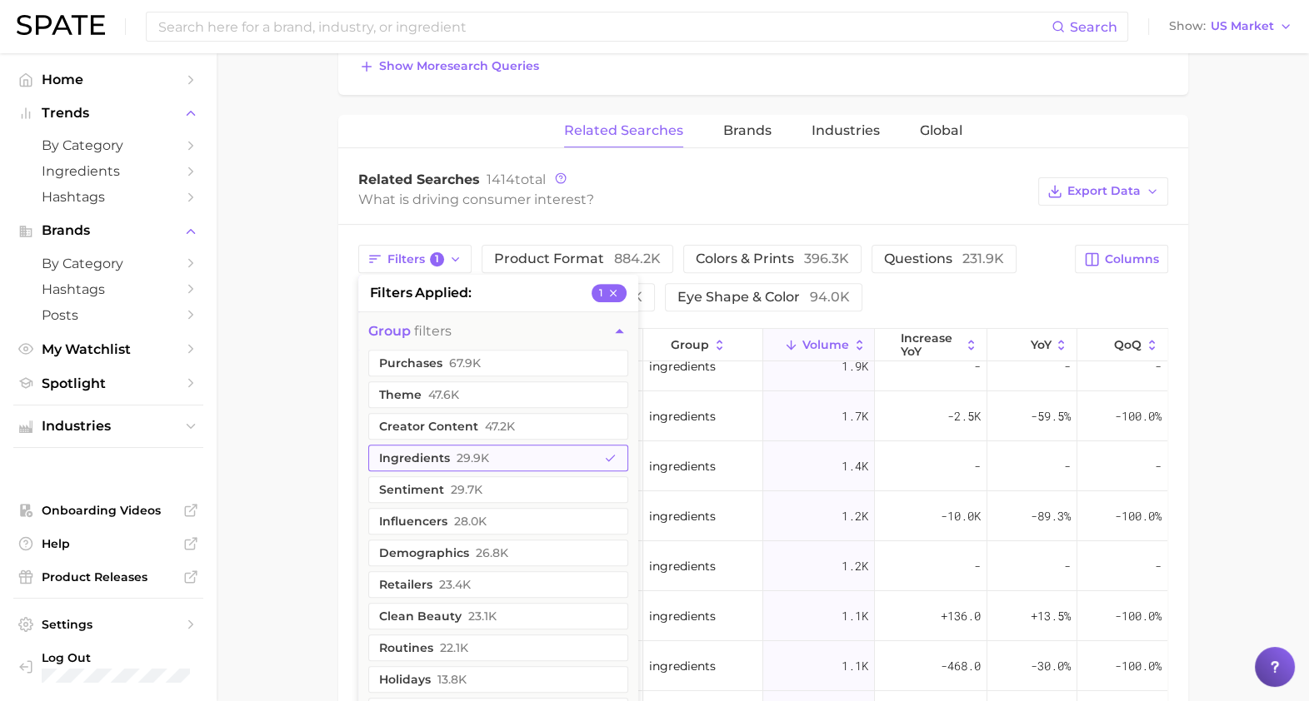
scroll to position [0, 0]
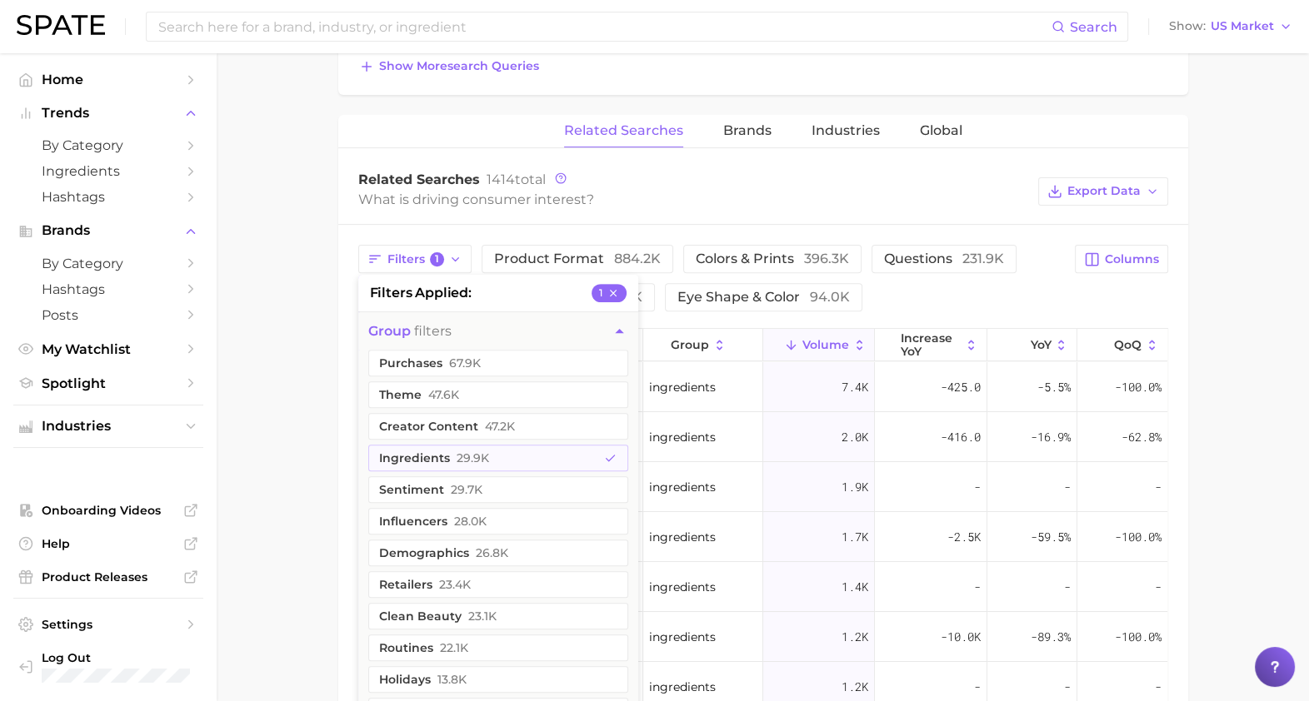
click at [299, 496] on main "1. makeup 2. eye makeup 3. eyeshadow products 4. eyeshadow Overview Google TikT…" at bounding box center [763, 232] width 1092 height 1801
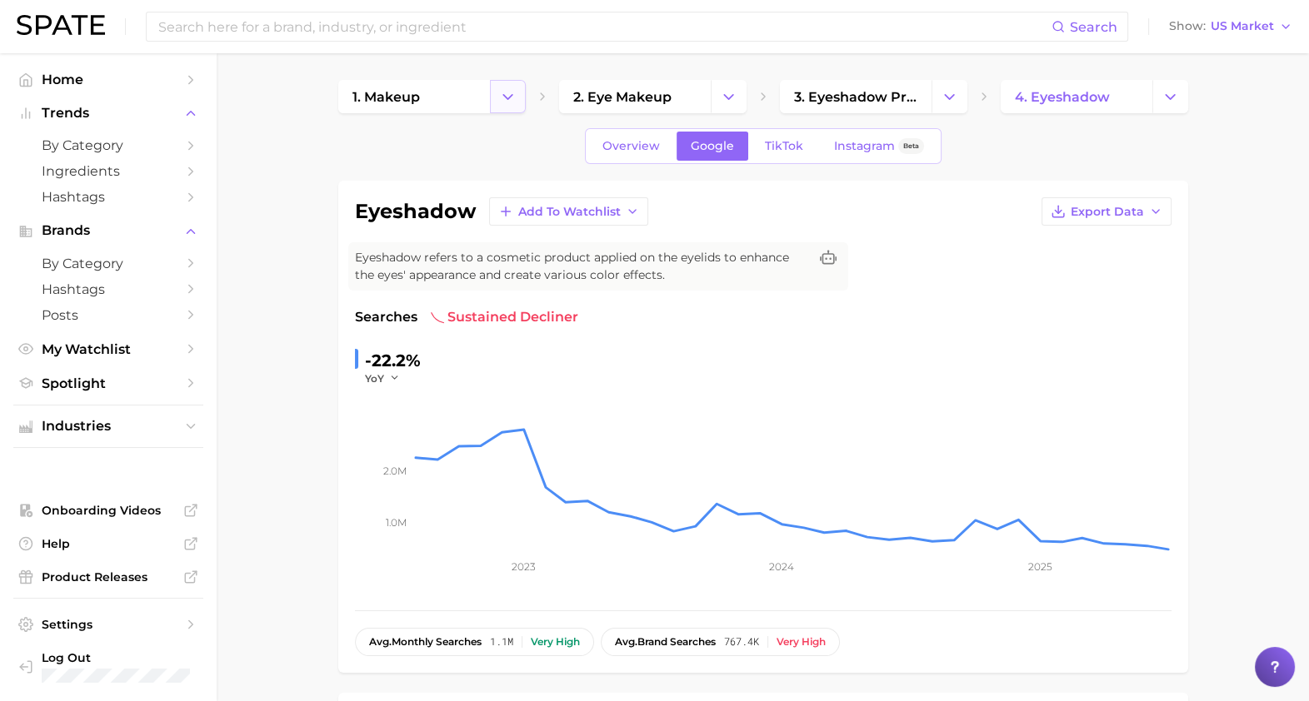
click at [505, 102] on icon "Change Category" at bounding box center [507, 96] width 17 height 17
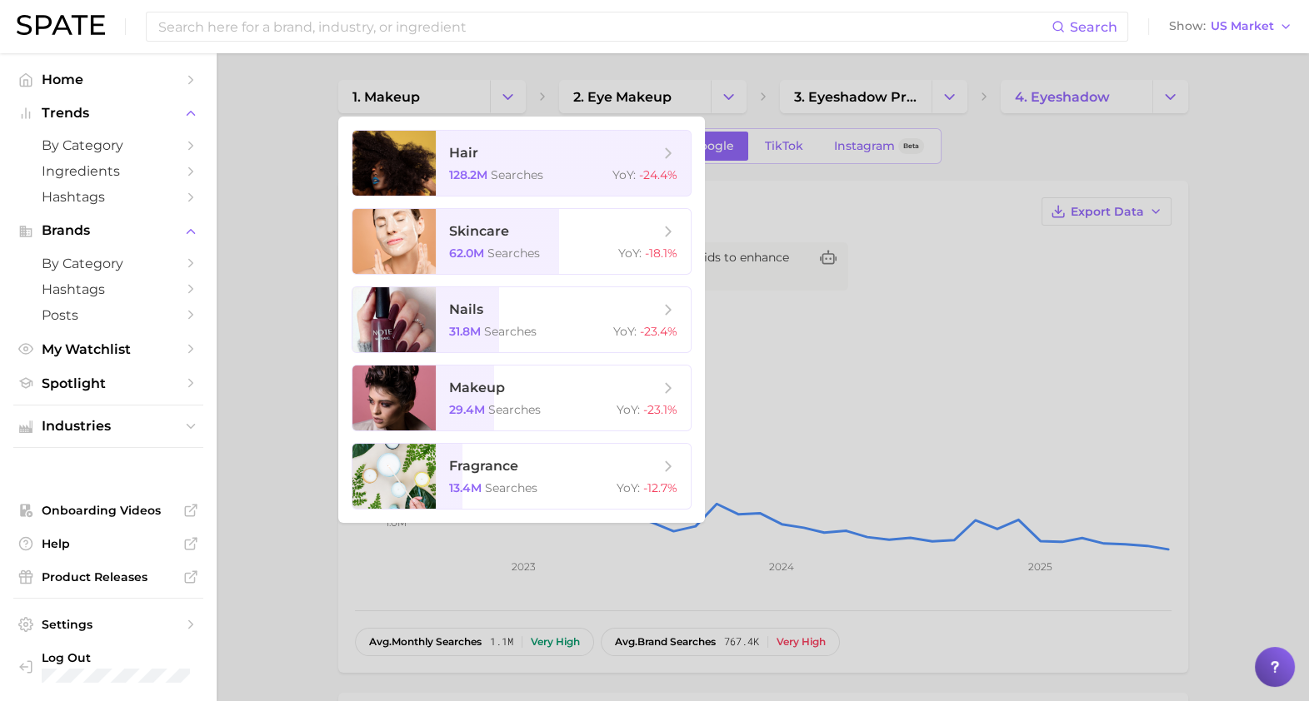
click at [236, 350] on div at bounding box center [654, 350] width 1309 height 701
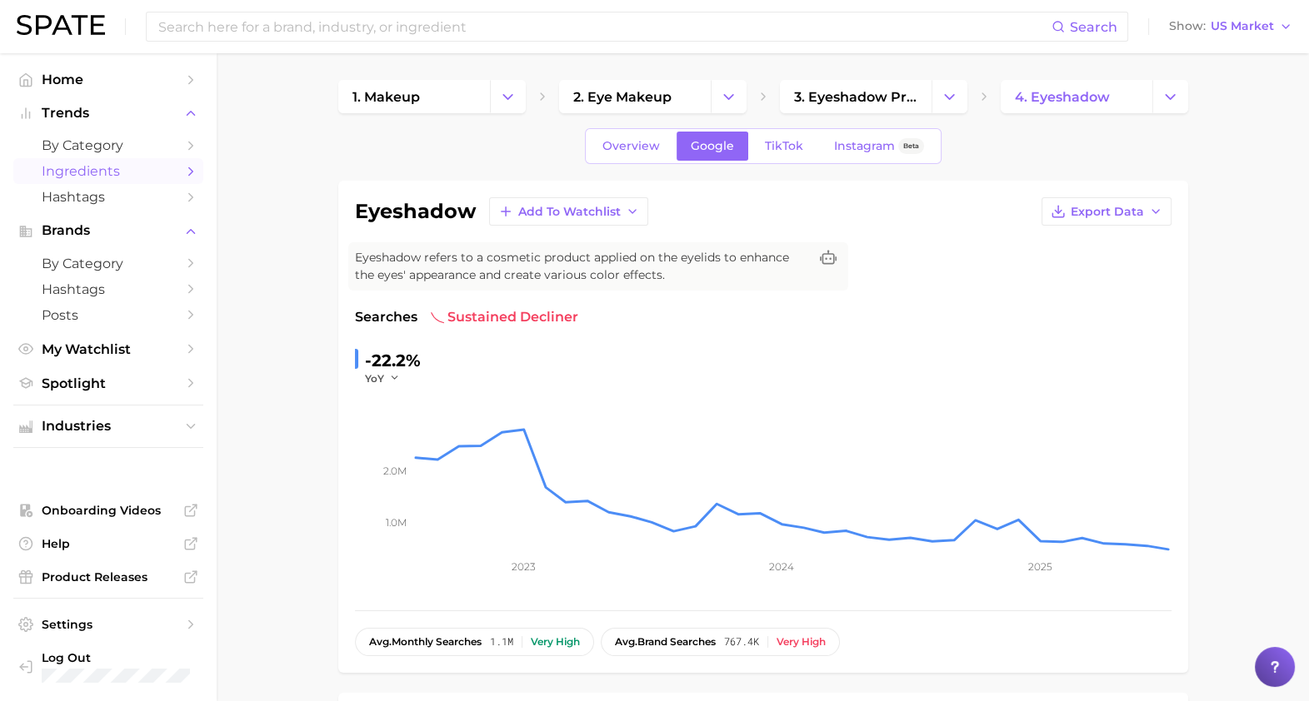
click at [187, 170] on icon "Sidebar" at bounding box center [190, 171] width 15 height 15
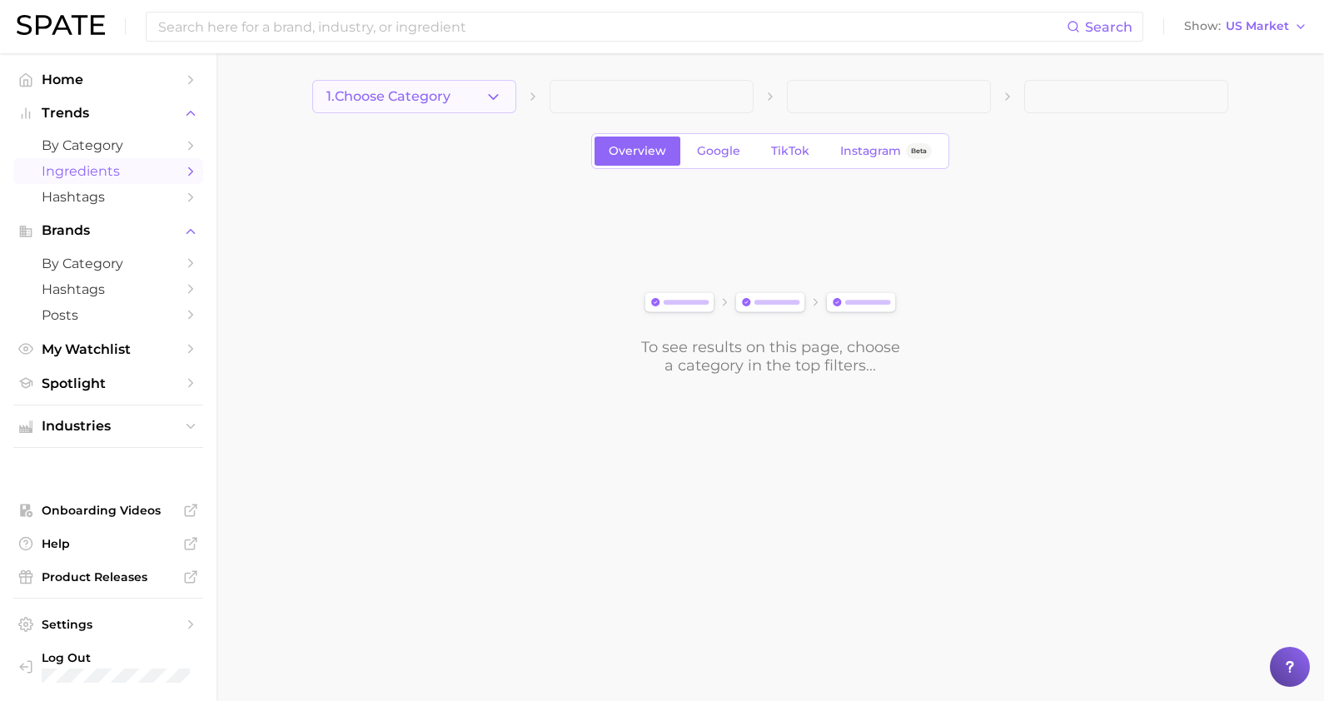
click at [487, 99] on icon "button" at bounding box center [493, 96] width 17 height 17
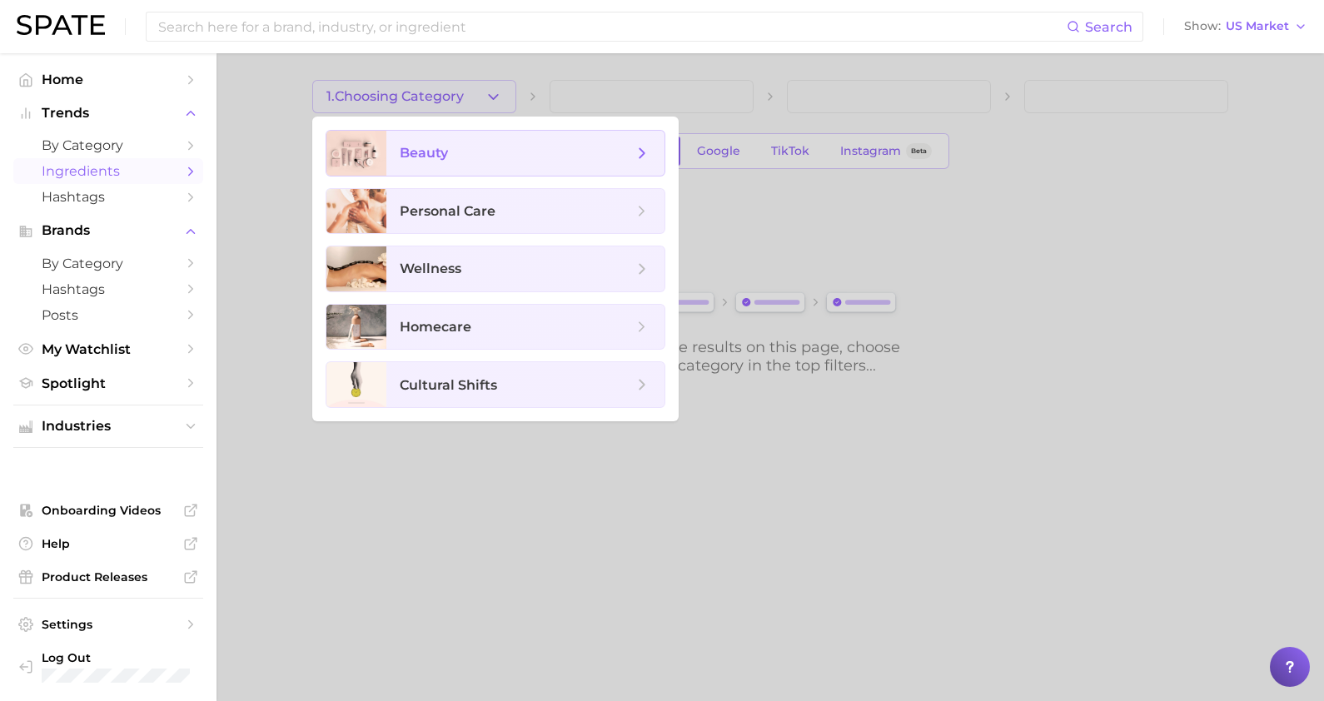
click at [490, 156] on span "beauty" at bounding box center [516, 153] width 233 height 18
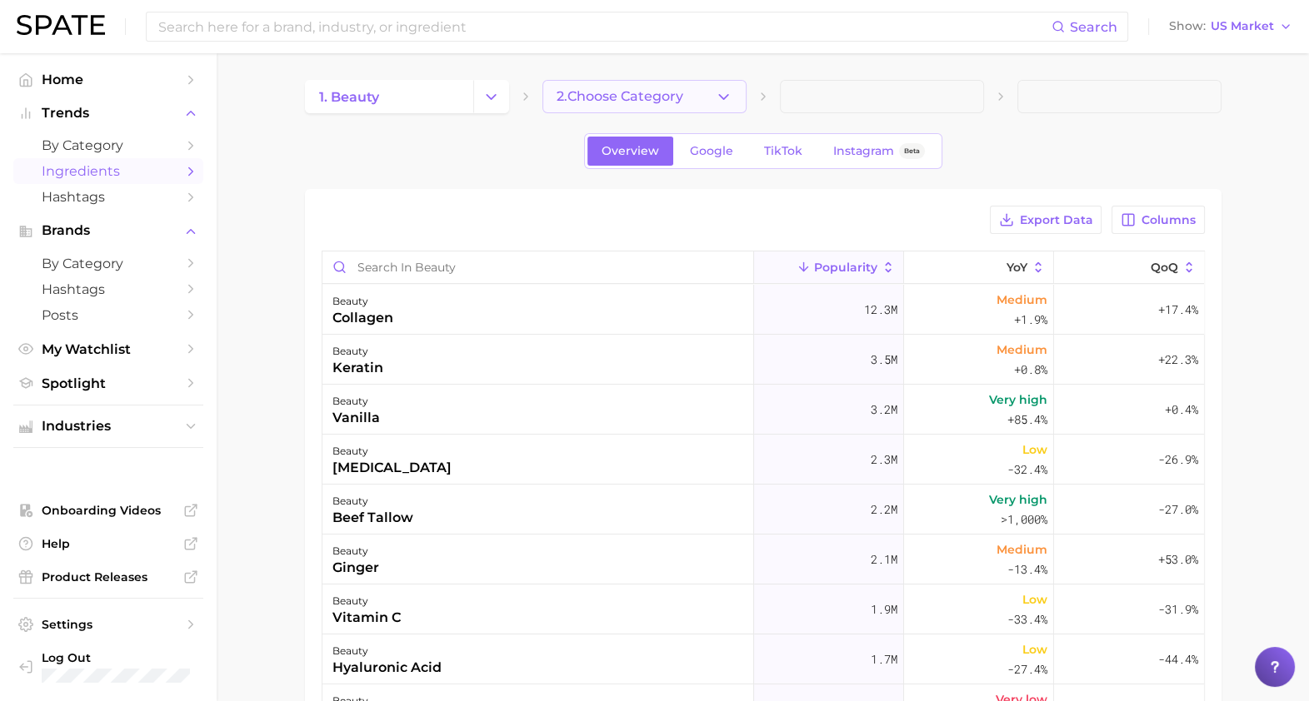
click at [692, 82] on button "2. Choose Category" at bounding box center [644, 96] width 204 height 33
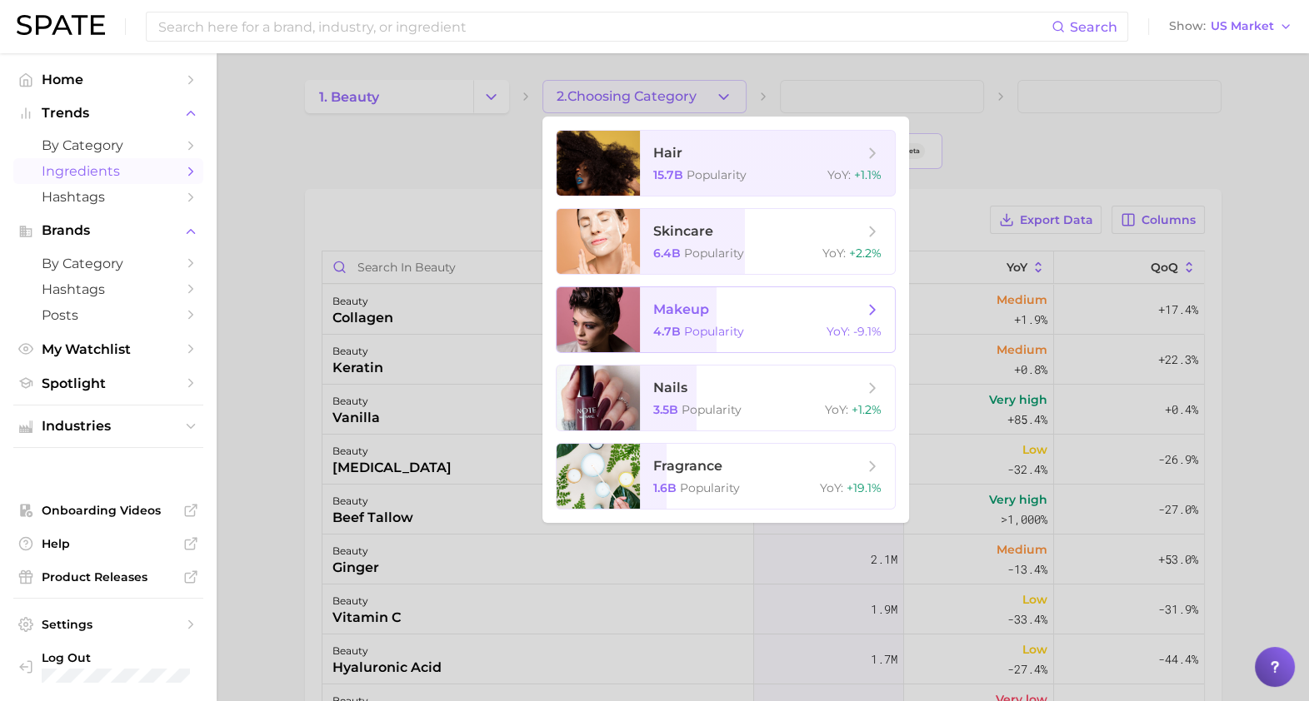
click at [737, 317] on span "makeup" at bounding box center [758, 310] width 210 height 18
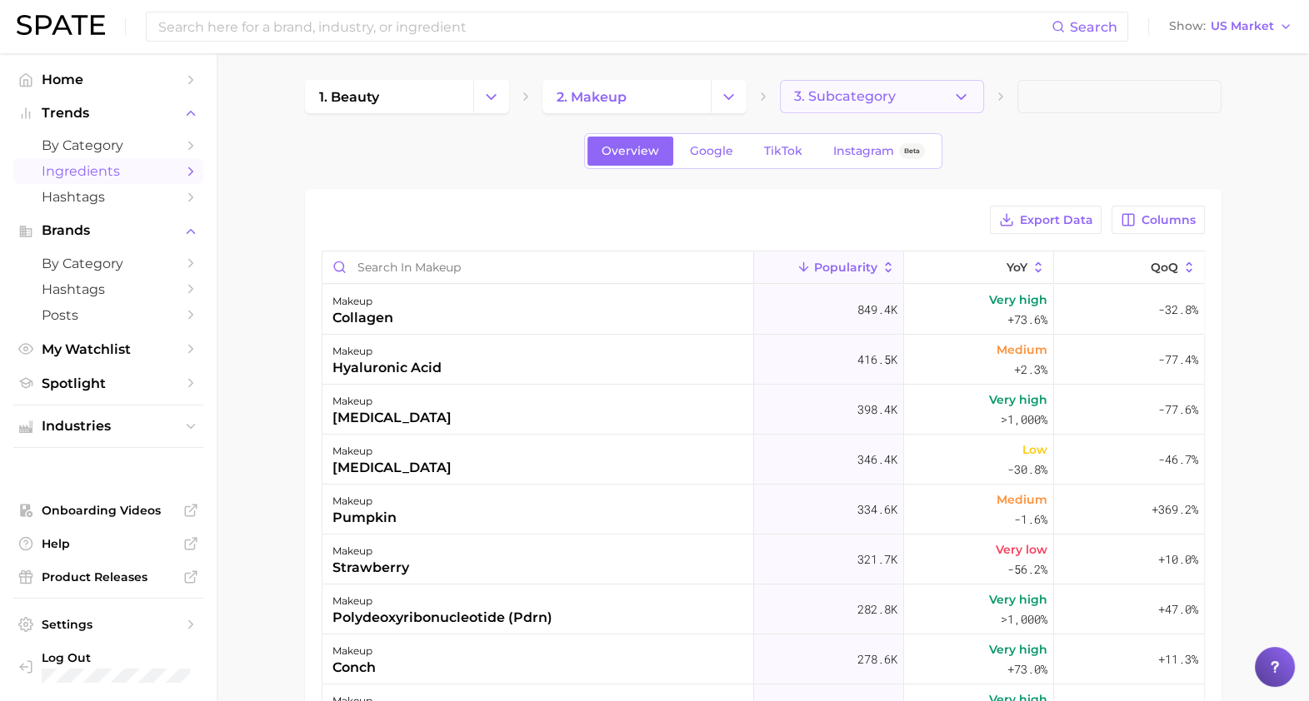
click at [879, 86] on button "3. Subcategory" at bounding box center [882, 96] width 204 height 33
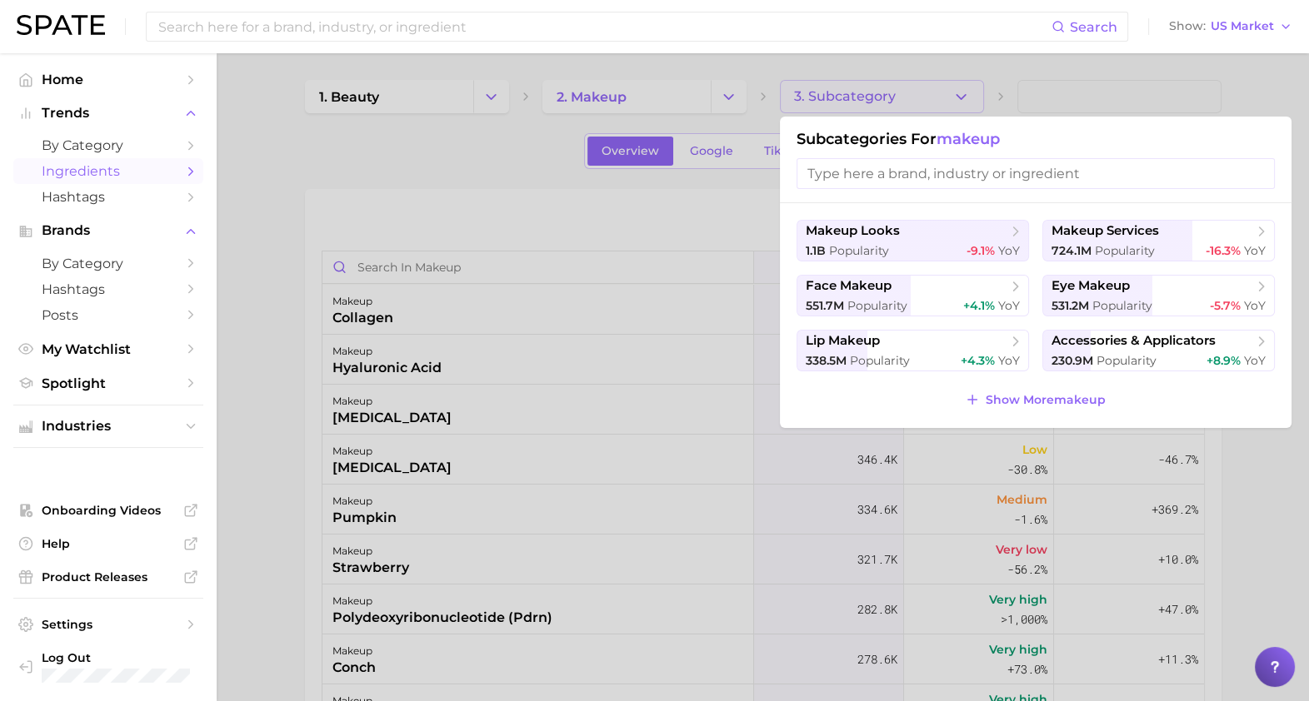
click at [1091, 272] on ul "makeup looks 1.1b Popularity -9.1% YoY makeup services 724.1m Popularity -16.3%…" at bounding box center [1035, 296] width 478 height 152
click at [1095, 287] on span "eye makeup" at bounding box center [1090, 286] width 78 height 16
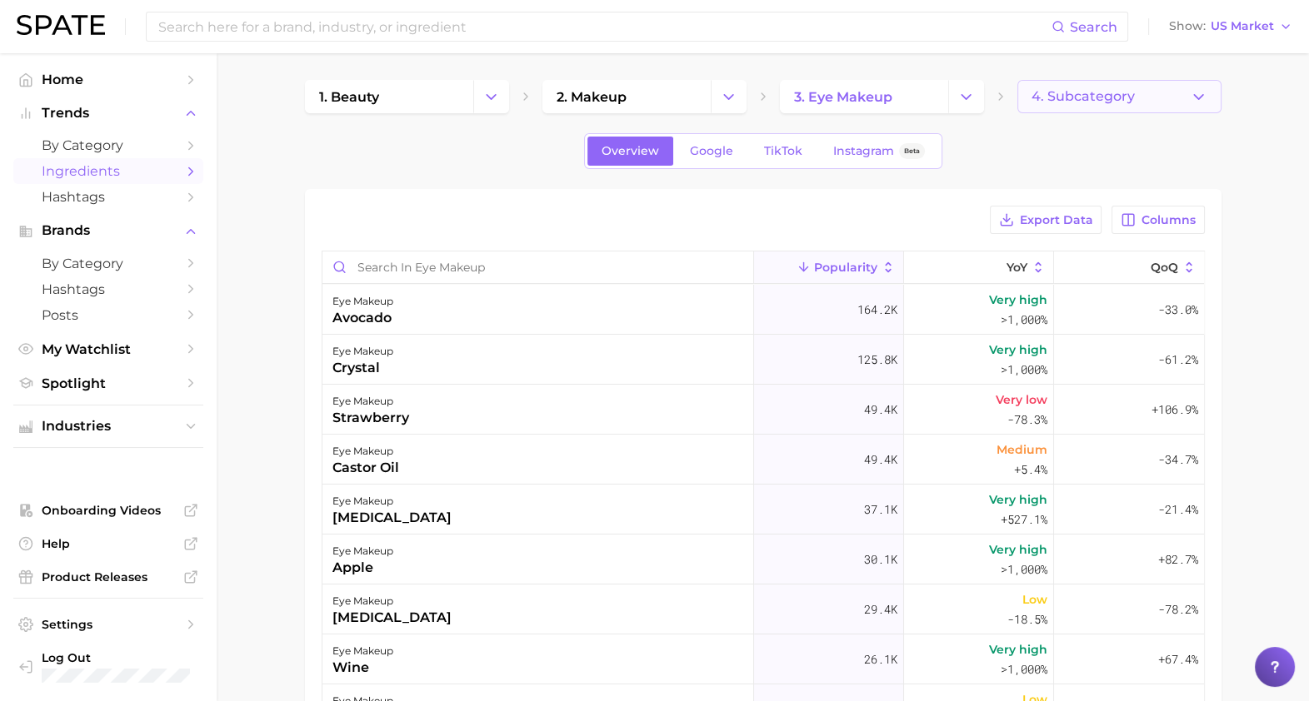
click at [1136, 101] on button "4. Subcategory" at bounding box center [1119, 96] width 204 height 33
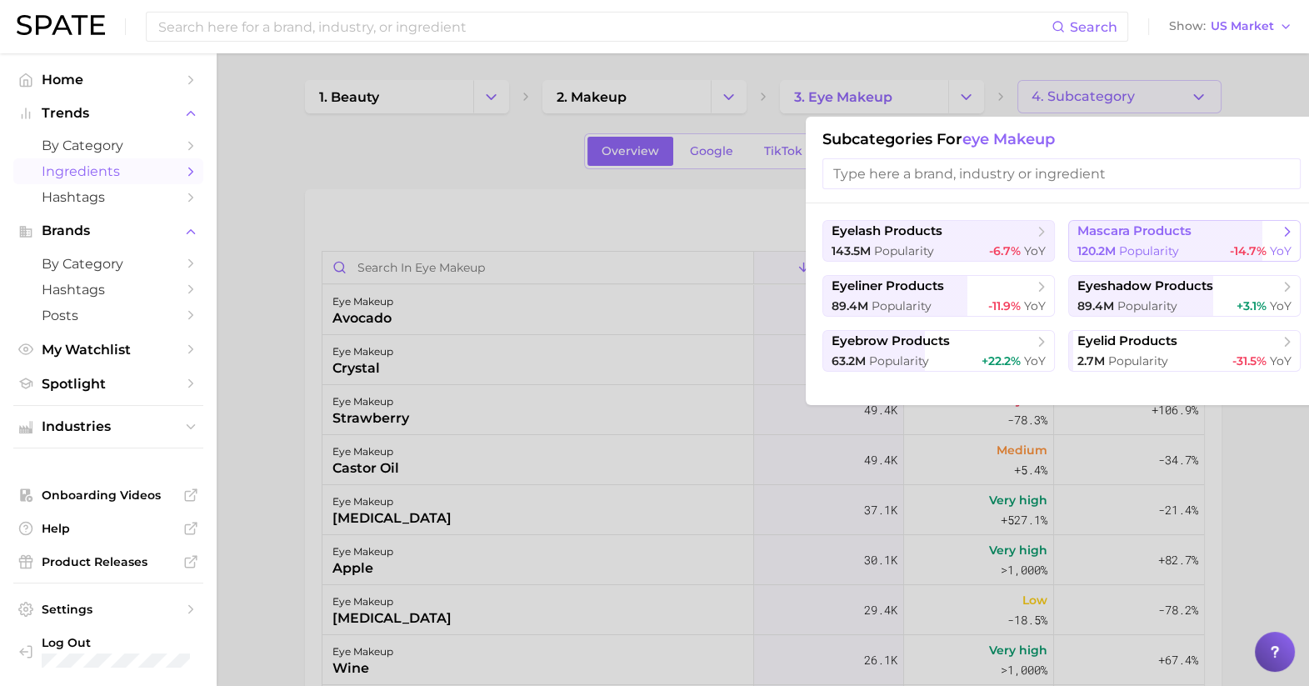
click at [1130, 251] on span "Popularity" at bounding box center [1149, 250] width 60 height 15
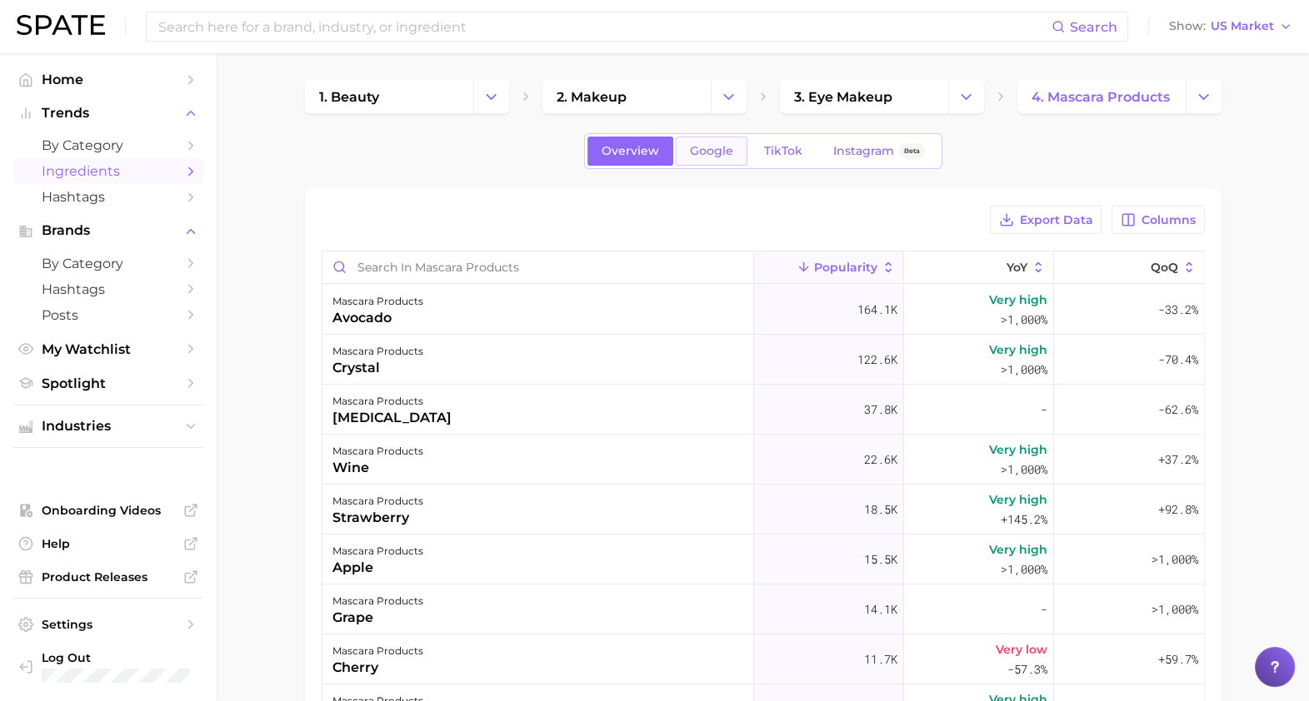
click at [700, 154] on span "Google" at bounding box center [711, 151] width 43 height 14
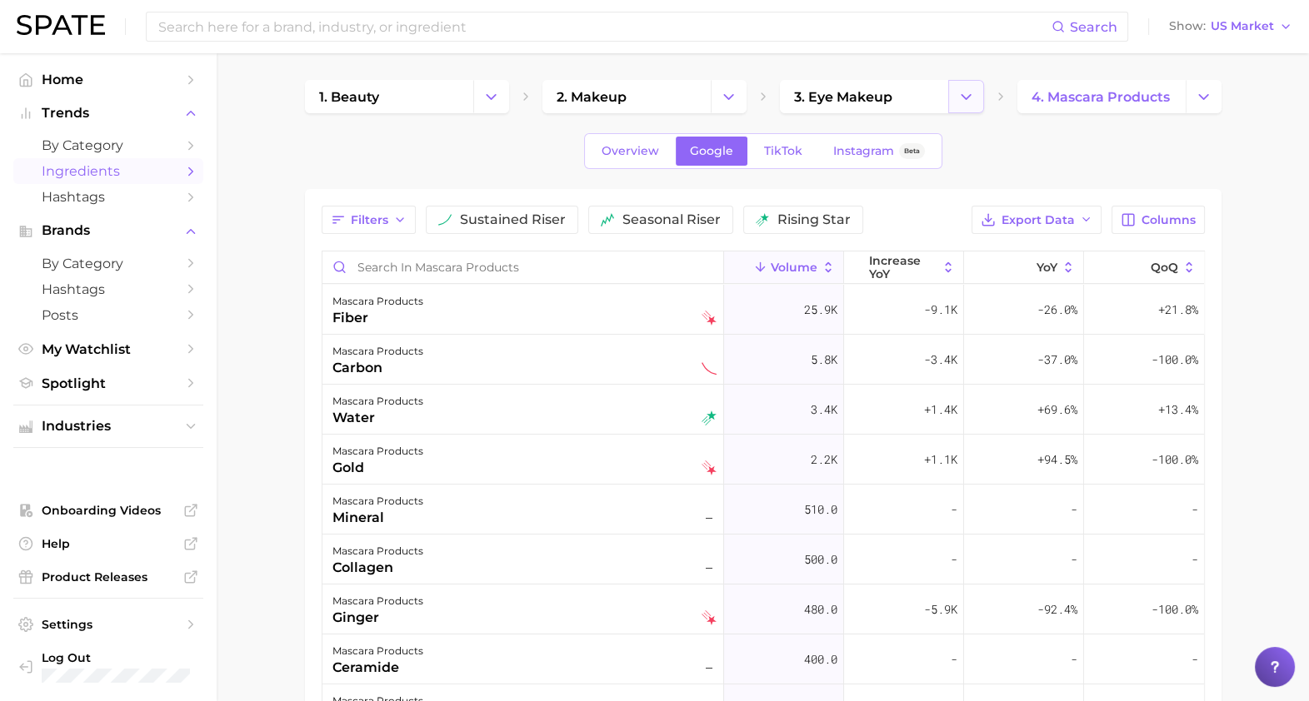
click at [975, 102] on button "Change Category" at bounding box center [966, 96] width 36 height 33
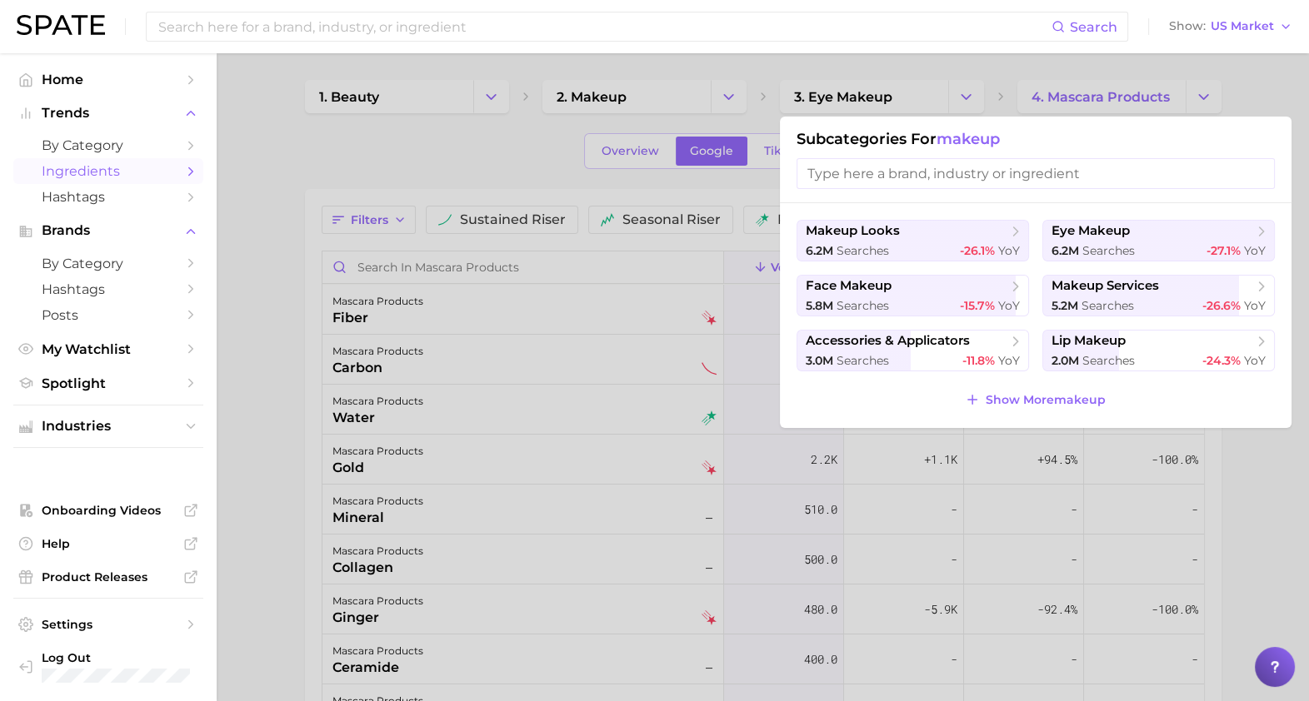
click at [1139, 87] on div at bounding box center [654, 350] width 1309 height 701
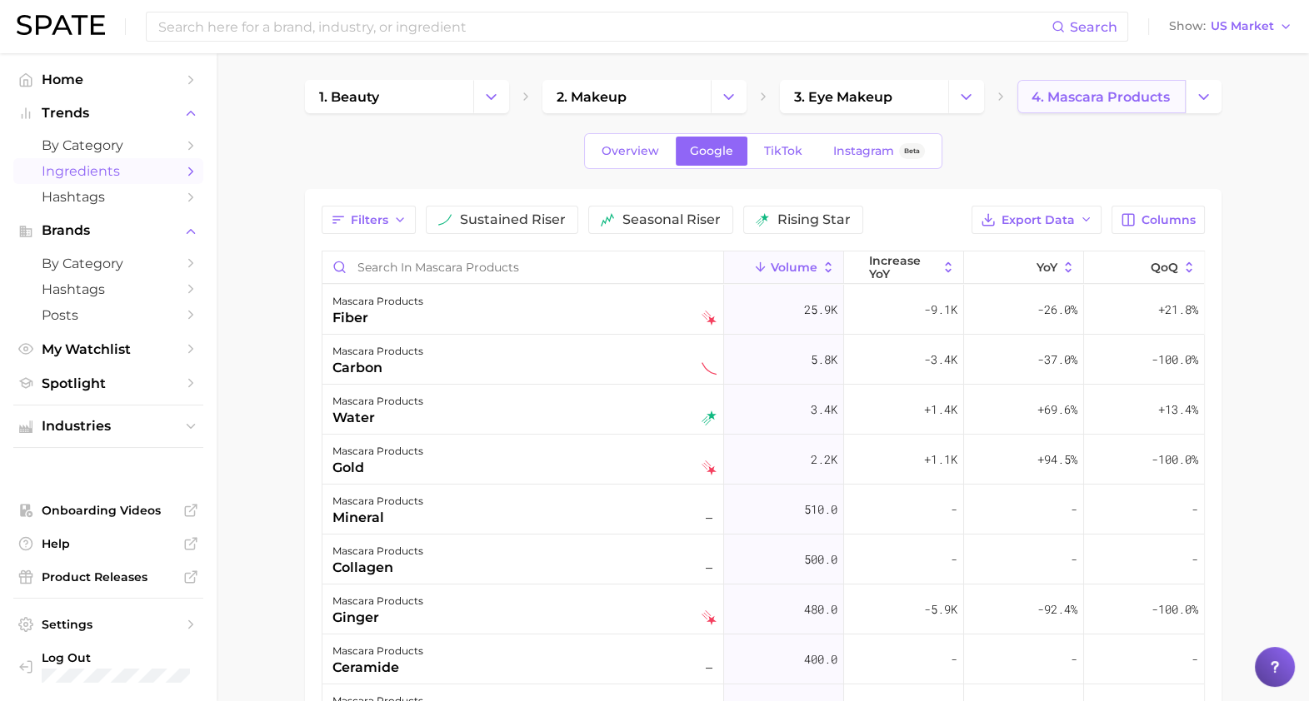
click at [1169, 95] on link "4. mascara products" at bounding box center [1101, 96] width 168 height 33
click at [1194, 100] on icon "Change Category" at bounding box center [1202, 96] width 17 height 17
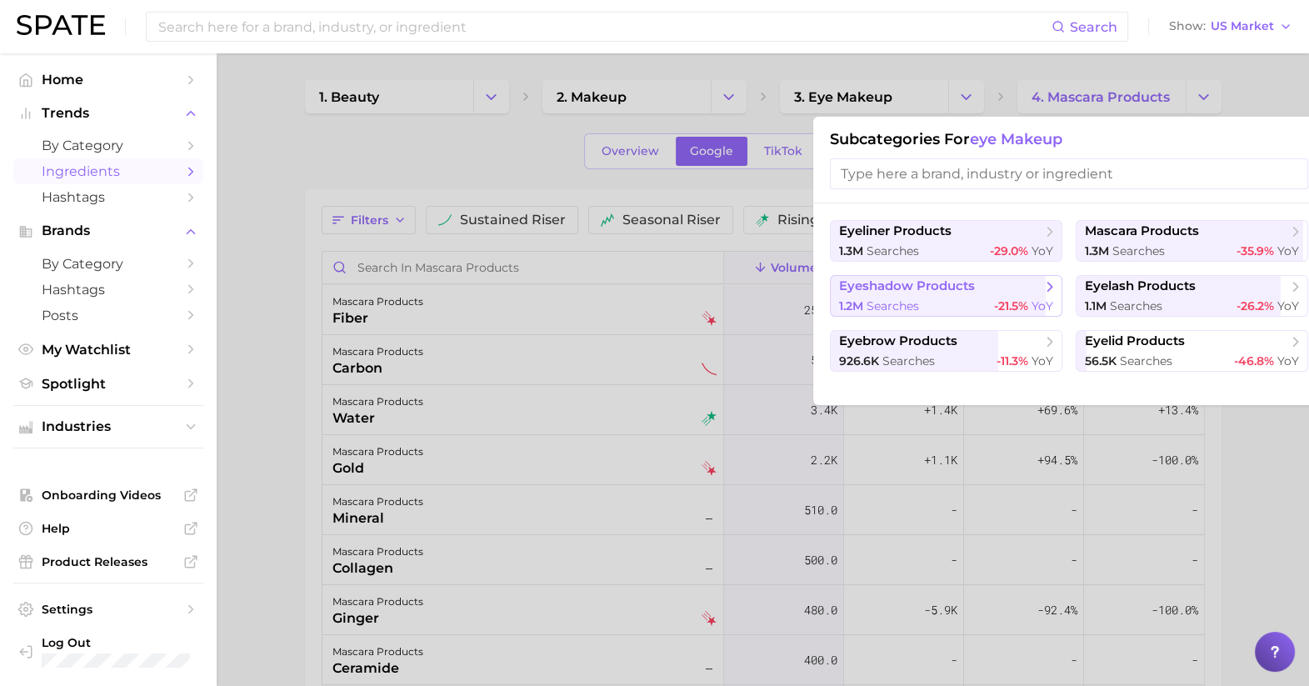
click at [979, 308] on div "1.2m searches -21.5% YoY" at bounding box center [946, 306] width 214 height 16
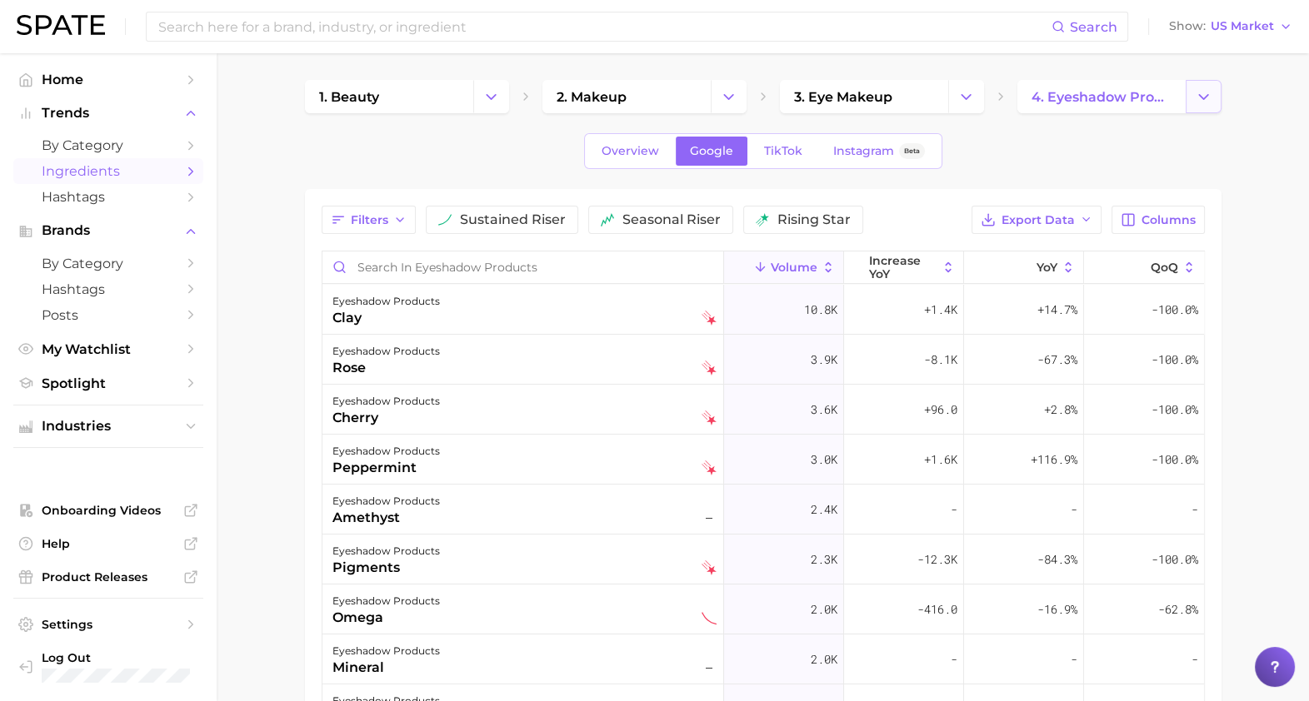
click at [1207, 100] on icon "Change Category" at bounding box center [1202, 96] width 17 height 17
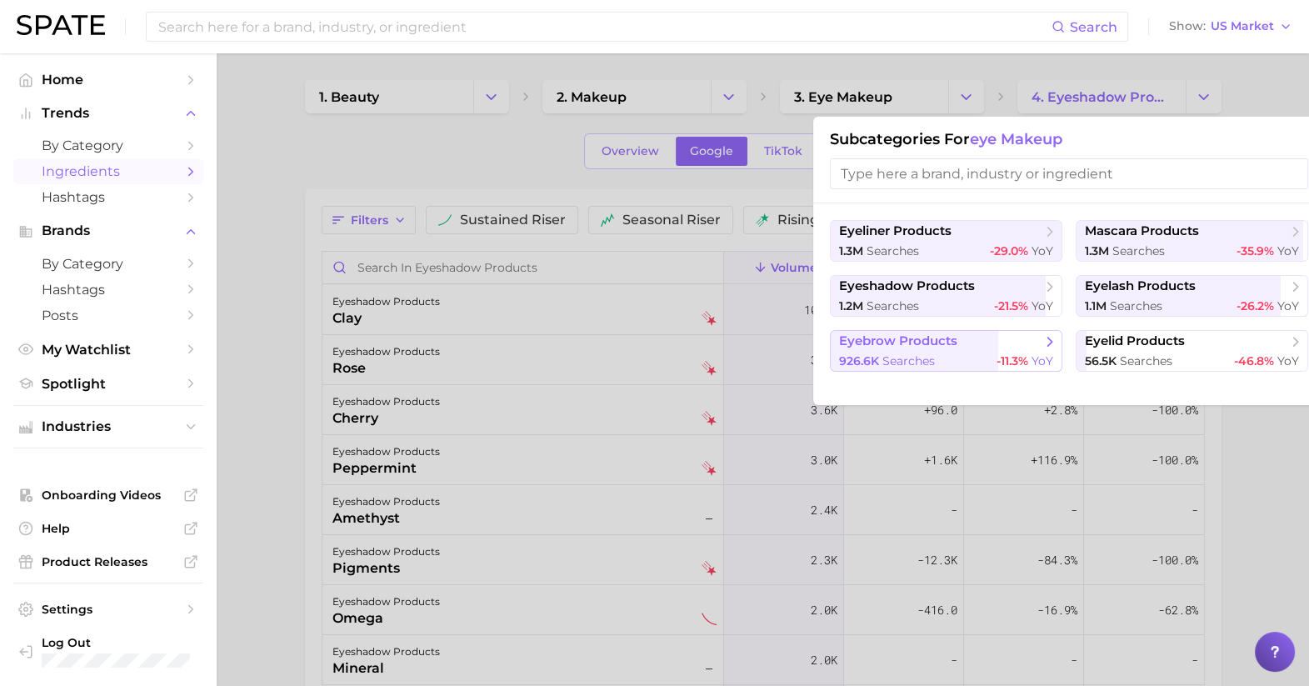
click at [982, 344] on span "eyebrow products" at bounding box center [940, 341] width 202 height 17
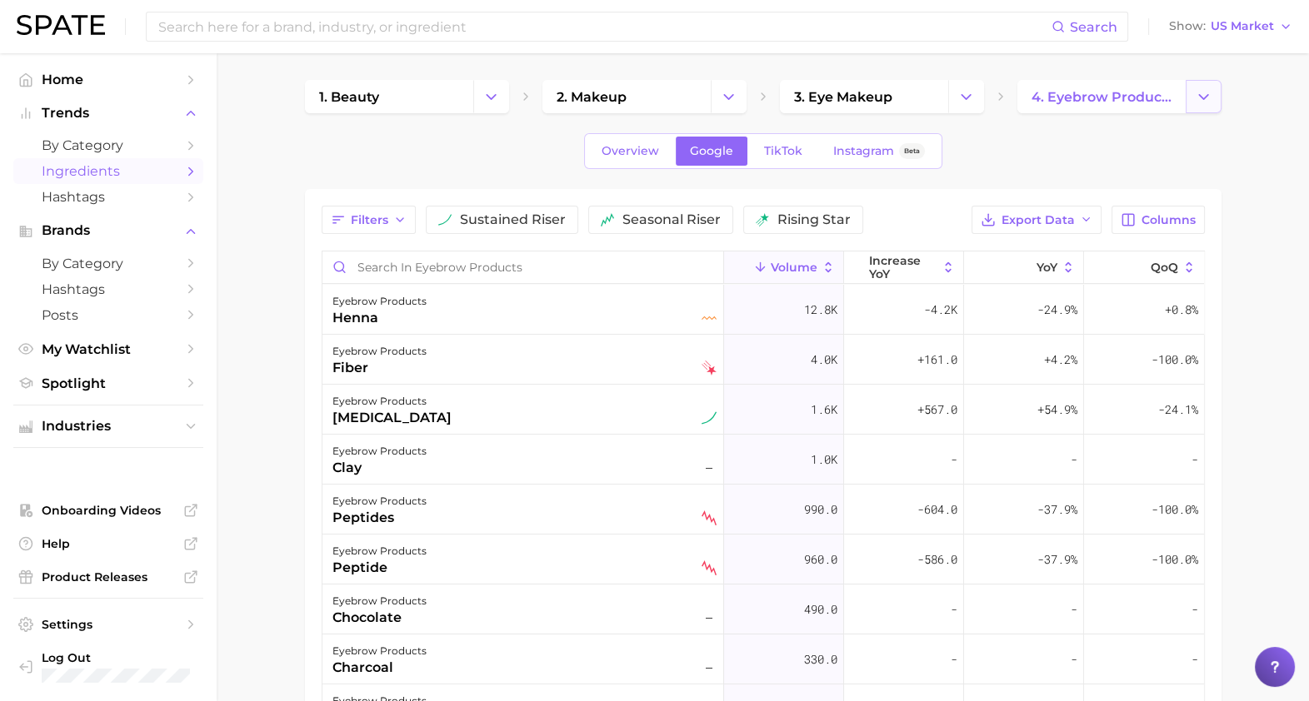
click at [1193, 100] on button "Change Category" at bounding box center [1203, 96] width 36 height 33
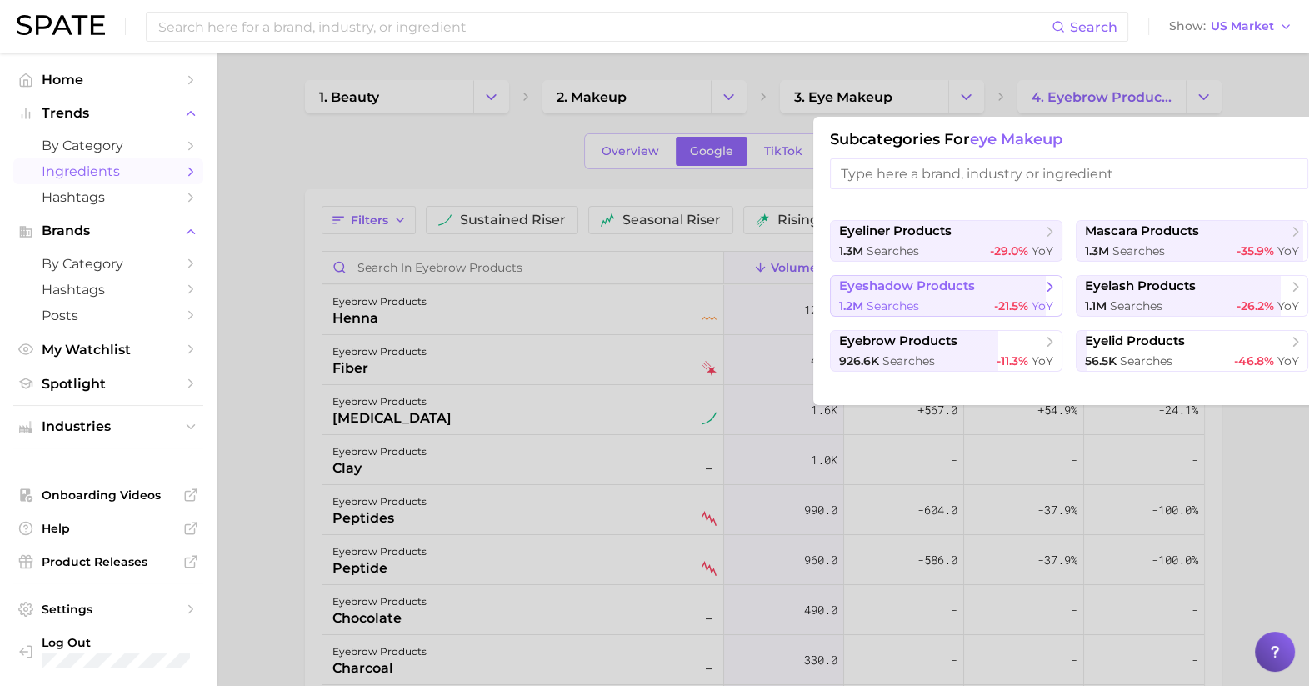
click at [1045, 294] on icon at bounding box center [1049, 286] width 17 height 17
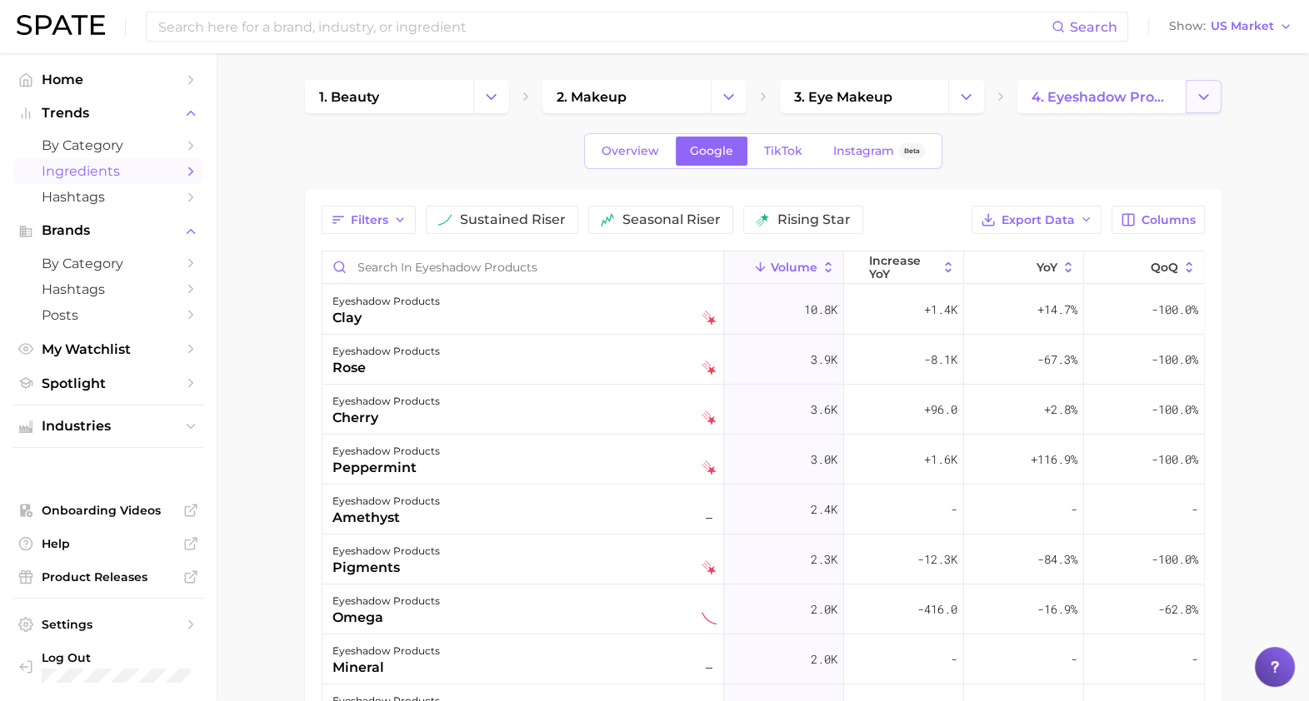
click at [1206, 99] on icon "Change Category" at bounding box center [1202, 96] width 17 height 17
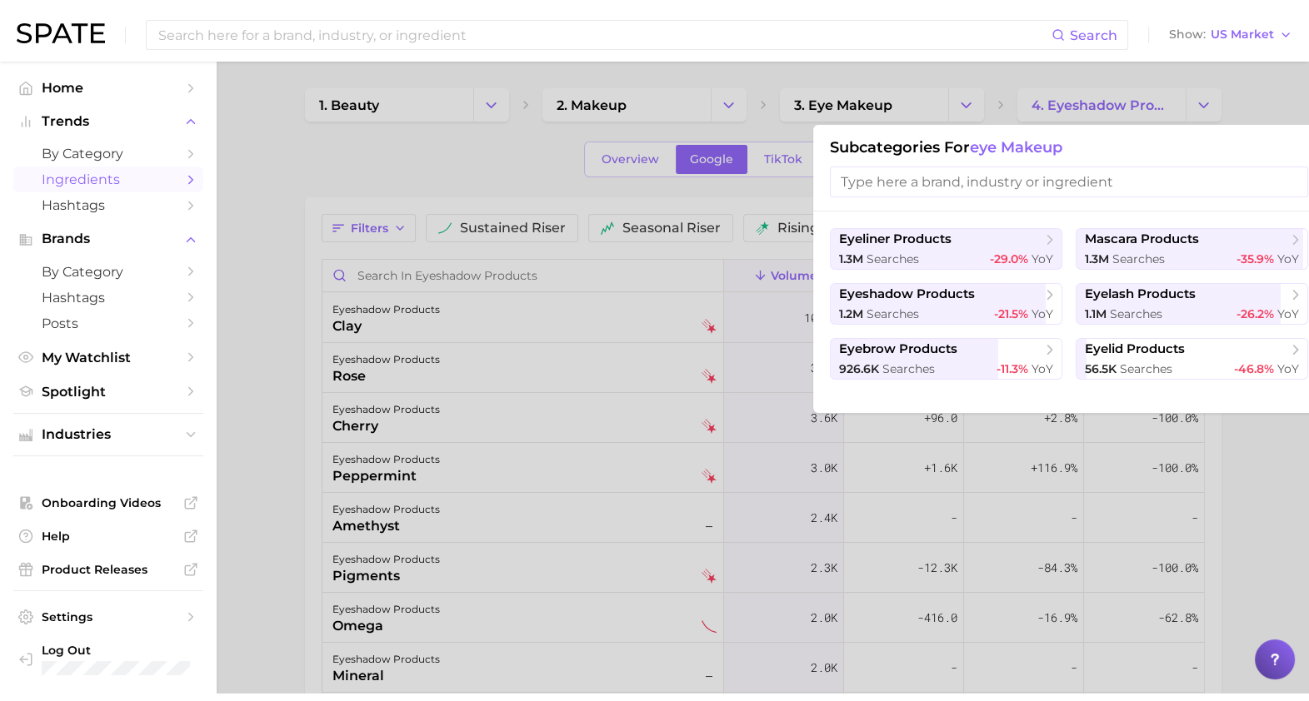
scroll to position [24, 0]
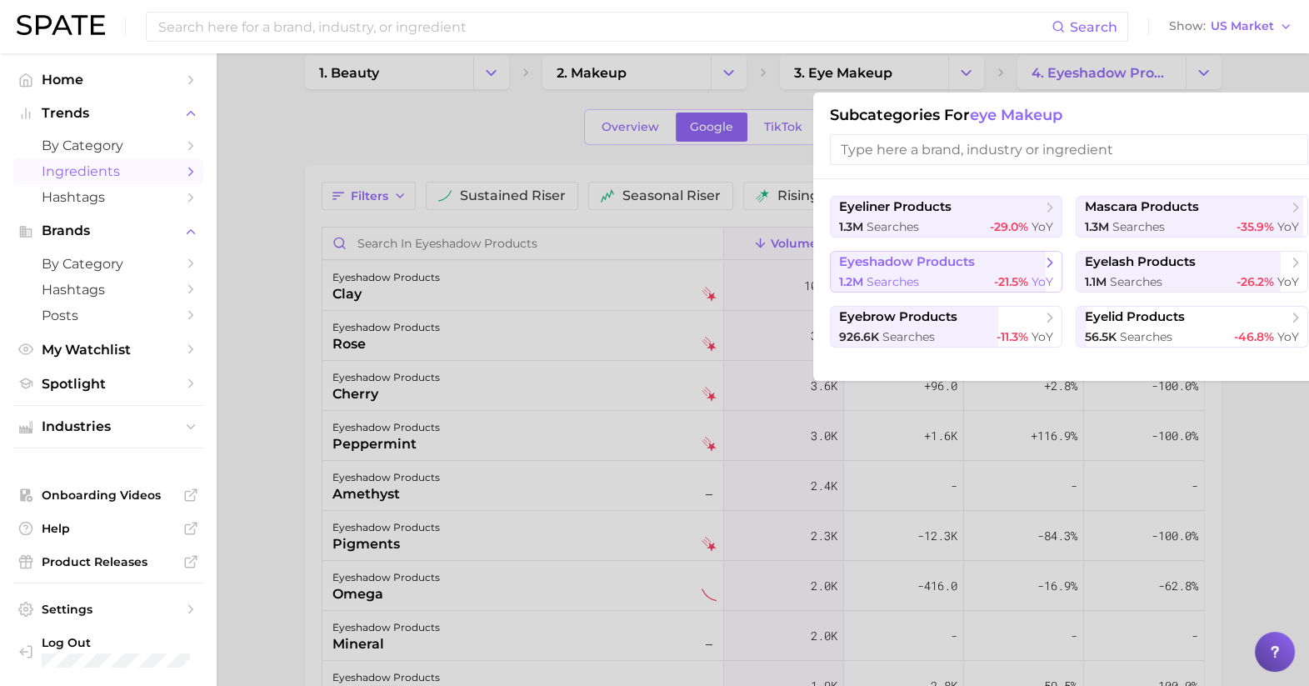
click at [940, 278] on div "1.2m searches -21.5% YoY" at bounding box center [946, 282] width 214 height 16
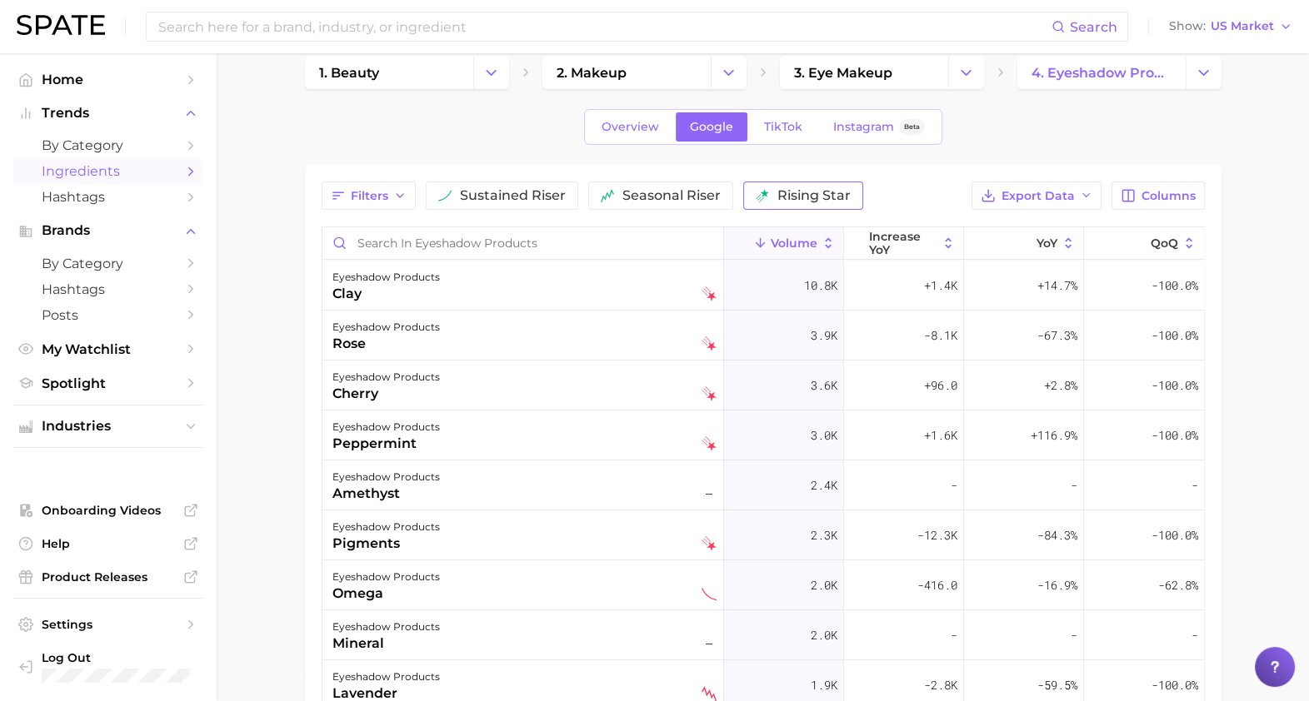
click at [770, 197] on button "rising star" at bounding box center [803, 196] width 120 height 28
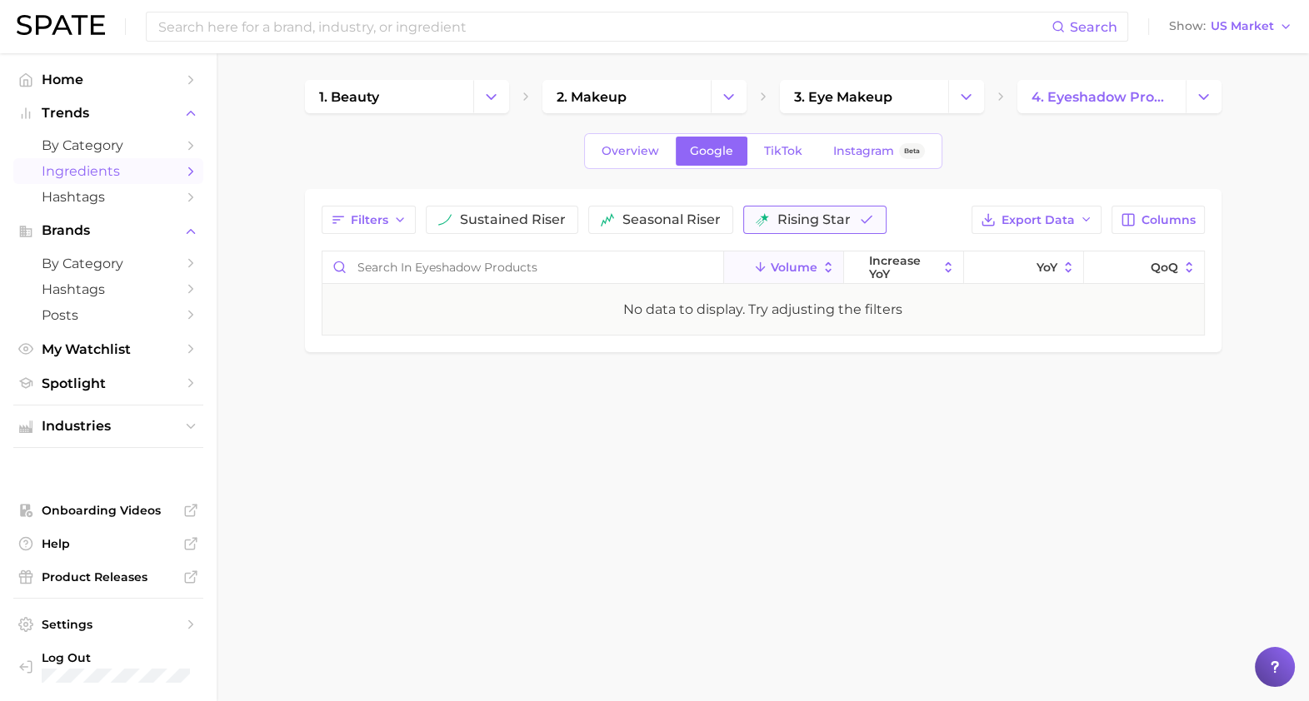
scroll to position [0, 0]
click at [797, 224] on span "rising star" at bounding box center [821, 219] width 73 height 13
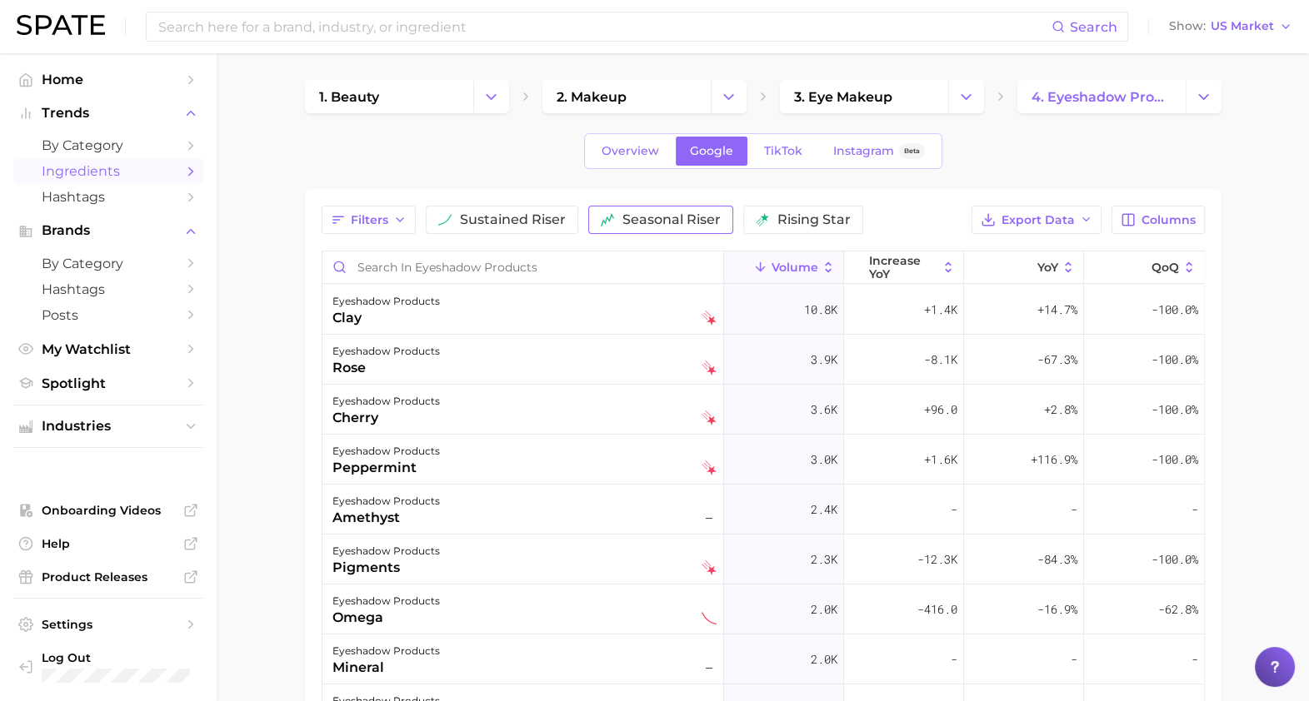
click at [678, 217] on span "seasonal riser" at bounding box center [671, 219] width 98 height 13
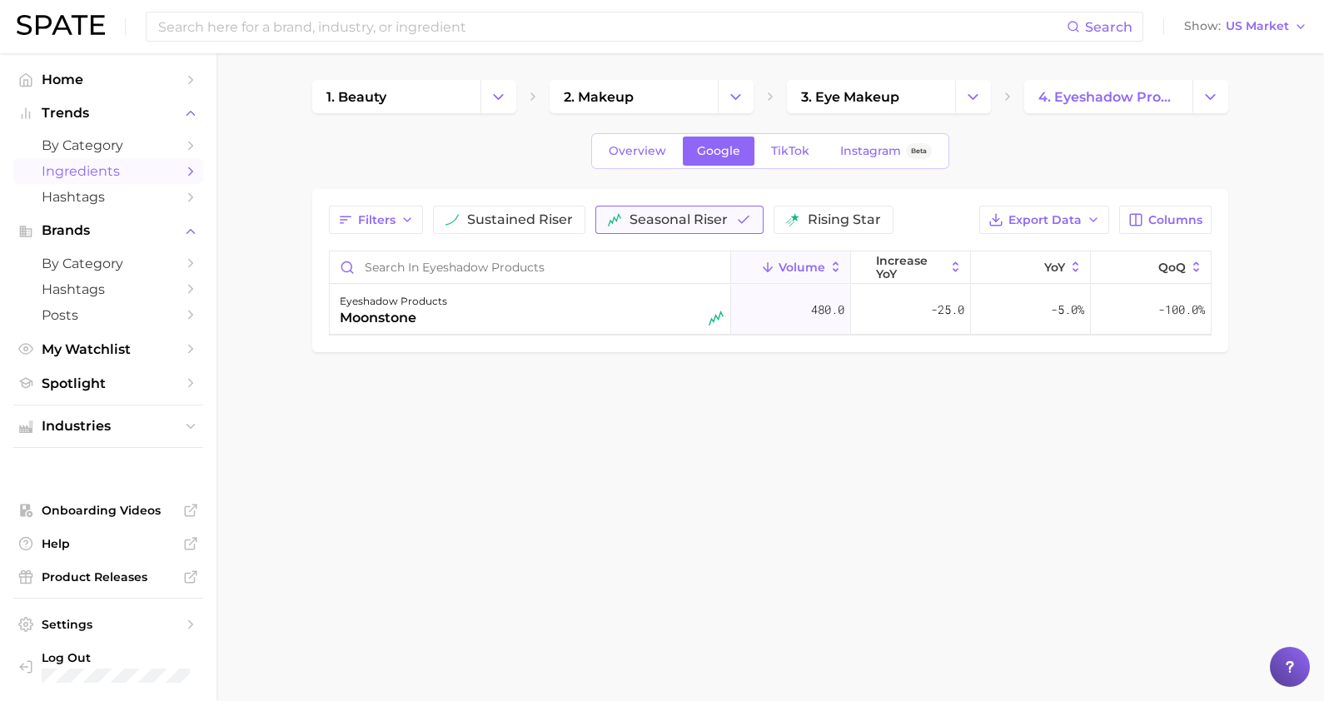
click at [678, 217] on span "seasonal riser" at bounding box center [679, 219] width 98 height 13
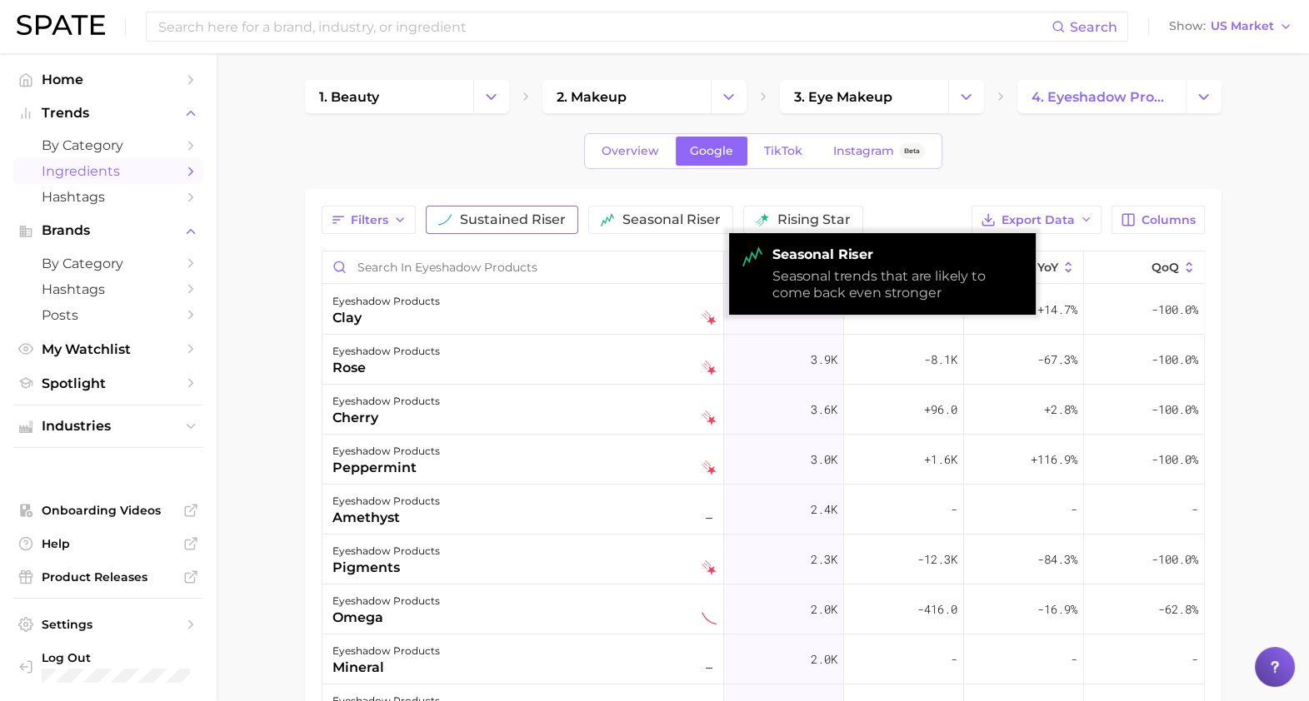
click at [512, 232] on button "sustained riser" at bounding box center [502, 220] width 152 height 28
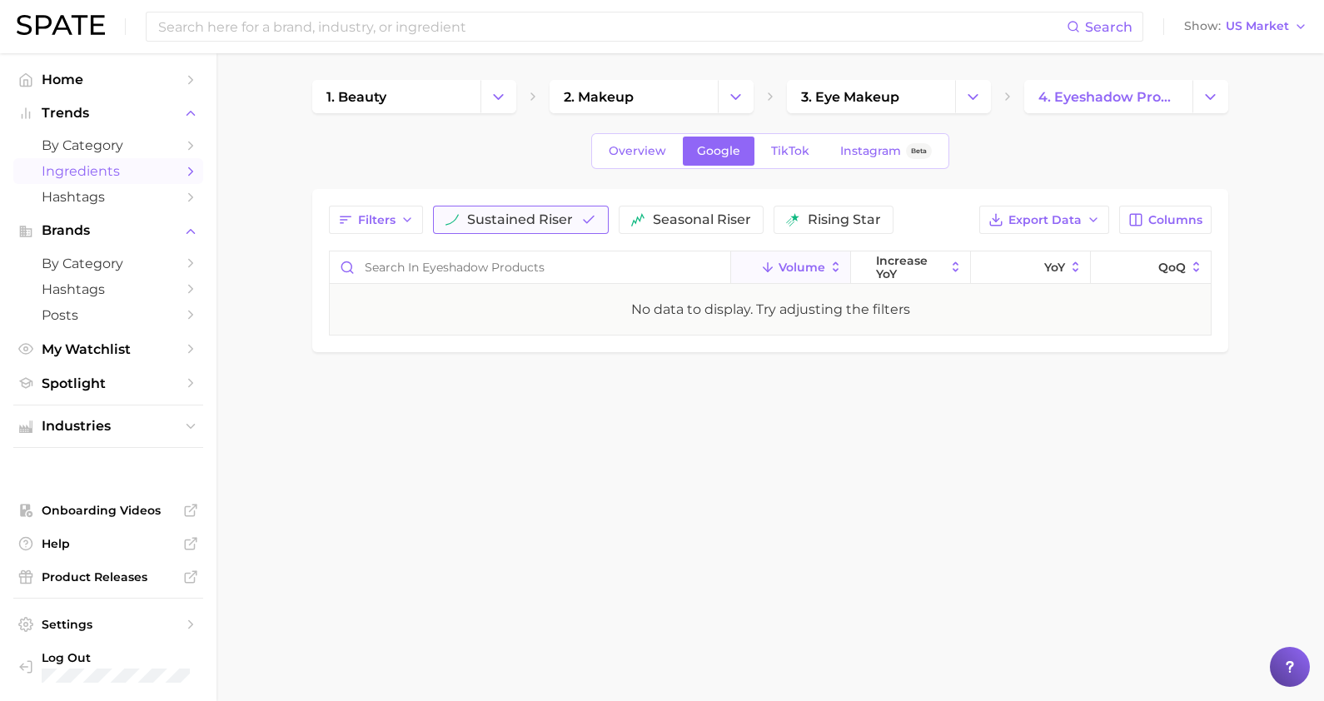
click at [512, 232] on button "sustained riser" at bounding box center [521, 220] width 176 height 28
